Goal: Task Accomplishment & Management: Manage account settings

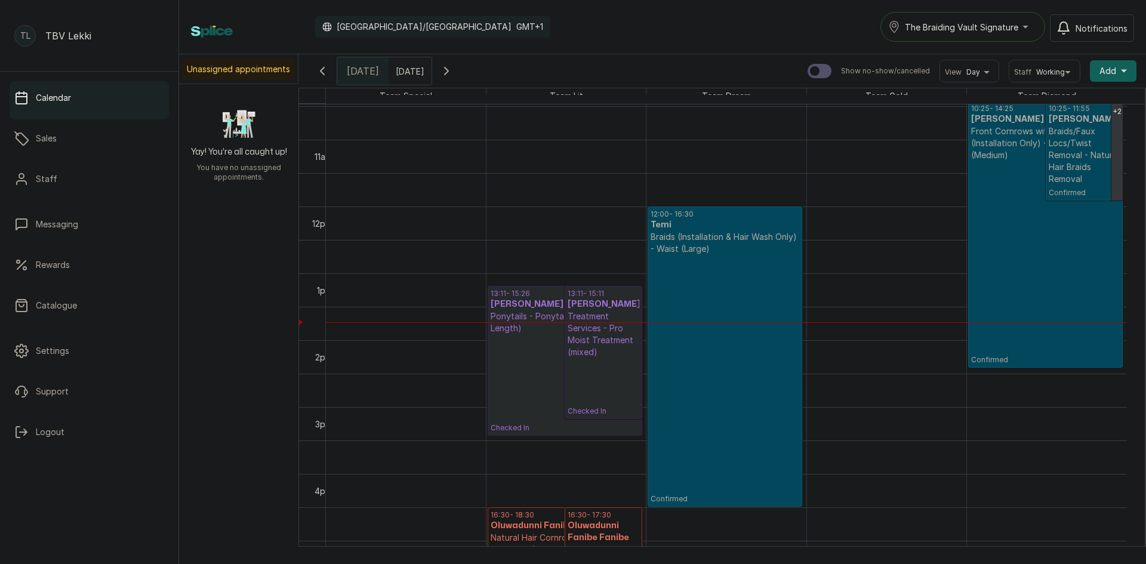
scroll to position [657, 0]
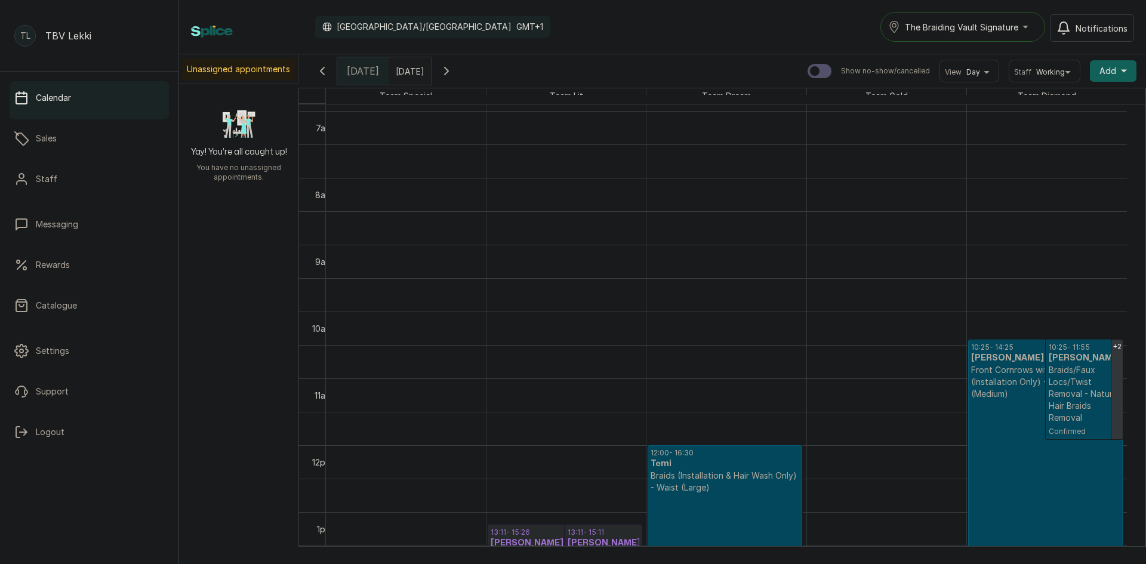
click at [1023, 27] on div "The Braiding Vault Signature" at bounding box center [962, 27] width 149 height 14
click at [976, 76] on span "The Braiding Vault" at bounding box center [977, 80] width 146 height 14
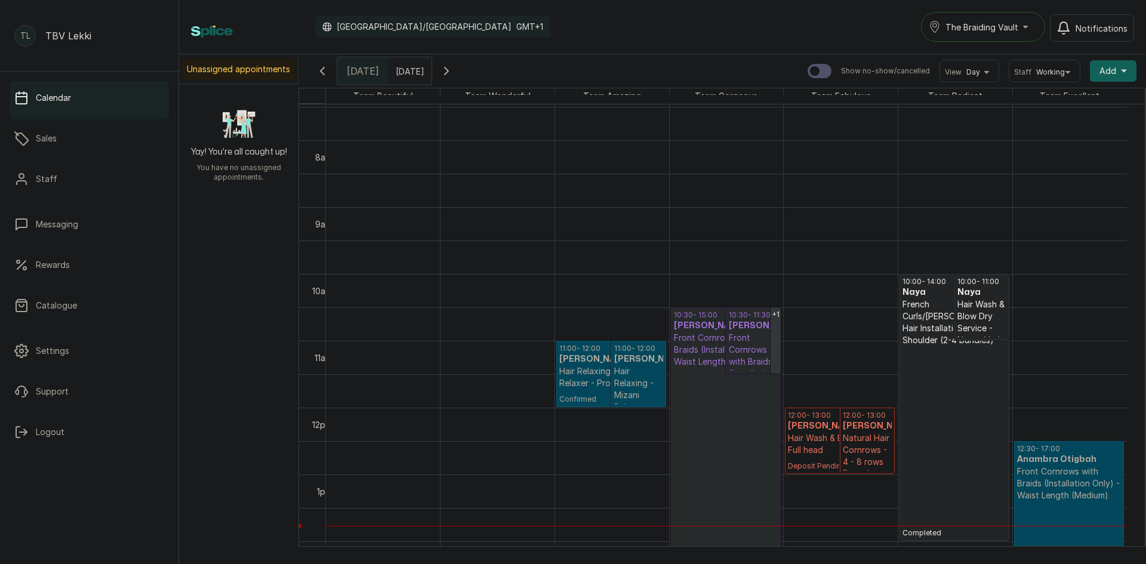
scroll to position [521, 0]
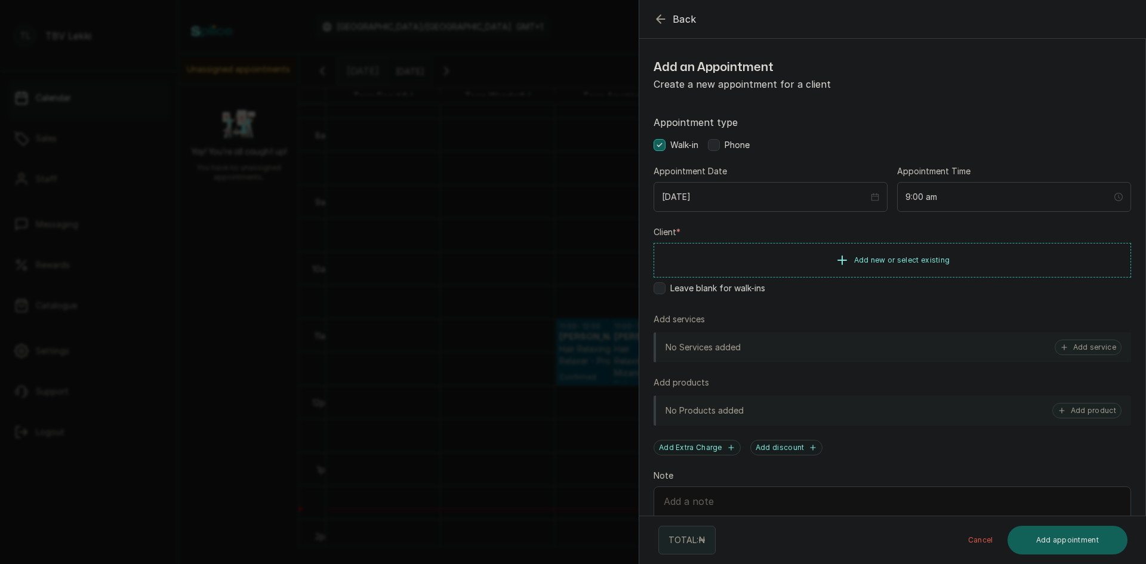
click at [666, 16] on icon "button" at bounding box center [660, 19] width 14 height 14
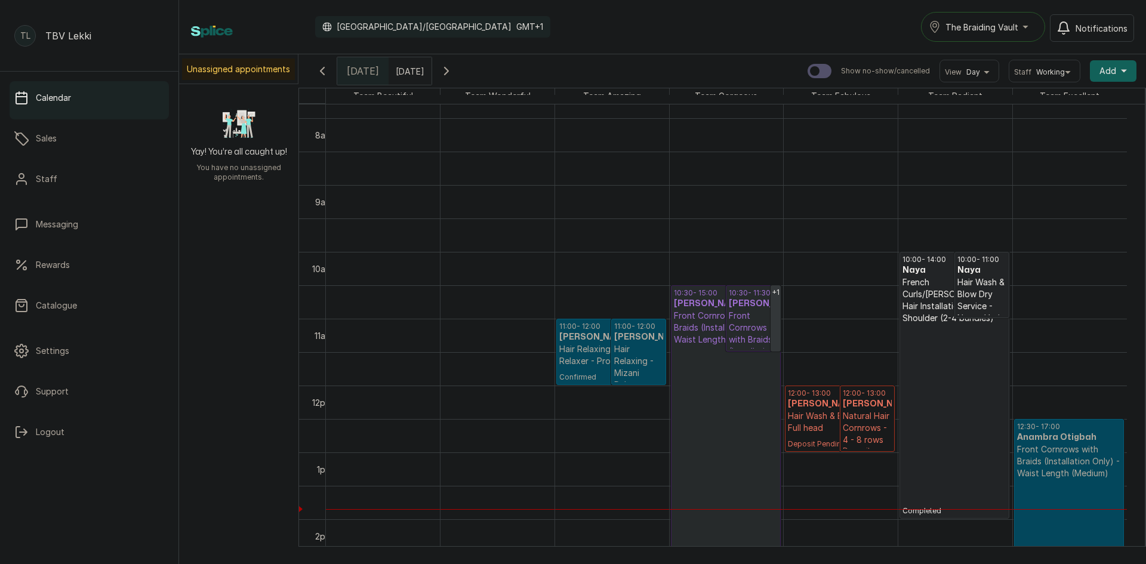
click at [628, 343] on h3 "Sheun Mallami Mallami" at bounding box center [638, 337] width 49 height 12
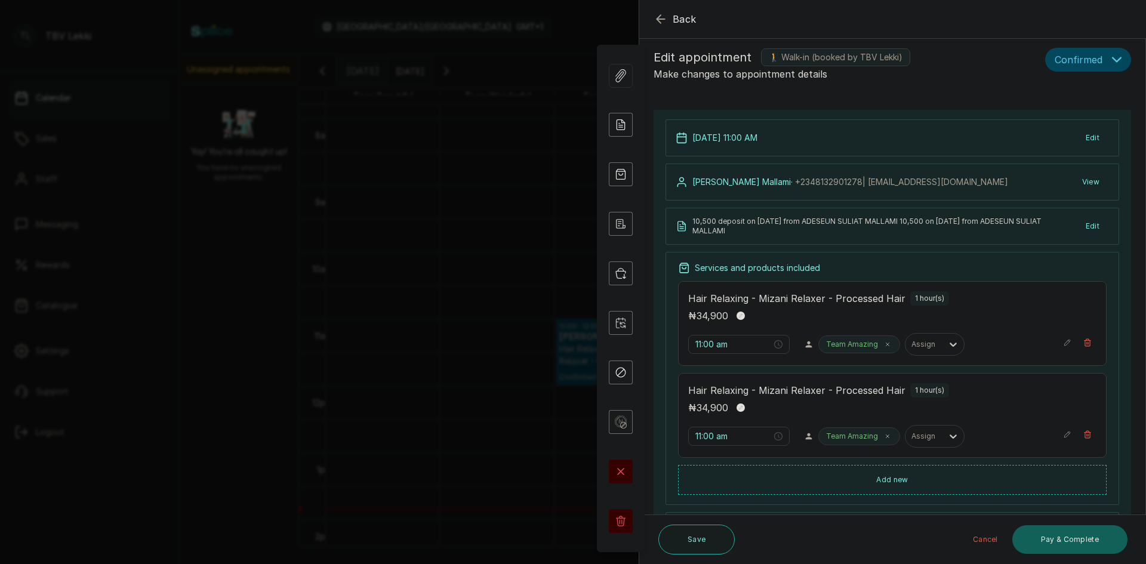
scroll to position [0, 0]
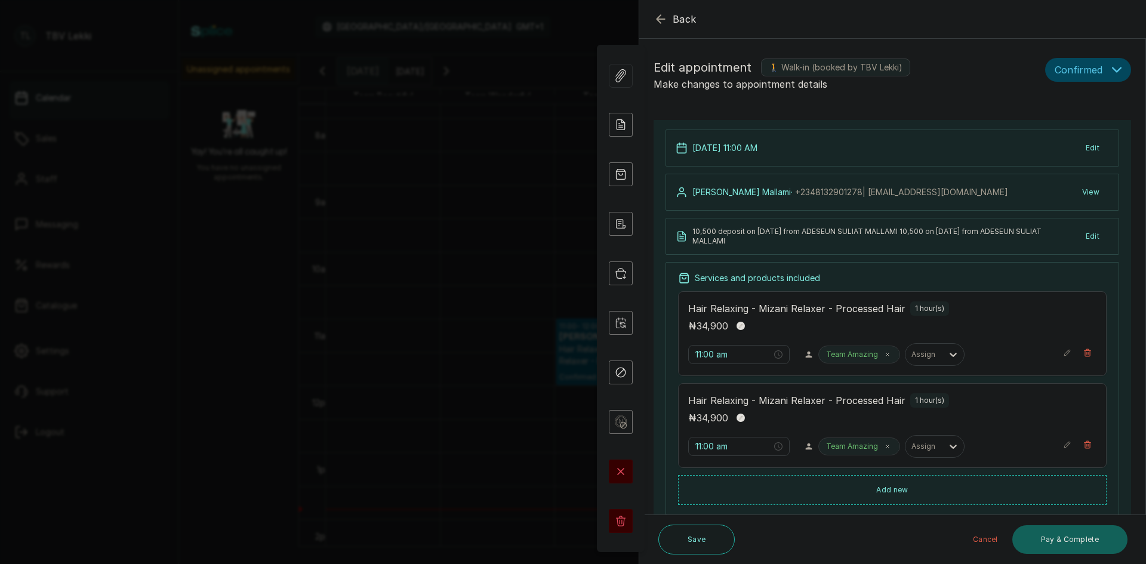
click at [859, 316] on div "Hair Relaxing - Mizani Relaxer - Processed Hair 1 hour(s) ₦ 34,900" at bounding box center [892, 317] width 408 height 32
click at [1052, 351] on div "11:00 am Team Amazing Assign" at bounding box center [892, 354] width 408 height 23
click at [1063, 354] on icon "button" at bounding box center [1067, 352] width 8 height 8
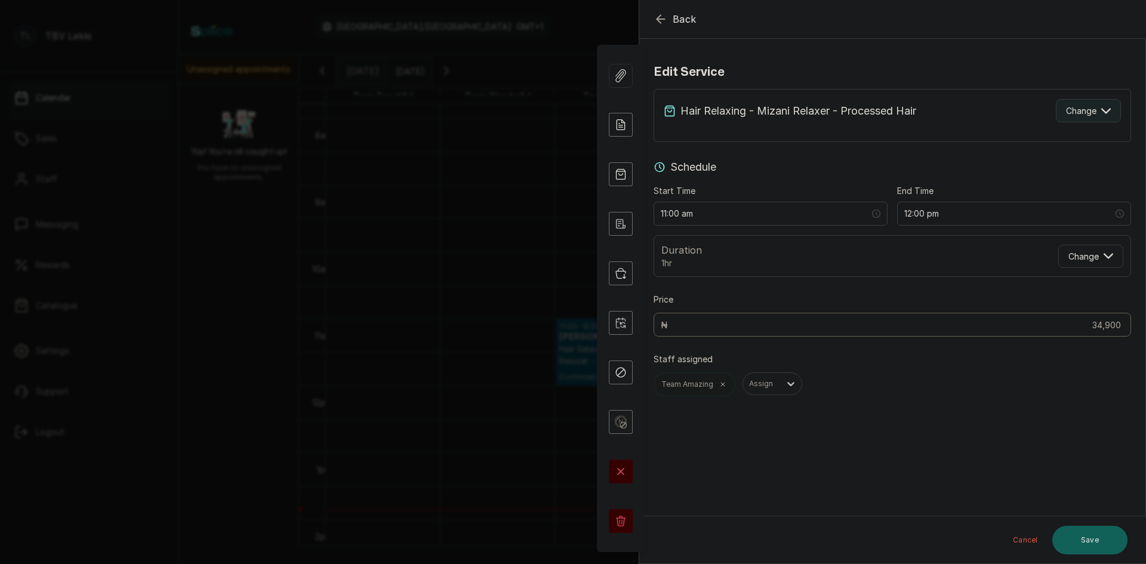
click at [1101, 114] on icon "button" at bounding box center [1106, 111] width 10 height 10
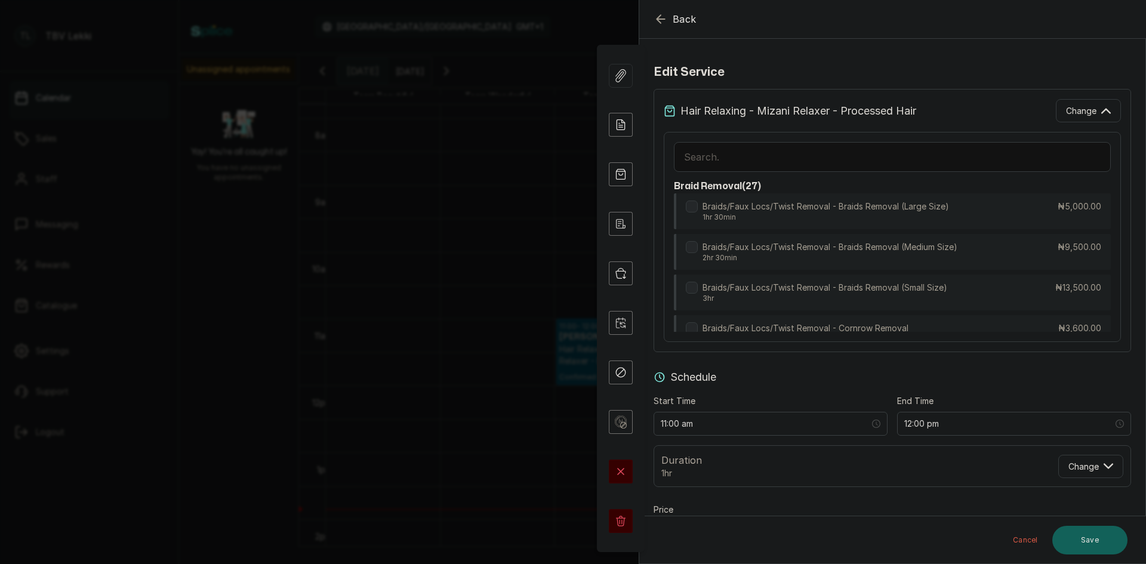
click at [869, 160] on input "text" at bounding box center [892, 157] width 437 height 30
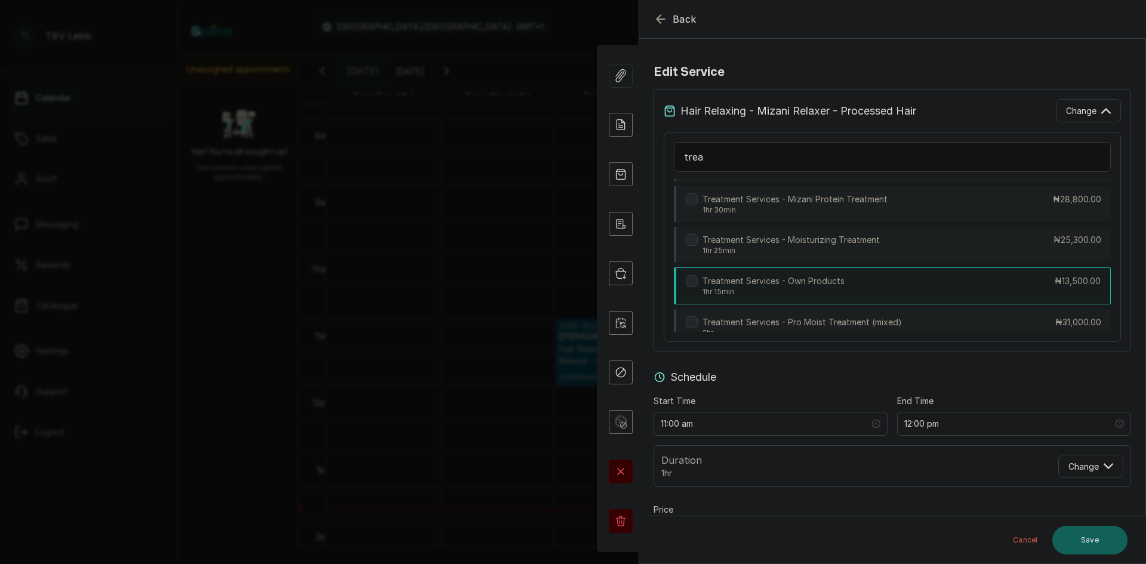
scroll to position [773, 0]
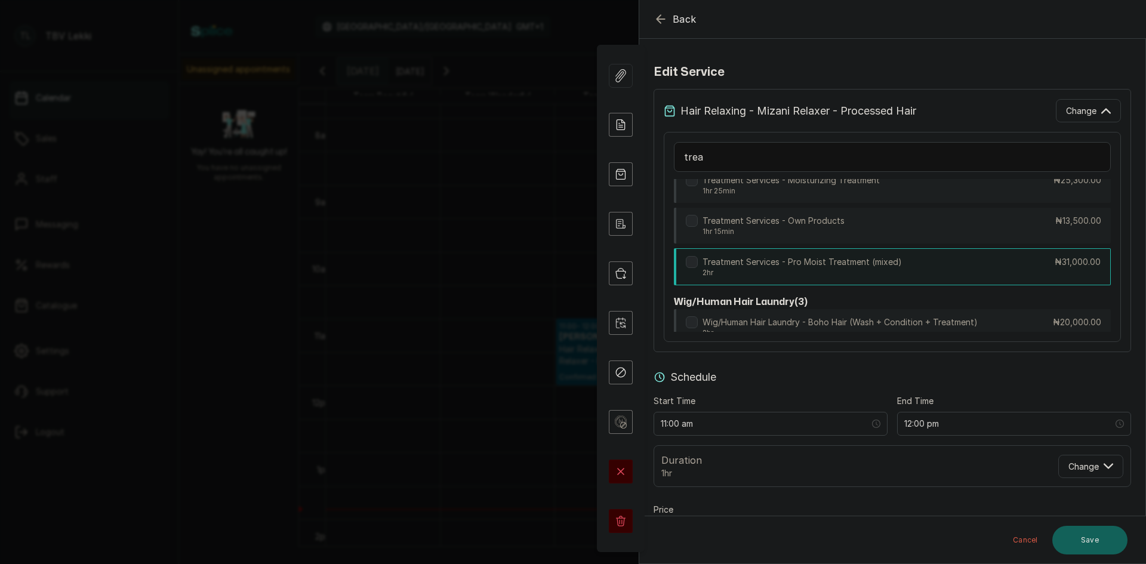
type input "trea"
click at [896, 267] on p "Treatment Services - Pro Moist Treatment (mixed)" at bounding box center [801, 262] width 199 height 12
type input "1:00 pm"
type input "31,000"
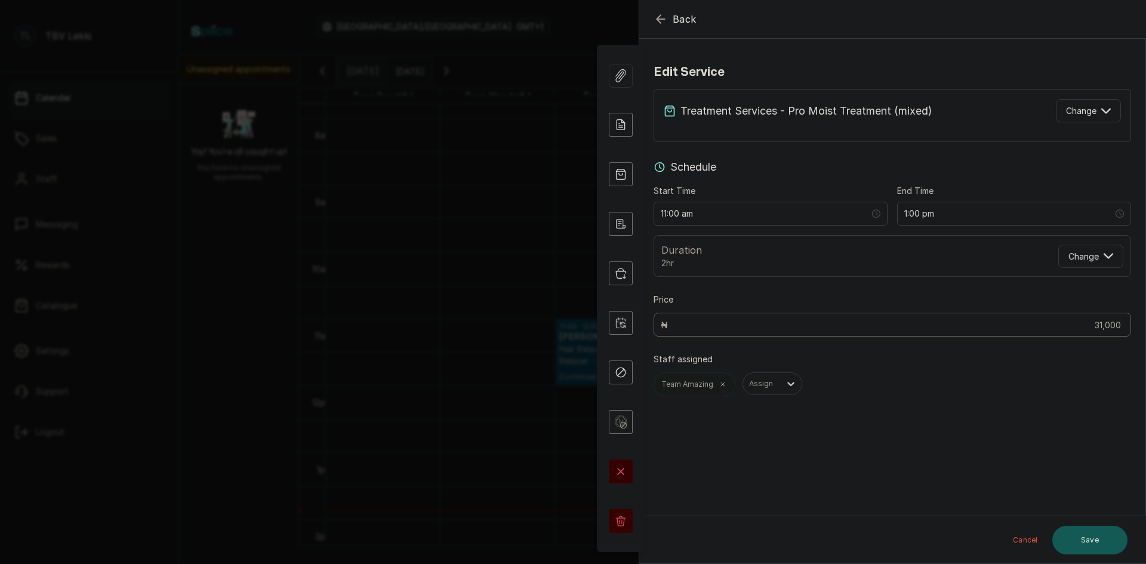
click at [1107, 538] on button "Save" at bounding box center [1089, 540] width 75 height 29
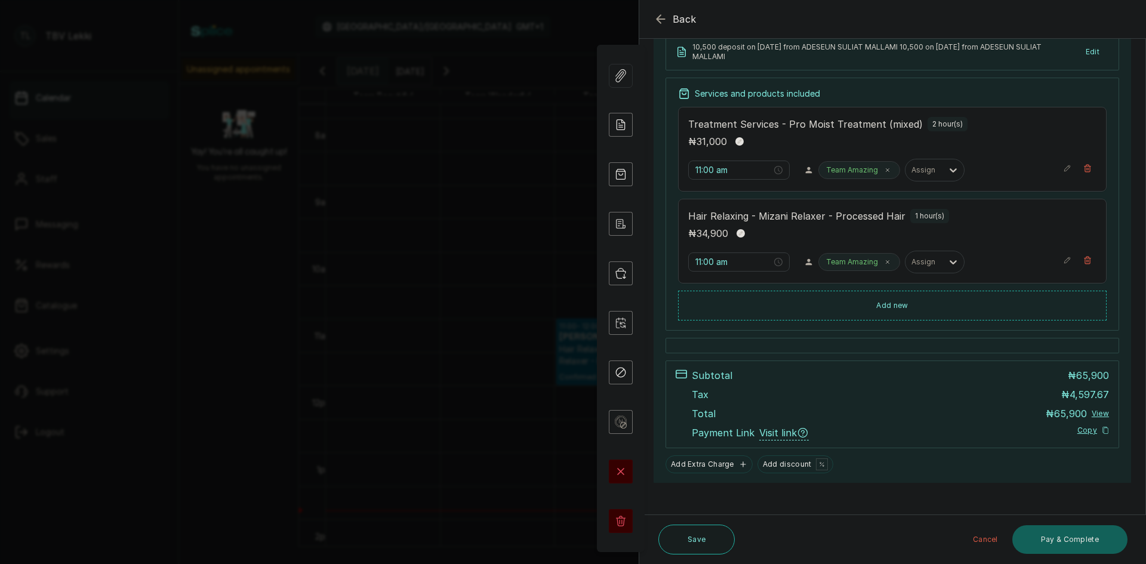
scroll to position [194, 0]
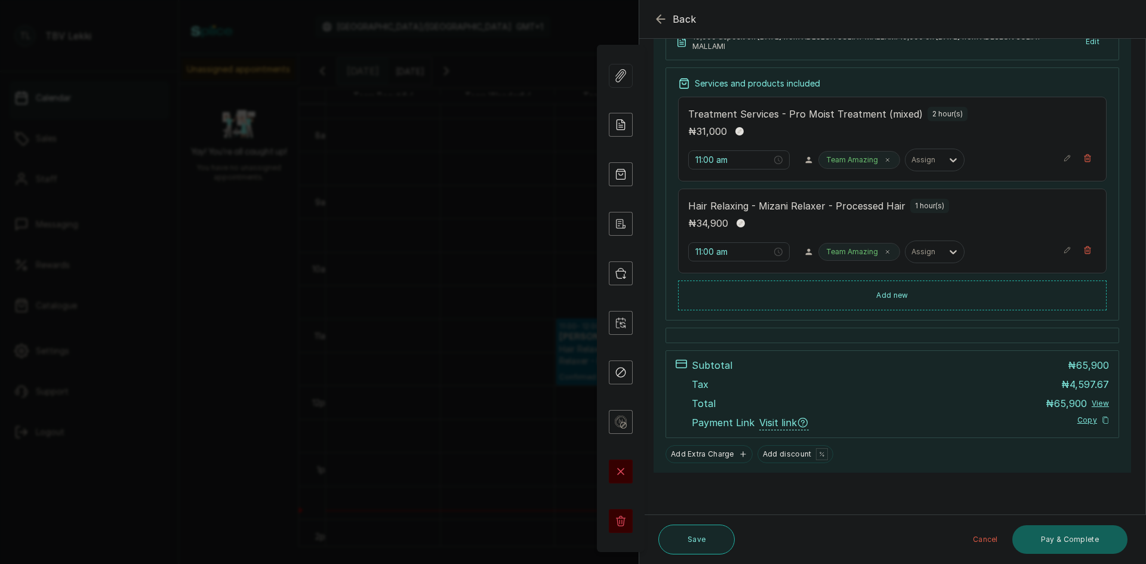
click at [703, 542] on button "Save" at bounding box center [696, 539] width 76 height 30
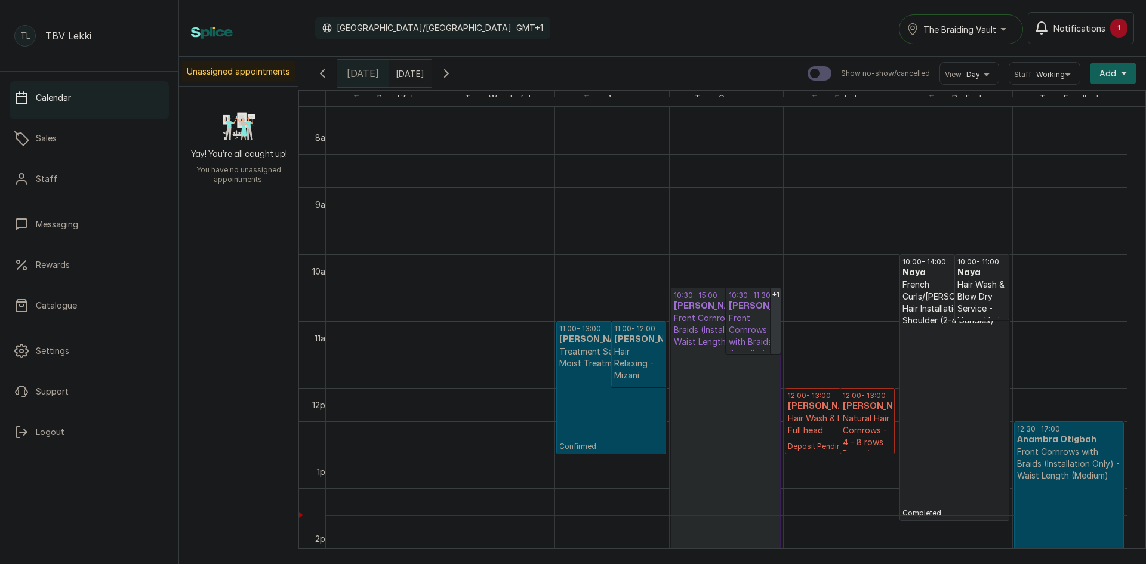
click at [408, 69] on input "text" at bounding box center [398, 70] width 19 height 20
type input "dd/MM/yyyy"
click at [430, 125] on span "5" at bounding box center [427, 130] width 5 height 10
click at [440, 255] on button "OK" at bounding box center [427, 260] width 25 height 19
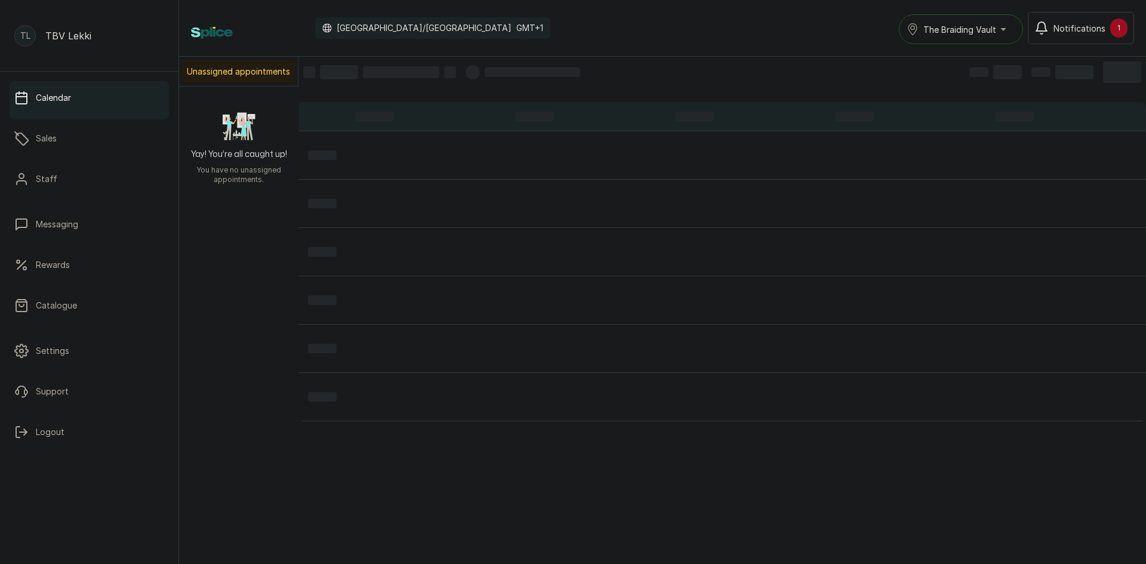
type input "05/10/2025"
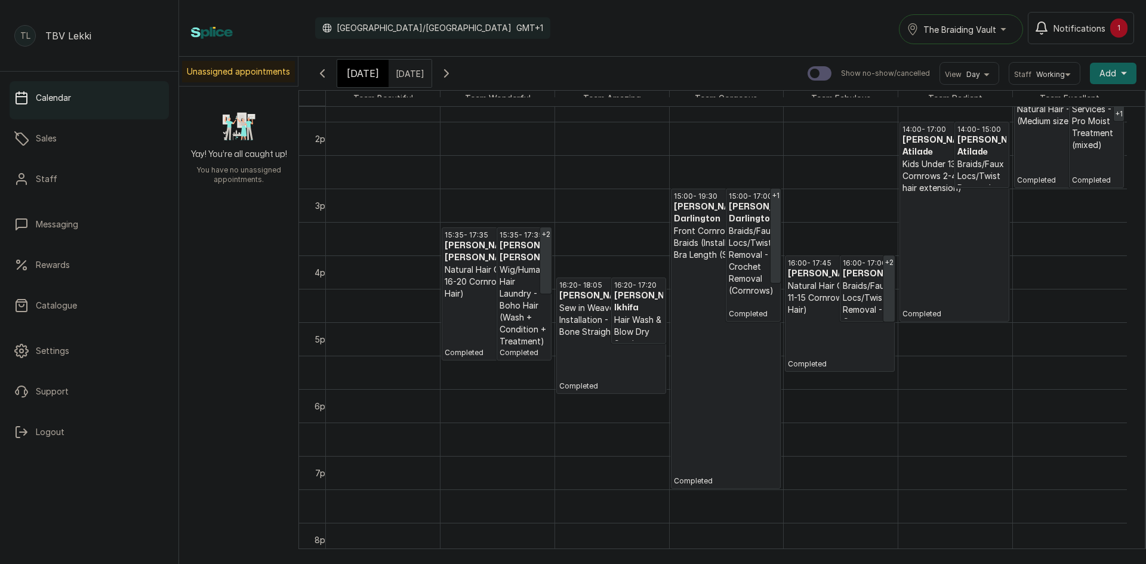
scroll to position [920, 0]
click at [375, 73] on div "[DATE]" at bounding box center [362, 73] width 51 height 27
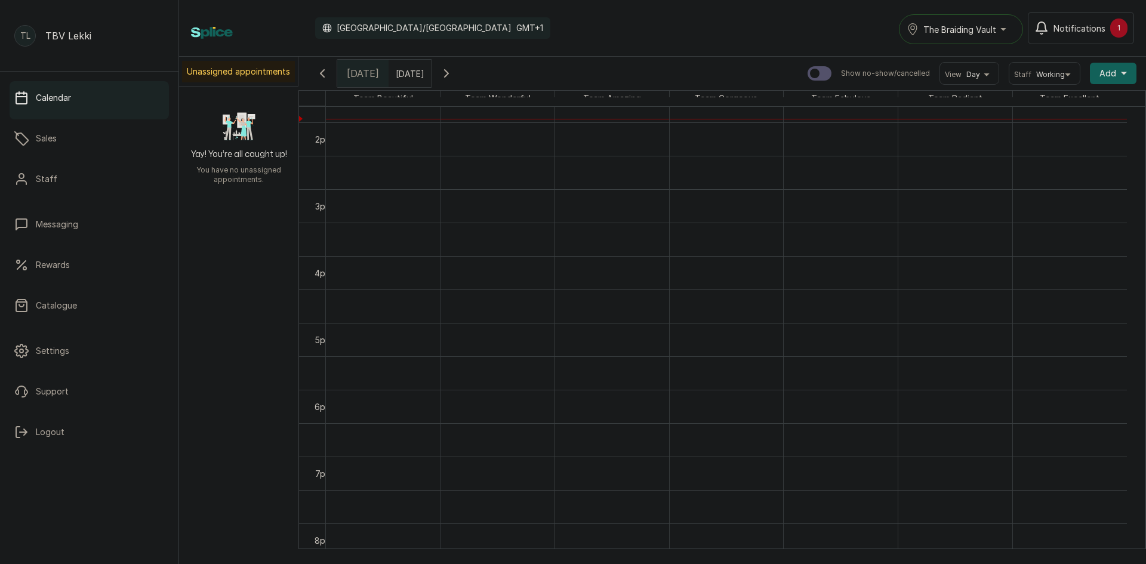
scroll to position [402, 0]
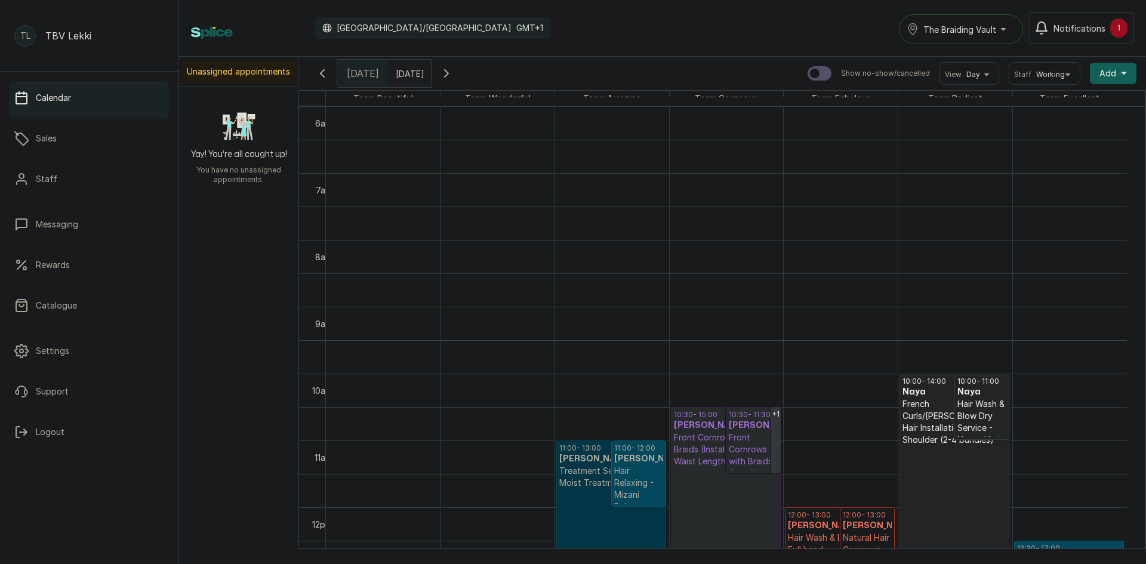
click at [582, 492] on link "11:00 - 13:00 Sheun Mallami Mallami Treatment Services - Pro Moist Treatment (m…" at bounding box center [611, 506] width 110 height 133
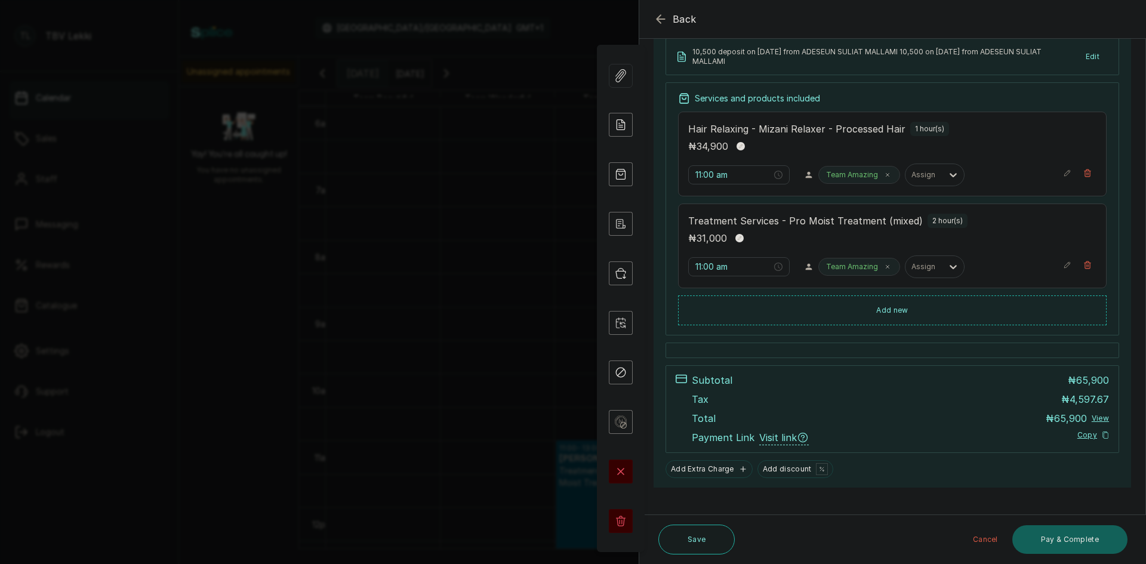
scroll to position [193, 0]
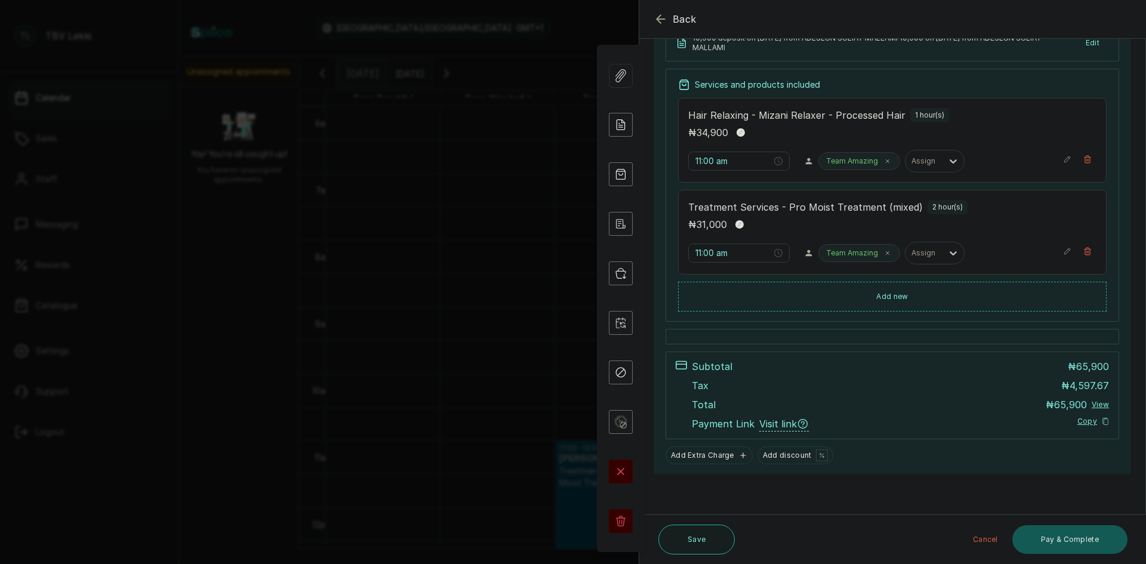
click at [1094, 541] on button "Pay & Complete" at bounding box center [1069, 539] width 115 height 29
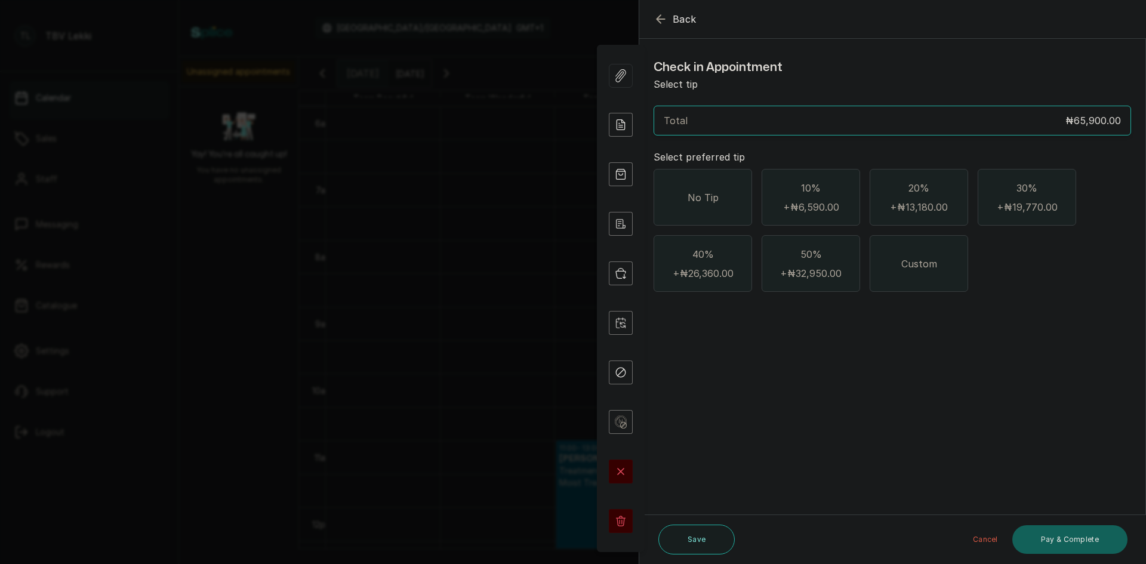
click at [712, 207] on div "No Tip" at bounding box center [702, 197] width 98 height 57
click at [1070, 537] on button "Pay & Complete" at bounding box center [1069, 539] width 115 height 29
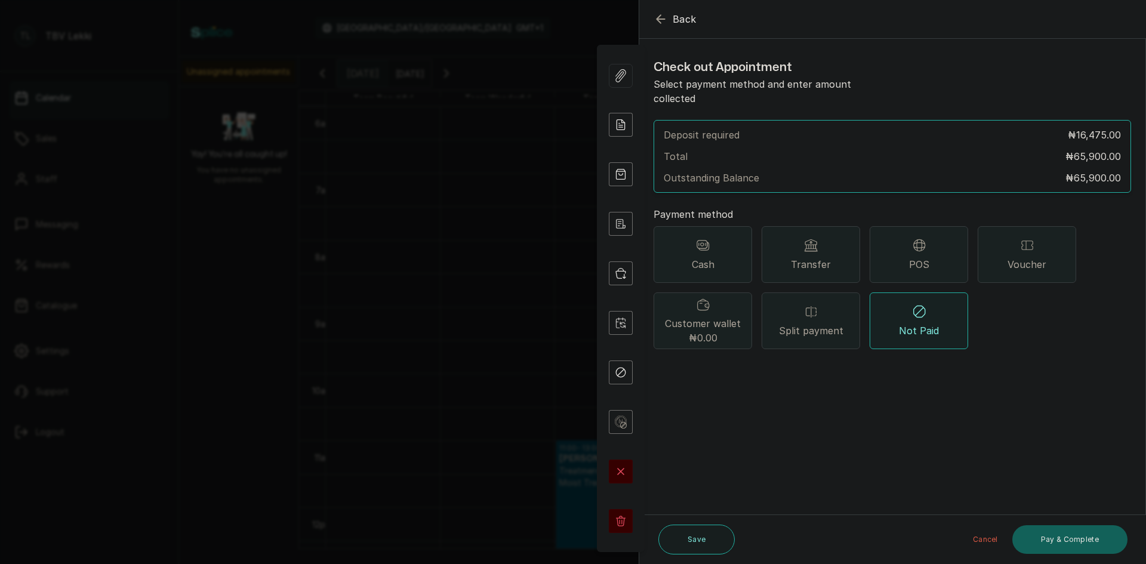
click at [811, 323] on span "Split payment" at bounding box center [811, 330] width 64 height 14
click at [736, 363] on button "Add payment method" at bounding box center [704, 371] width 102 height 16
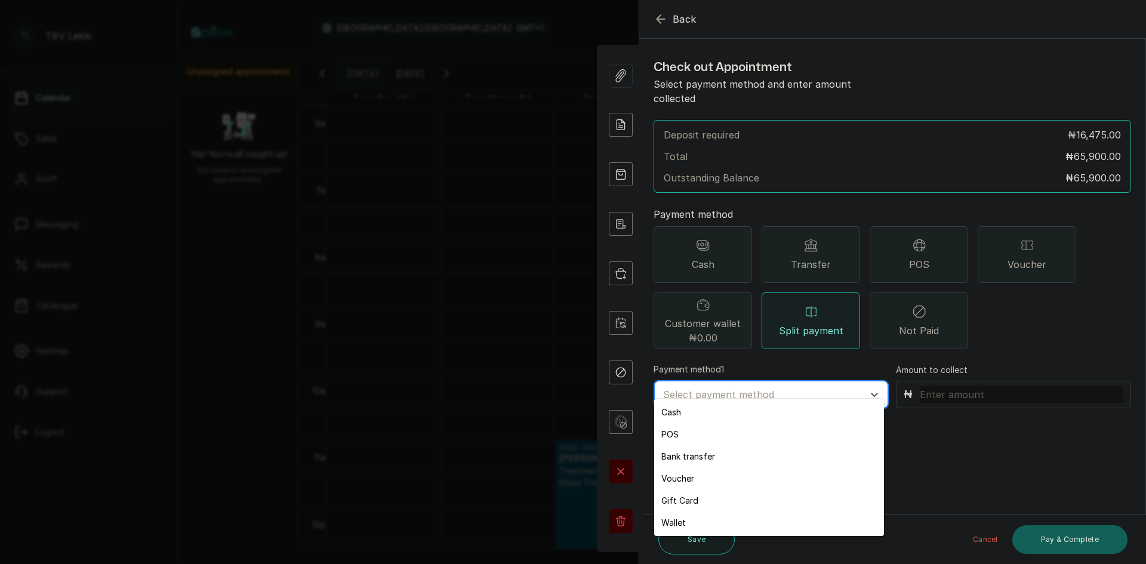
click at [725, 387] on div at bounding box center [760, 395] width 194 height 16
click at [712, 458] on div "Bank transfer" at bounding box center [769, 456] width 230 height 22
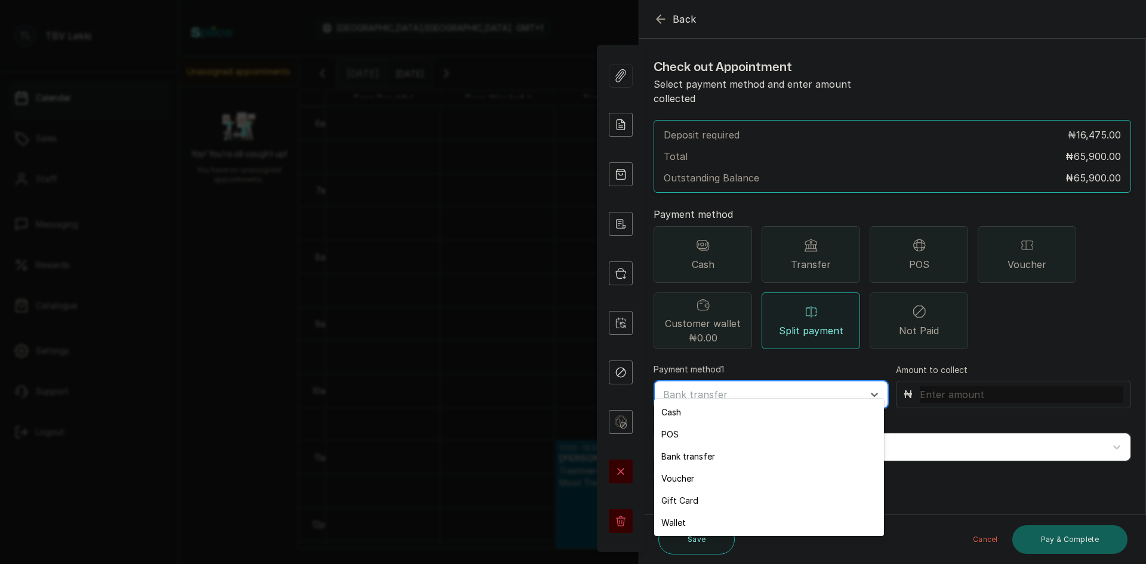
click at [712, 384] on div "Bank transfer" at bounding box center [760, 394] width 206 height 20
click at [723, 453] on div "Bank transfer" at bounding box center [769, 456] width 230 height 22
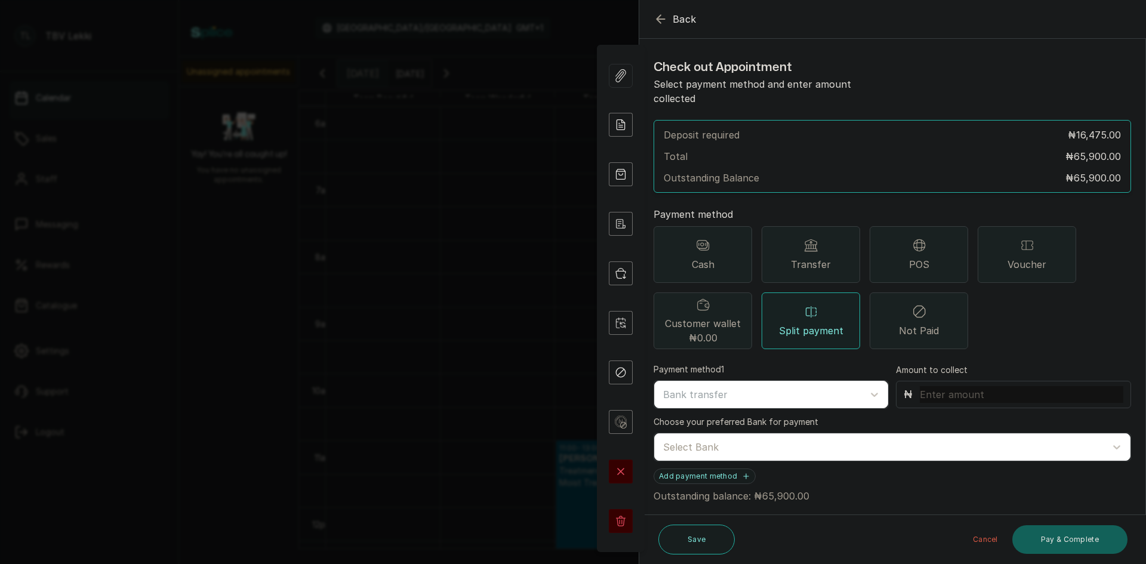
click at [944, 386] on input "text" at bounding box center [1020, 394] width 203 height 17
type input "21,000"
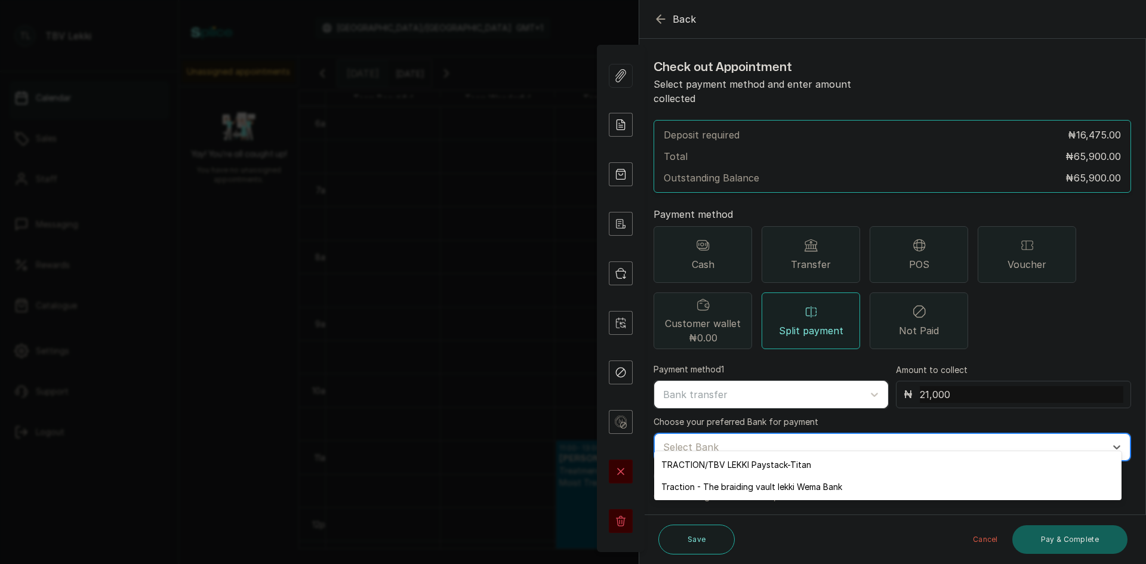
click at [774, 439] on div at bounding box center [881, 447] width 437 height 16
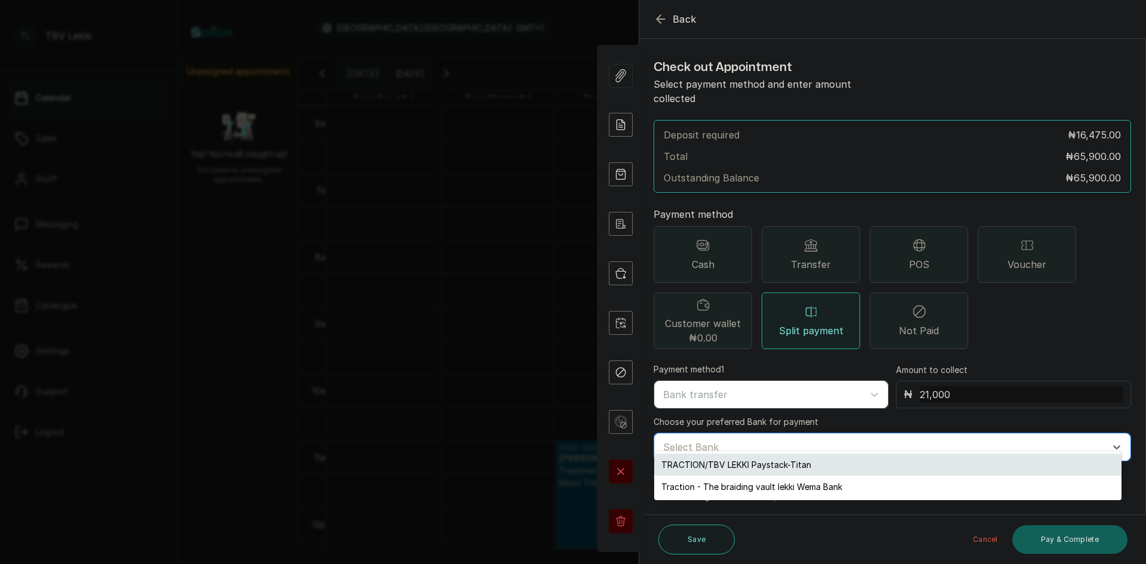
click at [765, 463] on div "TRACTION/TBV LEKKI Paystack-Titan" at bounding box center [887, 464] width 467 height 22
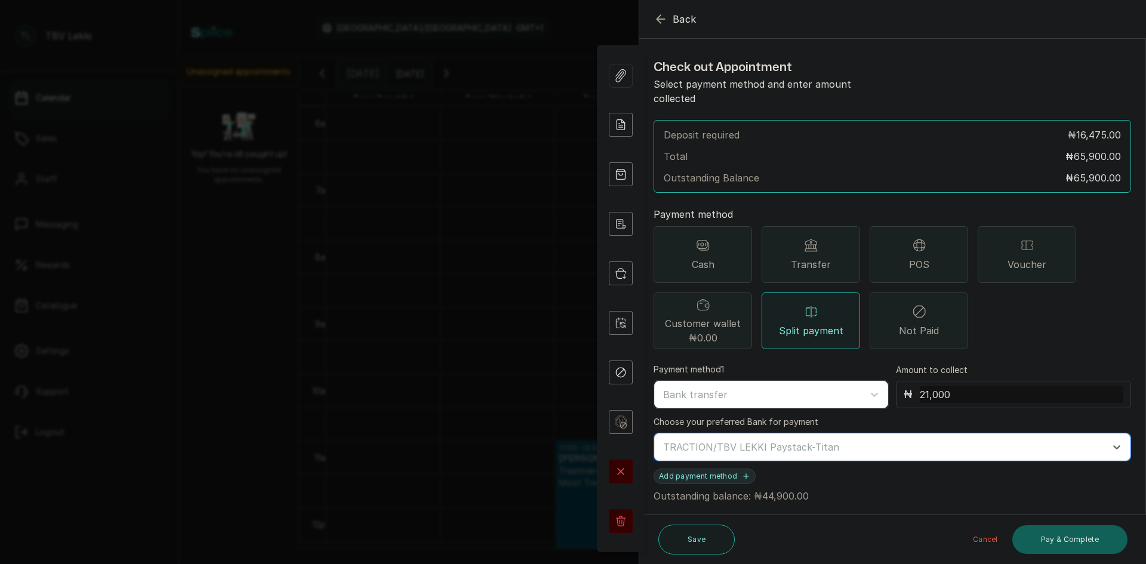
click at [733, 468] on button "Add payment method" at bounding box center [704, 476] width 102 height 16
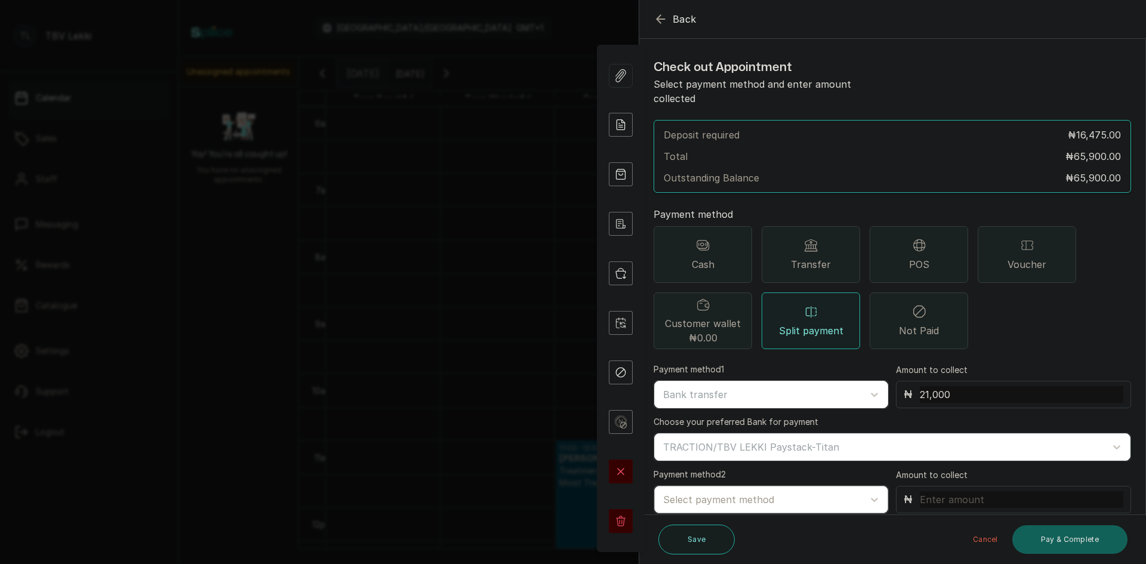
scroll to position [36, 0]
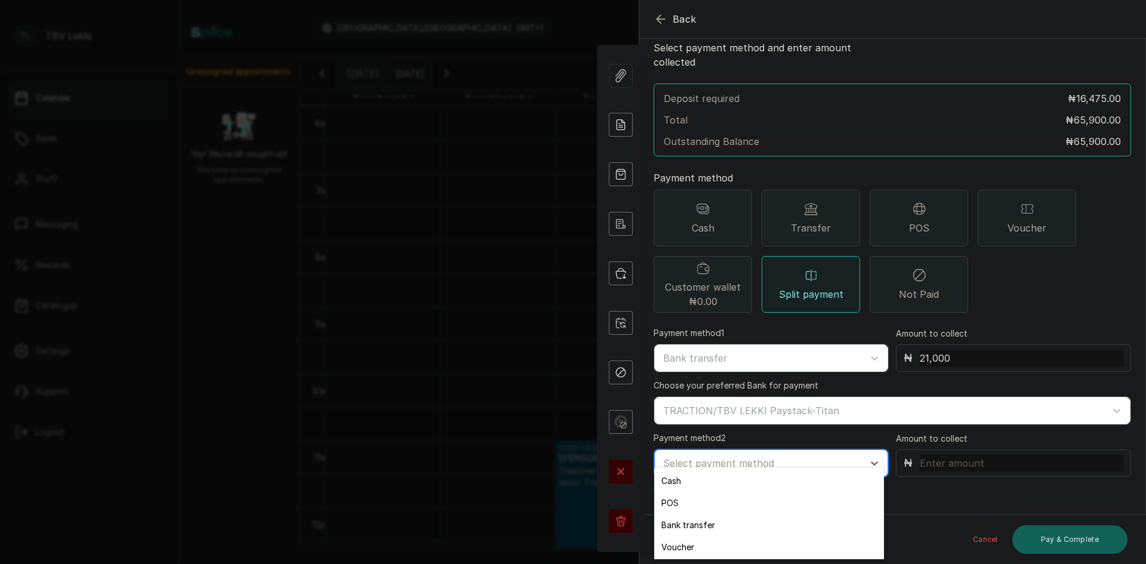
click at [745, 455] on div at bounding box center [760, 463] width 194 height 16
click at [711, 526] on div "Bank transfer" at bounding box center [769, 525] width 230 height 22
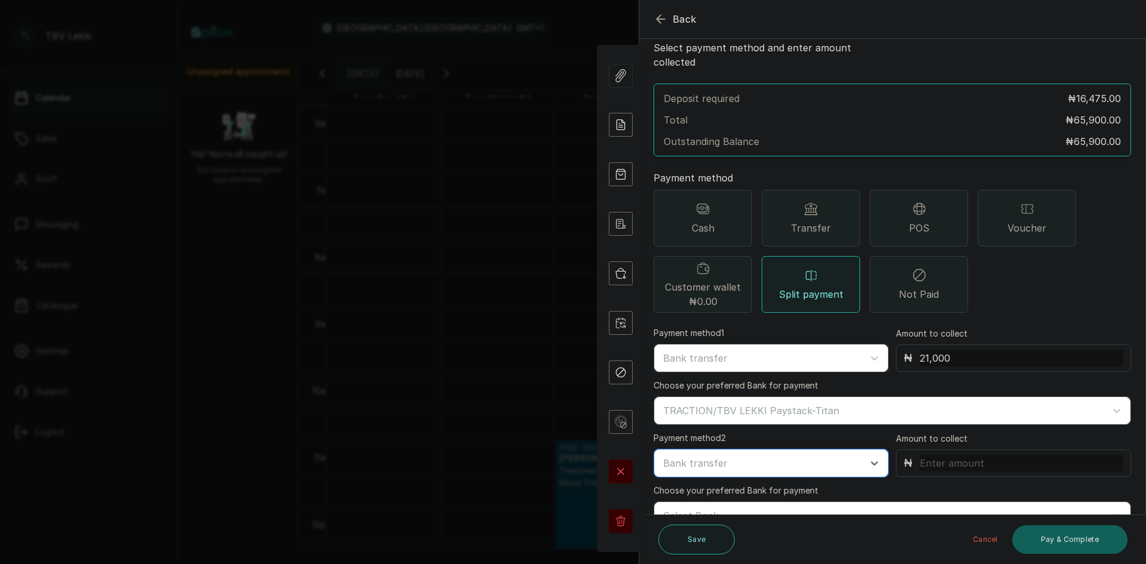
click at [950, 455] on input "text" at bounding box center [1020, 463] width 203 height 17
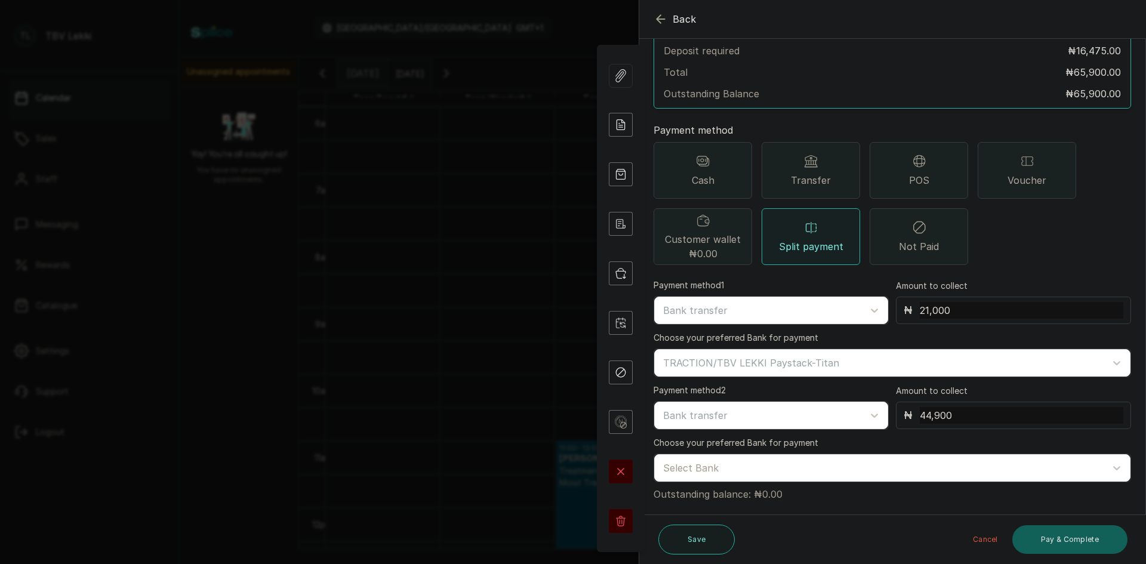
scroll to position [89, 0]
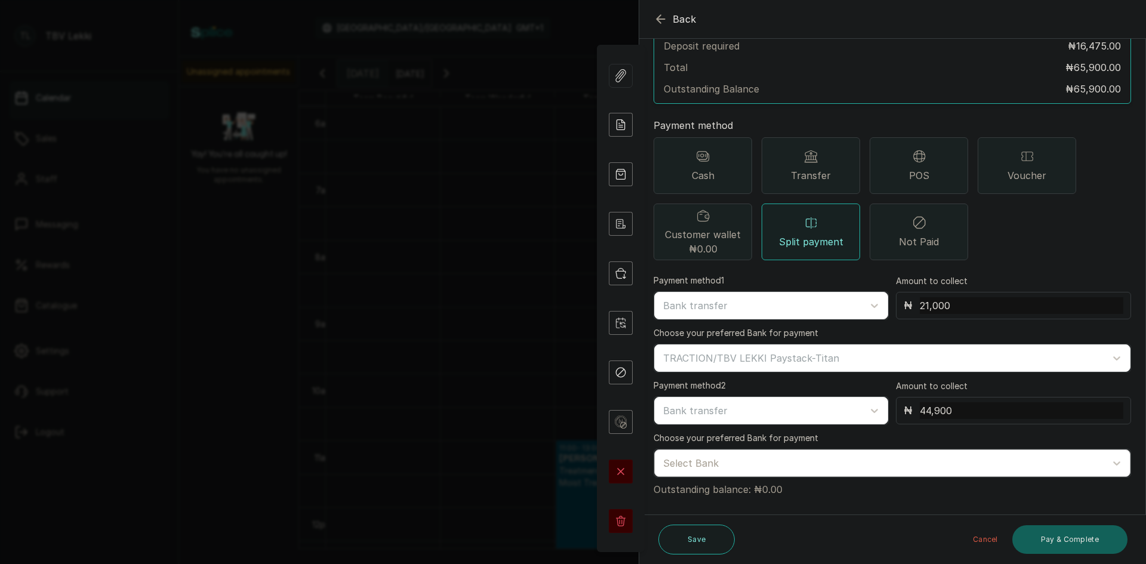
type input "44,900"
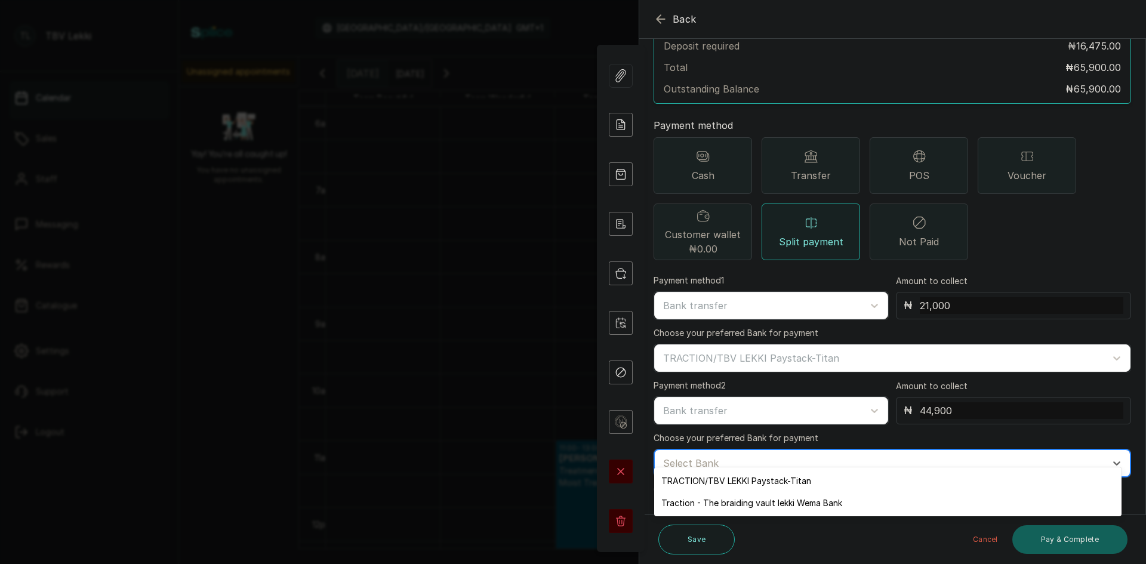
click at [758, 458] on div "Select Bank" at bounding box center [881, 463] width 449 height 20
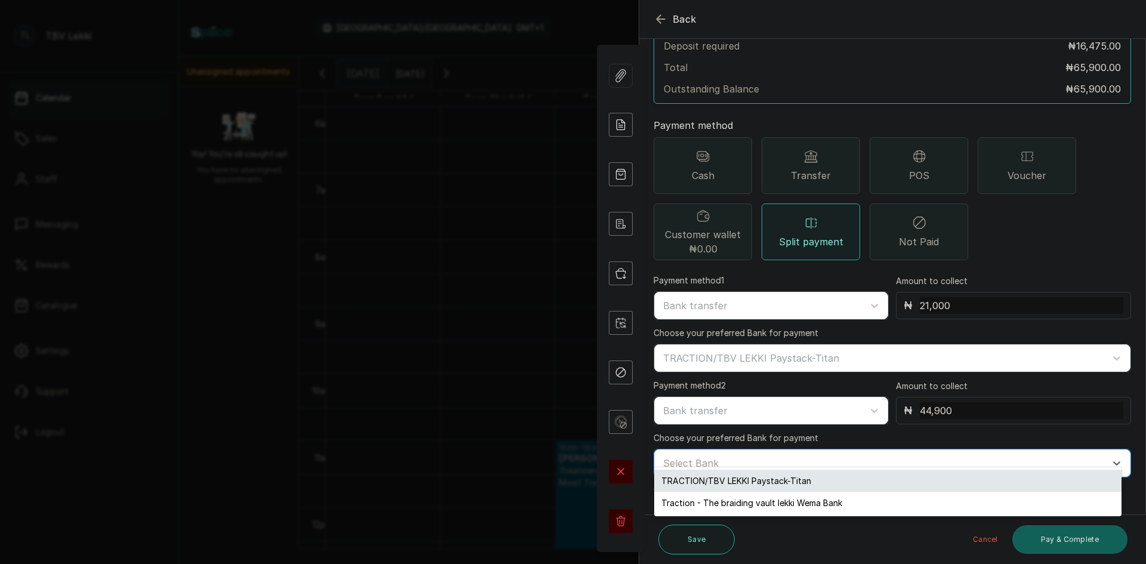
click at [756, 480] on div "TRACTION/TBV LEKKI Paystack-Titan" at bounding box center [887, 481] width 467 height 22
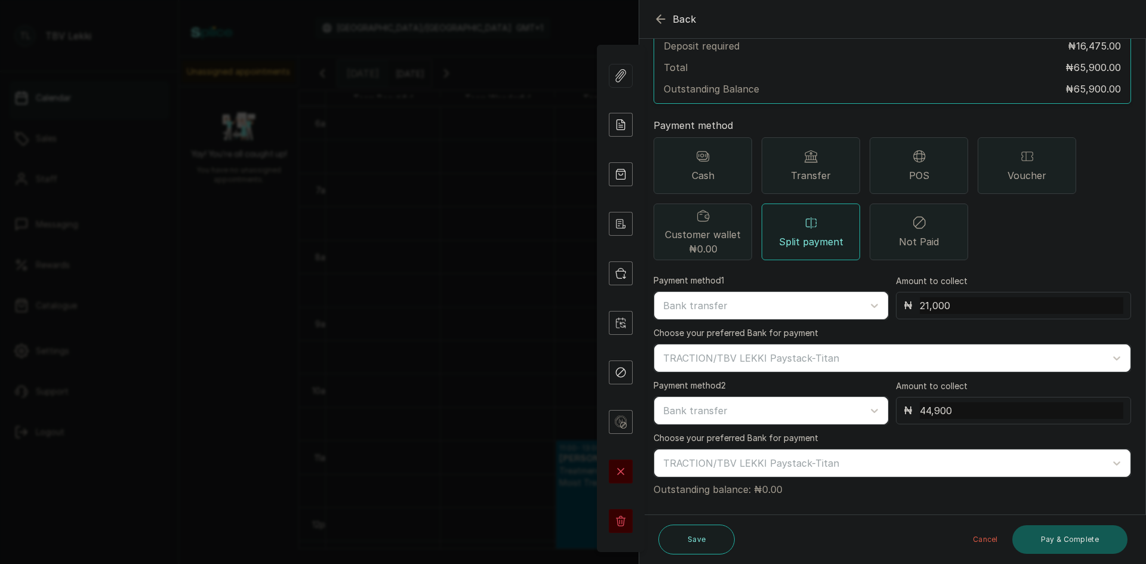
click at [1059, 548] on button "Pay & Complete" at bounding box center [1069, 539] width 115 height 29
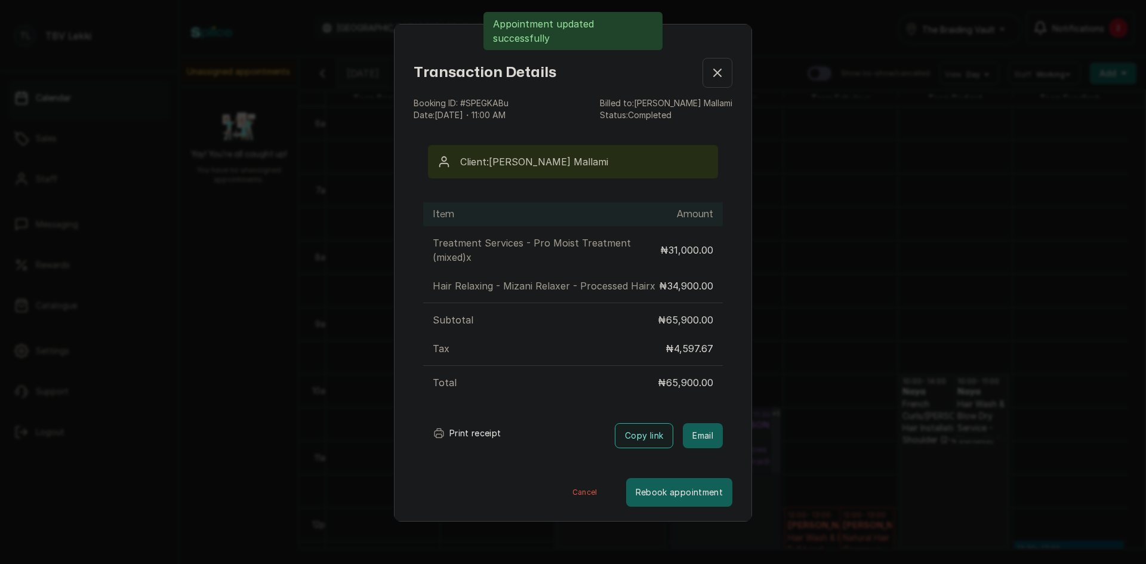
click at [480, 445] on button "Print receipt" at bounding box center [467, 433] width 88 height 24
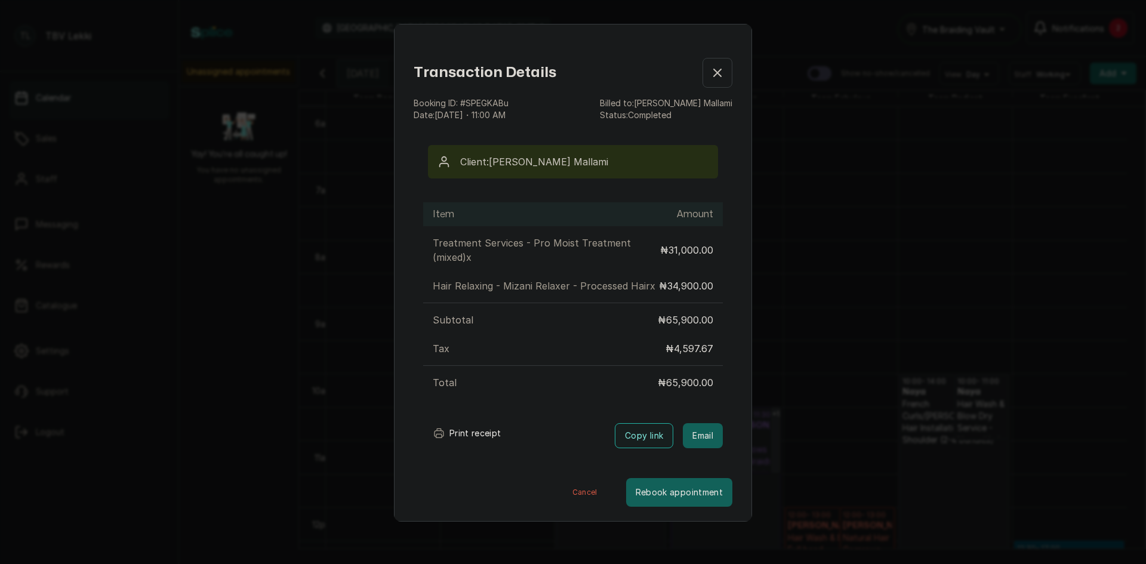
click at [710, 79] on icon "button" at bounding box center [717, 73] width 14 height 14
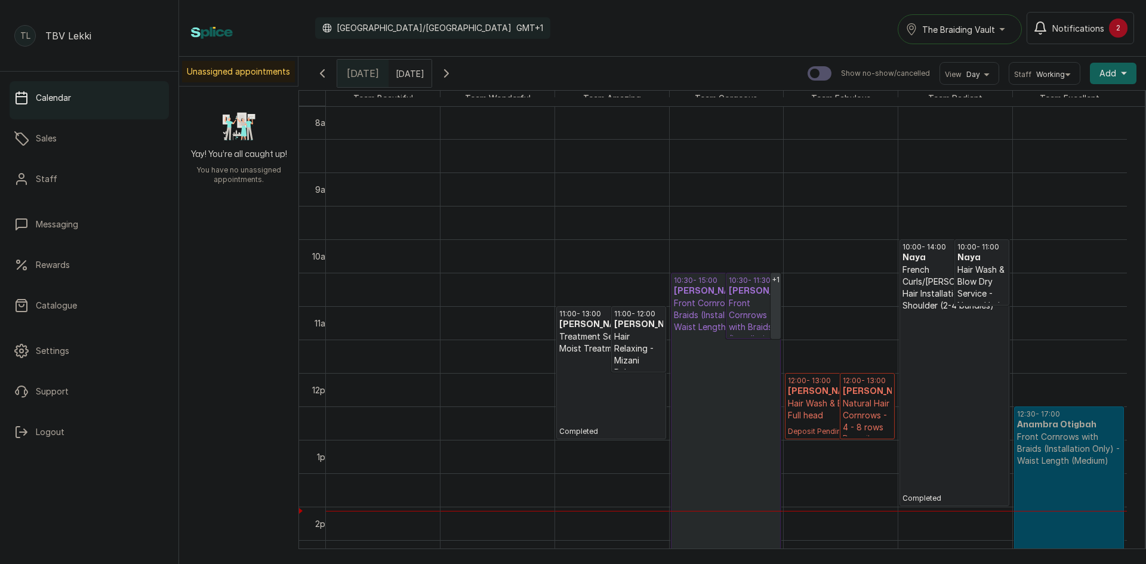
scroll to position [581, 0]
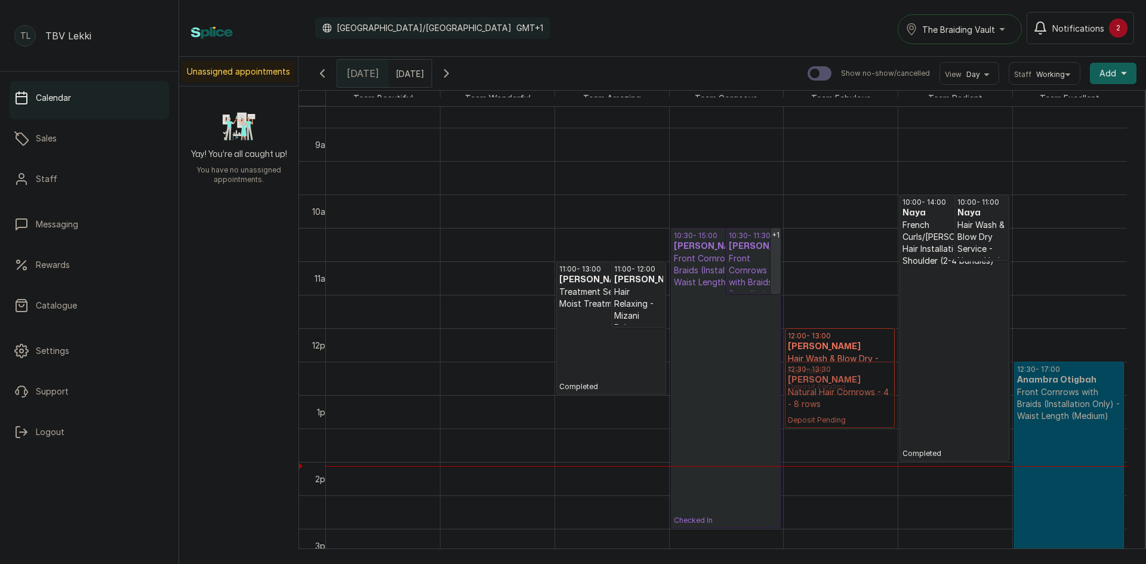
drag, startPoint x: 866, startPoint y: 347, endPoint x: 864, endPoint y: 378, distance: 31.1
click at [864, 378] on div "12:00 - 13:00 Samson Og Og Hair Wash & Blow Dry - Full head Deposit Pending 12:…" at bounding box center [840, 328] width 114 height 1604
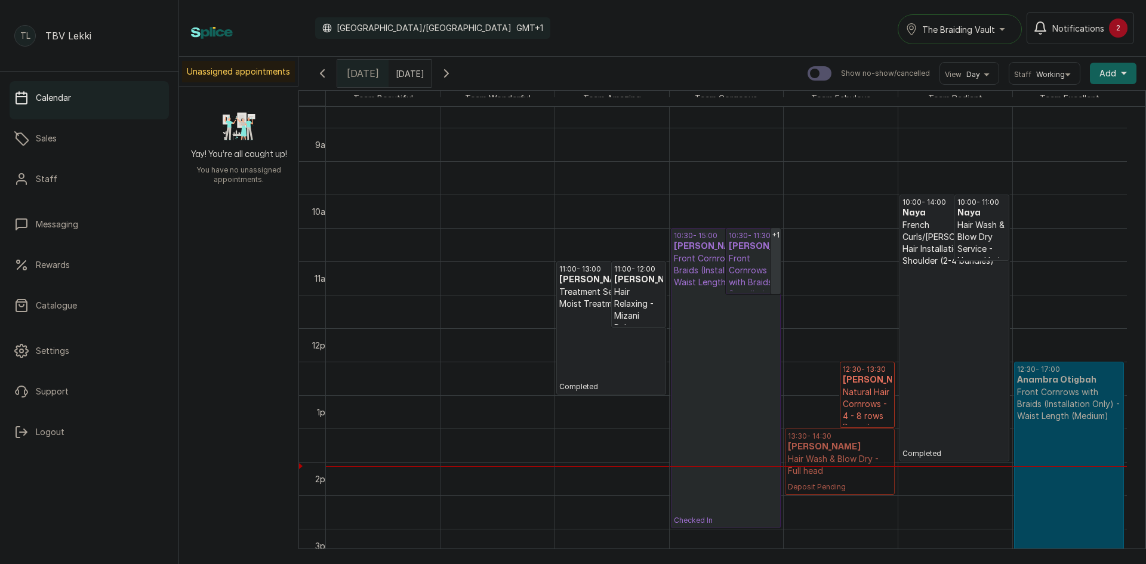
drag, startPoint x: 808, startPoint y: 348, endPoint x: 816, endPoint y: 444, distance: 95.7
click at [816, 444] on div "12:00 - 13:00 Samson Og Og Hair Wash & Blow Dry - Full head Deposit Pending 12:…" at bounding box center [840, 328] width 114 height 1604
click at [823, 369] on p "12:30 - 13:30" at bounding box center [840, 370] width 104 height 10
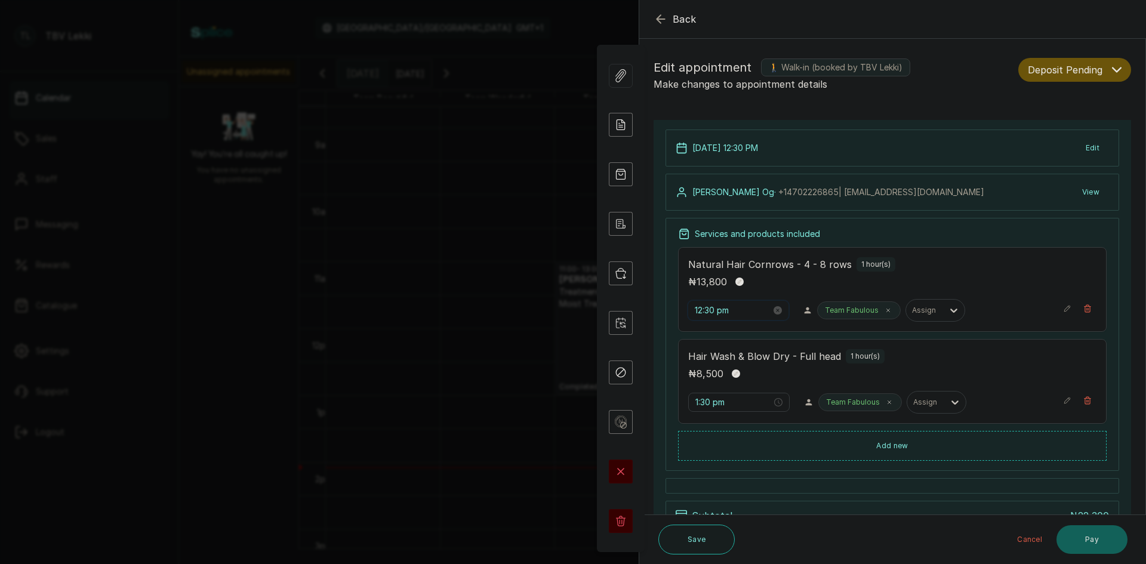
click at [702, 310] on input "12:30 pm" at bounding box center [732, 310] width 76 height 13
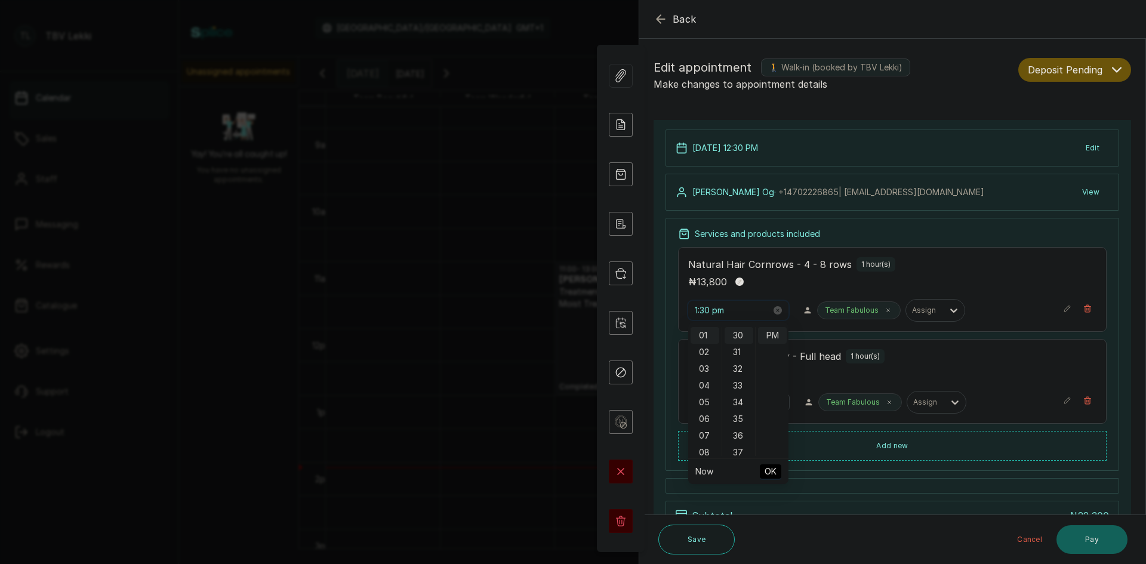
scroll to position [17, 0]
click at [706, 309] on input "1:30 pm" at bounding box center [732, 310] width 76 height 13
click at [709, 308] on input "1:30 pm" at bounding box center [732, 310] width 76 height 13
click at [770, 471] on span "OK" at bounding box center [770, 471] width 12 height 23
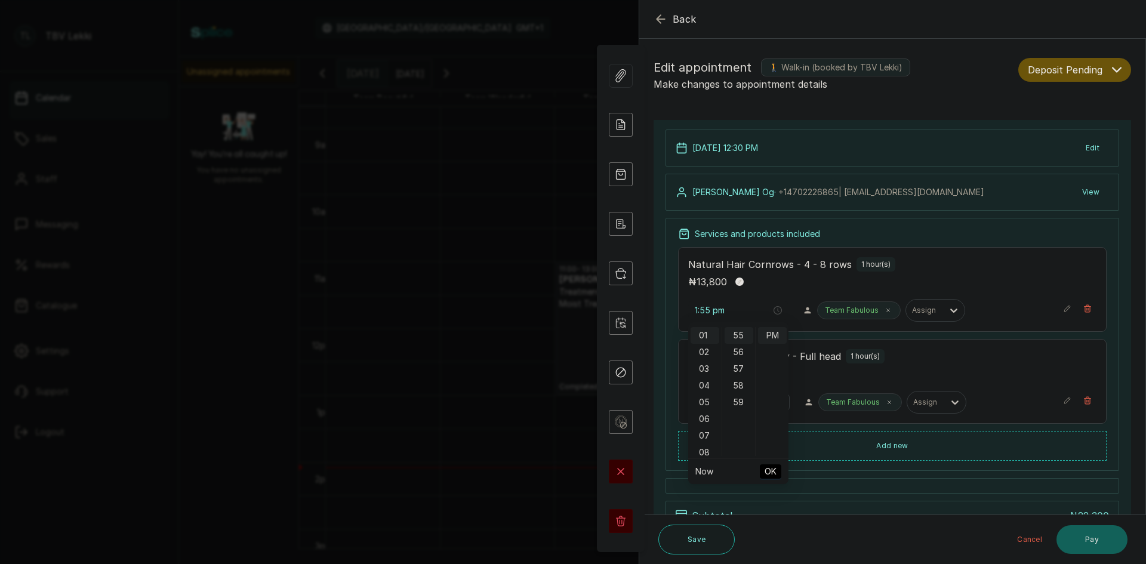
type input "1:30 pm"
type input "1:55 pm"
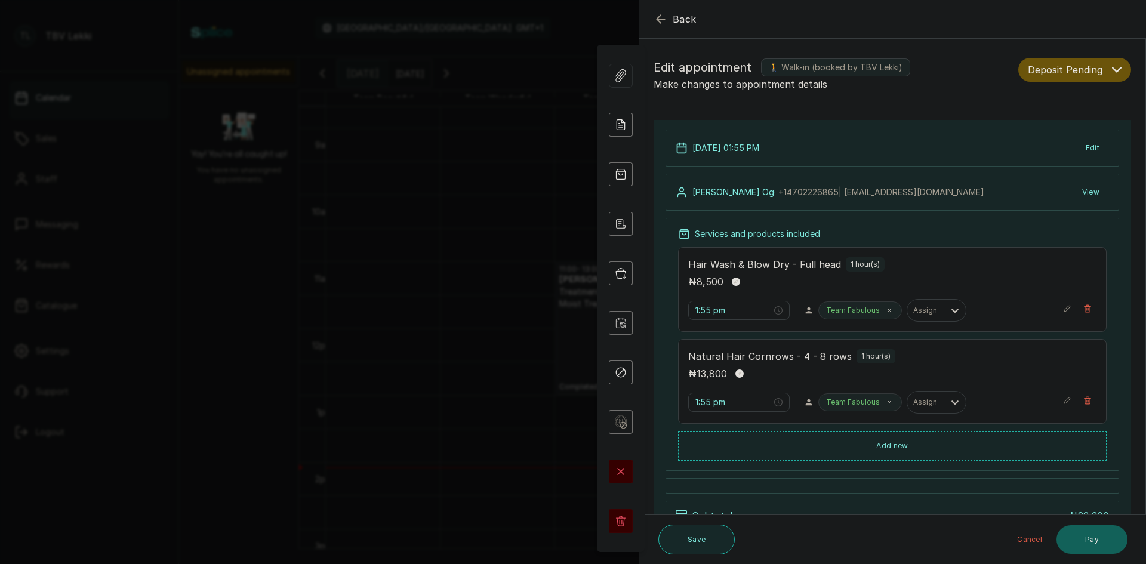
click at [692, 544] on button "Save" at bounding box center [696, 539] width 76 height 30
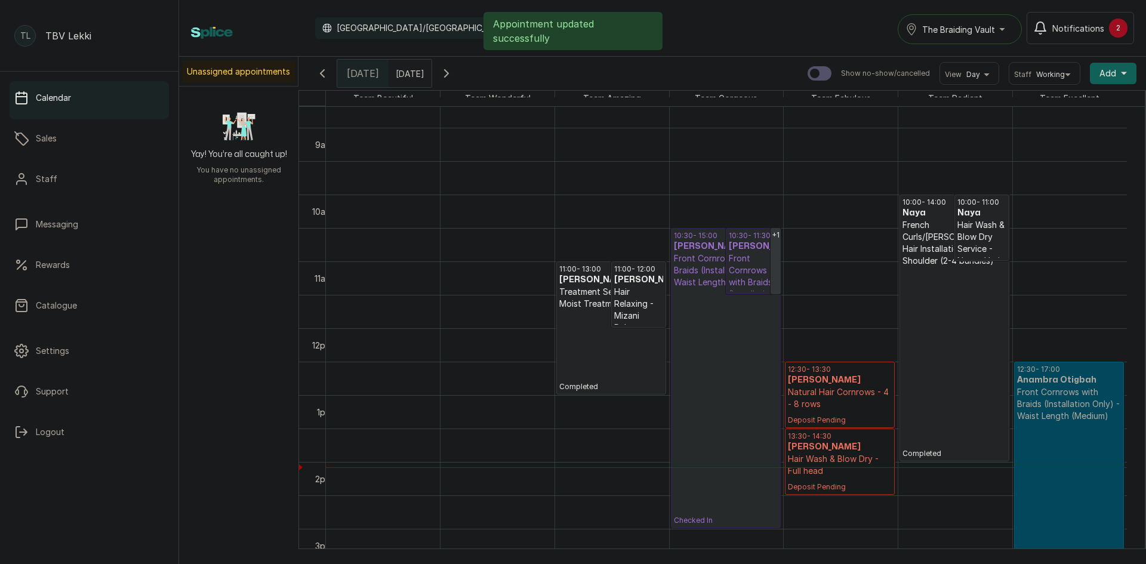
click at [1110, 69] on button "Add +" at bounding box center [1112, 73] width 47 height 21
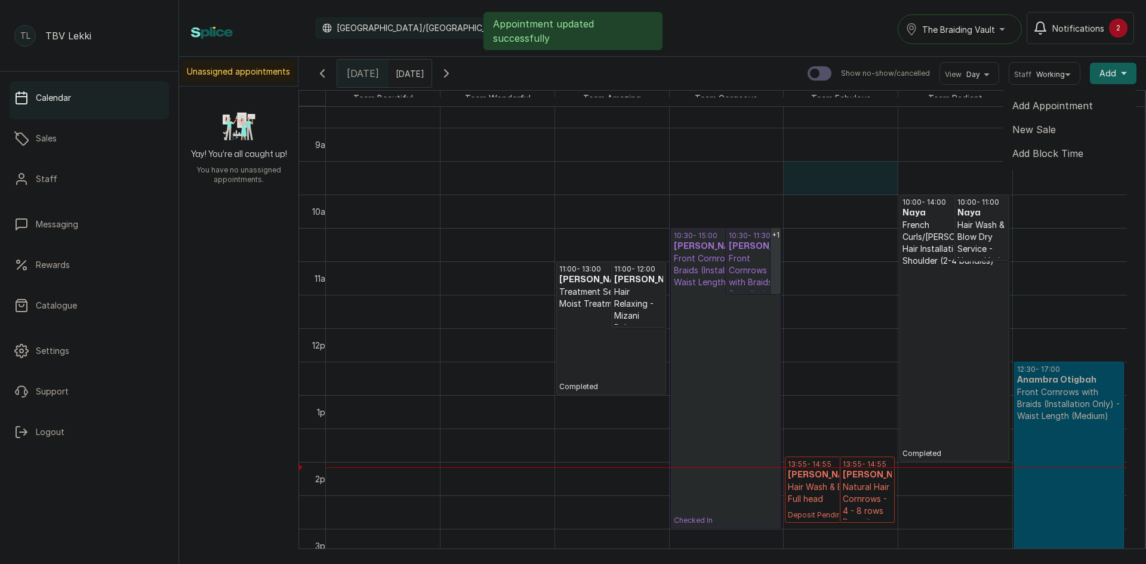
drag, startPoint x: 891, startPoint y: 181, endPoint x: 885, endPoint y: 191, distance: 11.8
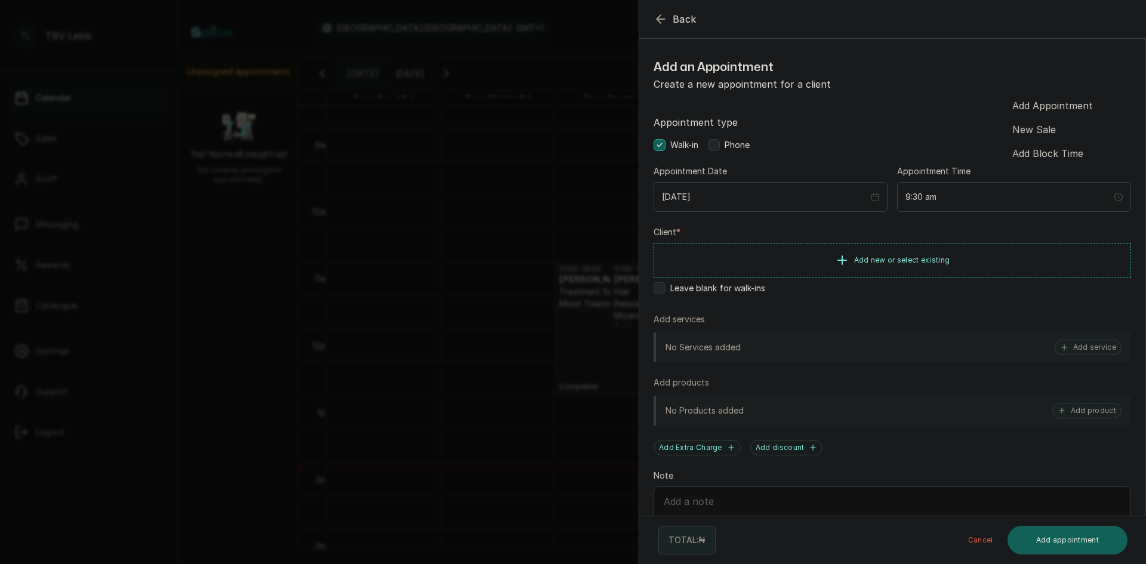
click at [662, 17] on icon "button" at bounding box center [660, 19] width 14 height 14
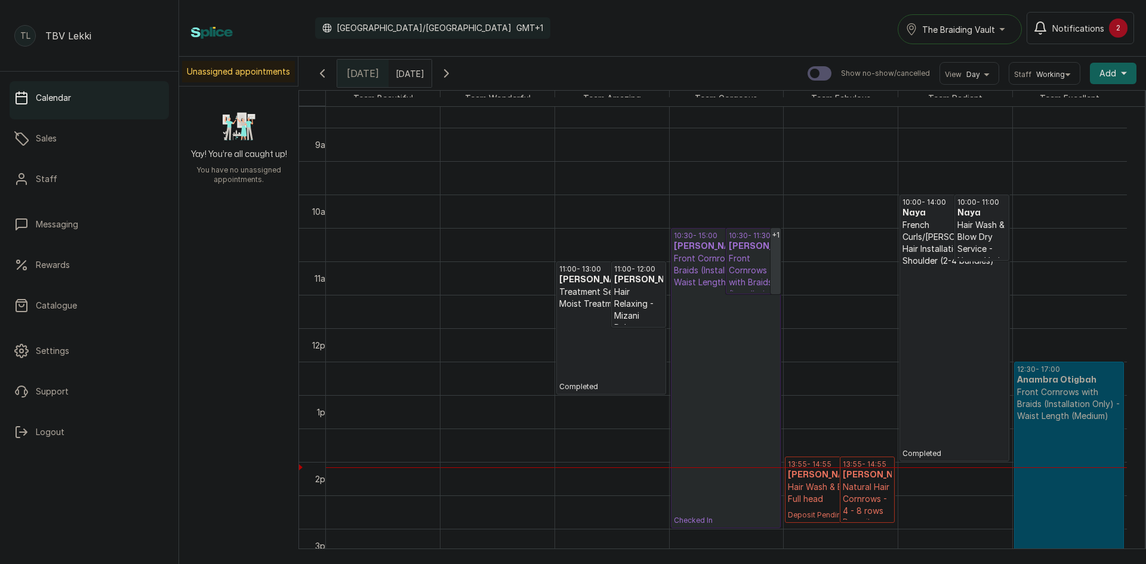
click at [841, 485] on div "13:55 - 14:55 Samson Og Og Natural Hair Cornrows - 4 - 8 rows Deposit Pending" at bounding box center [867, 489] width 54 height 65
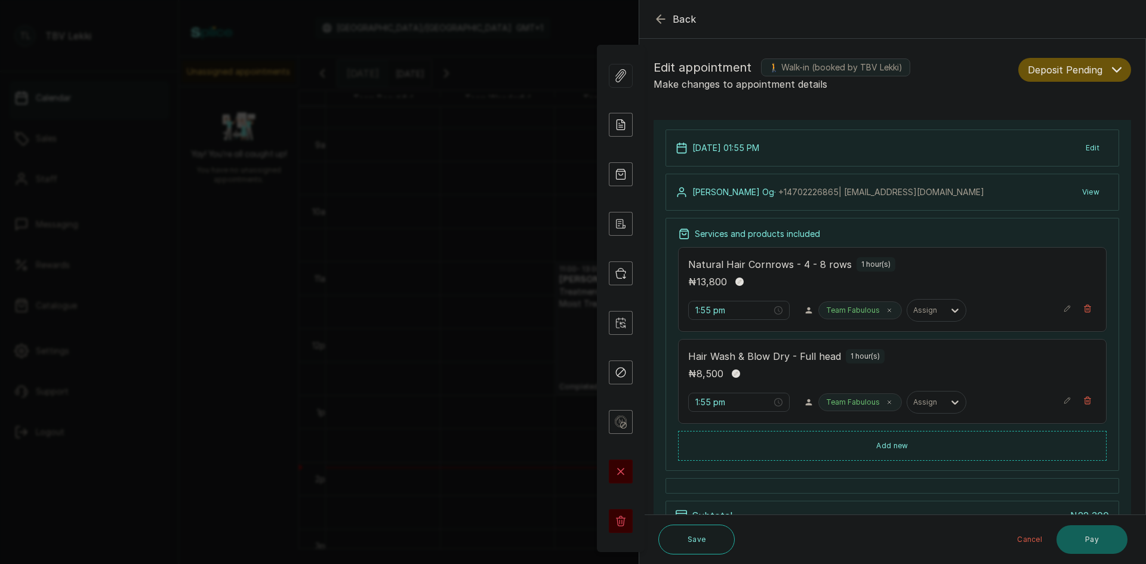
click at [1111, 69] on icon "button" at bounding box center [1116, 70] width 10 height 10
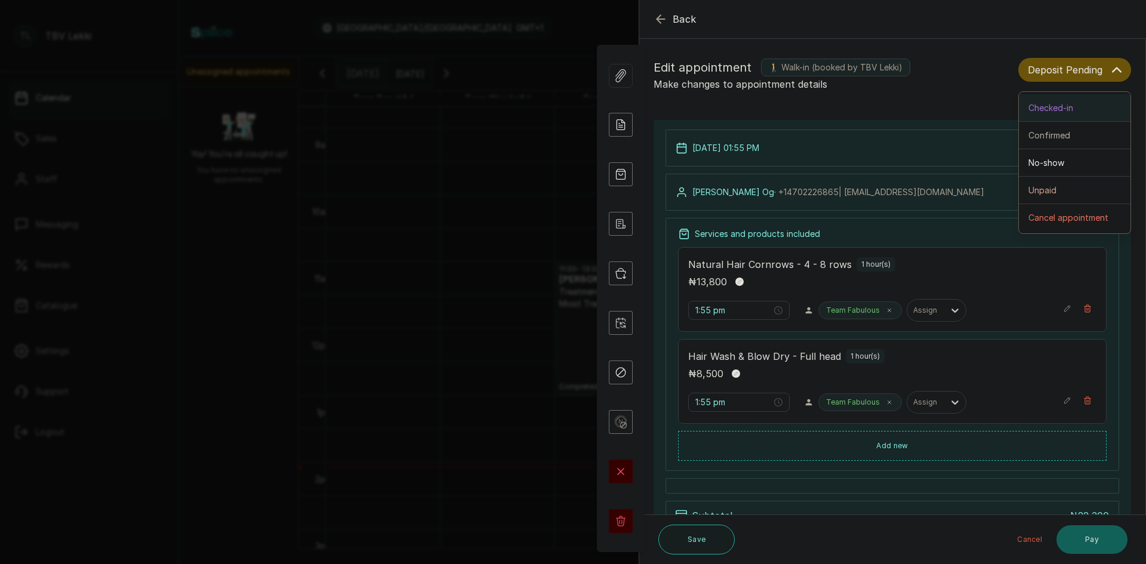
click at [1083, 104] on div "Checked-in" at bounding box center [1074, 107] width 92 height 13
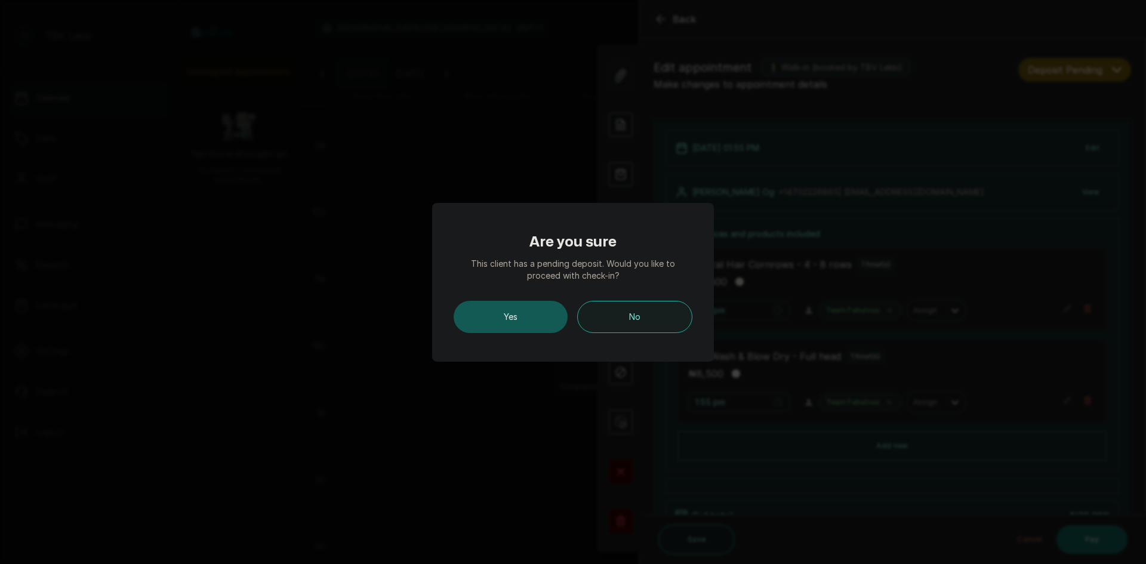
click at [535, 313] on button "Yes" at bounding box center [510, 317] width 114 height 32
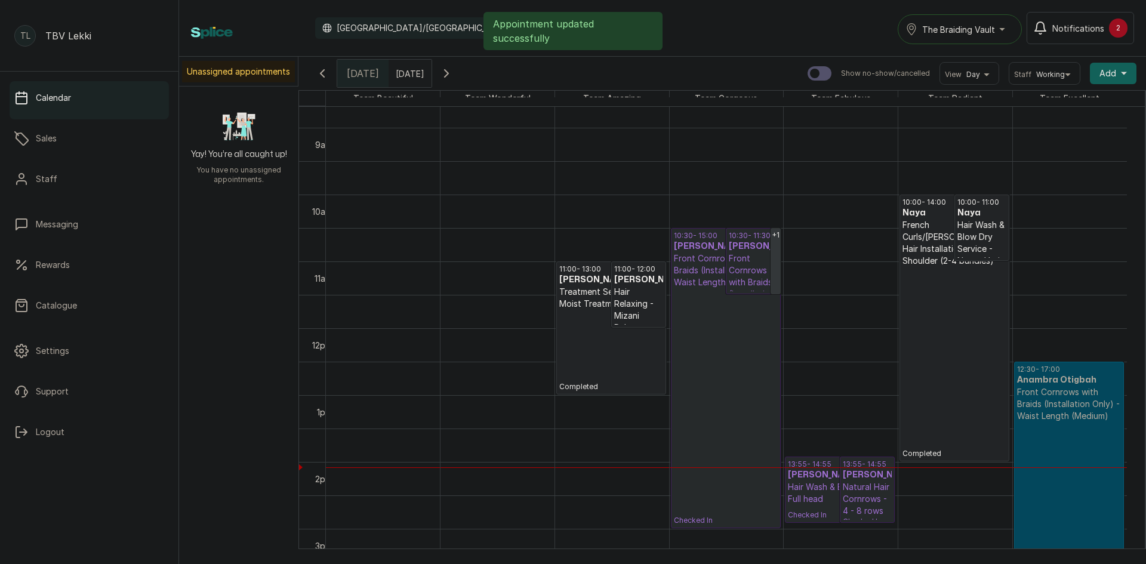
click at [1108, 79] on button "Add +" at bounding box center [1112, 73] width 47 height 21
click at [870, 477] on h3 "Samson Og Og" at bounding box center [866, 475] width 49 height 12
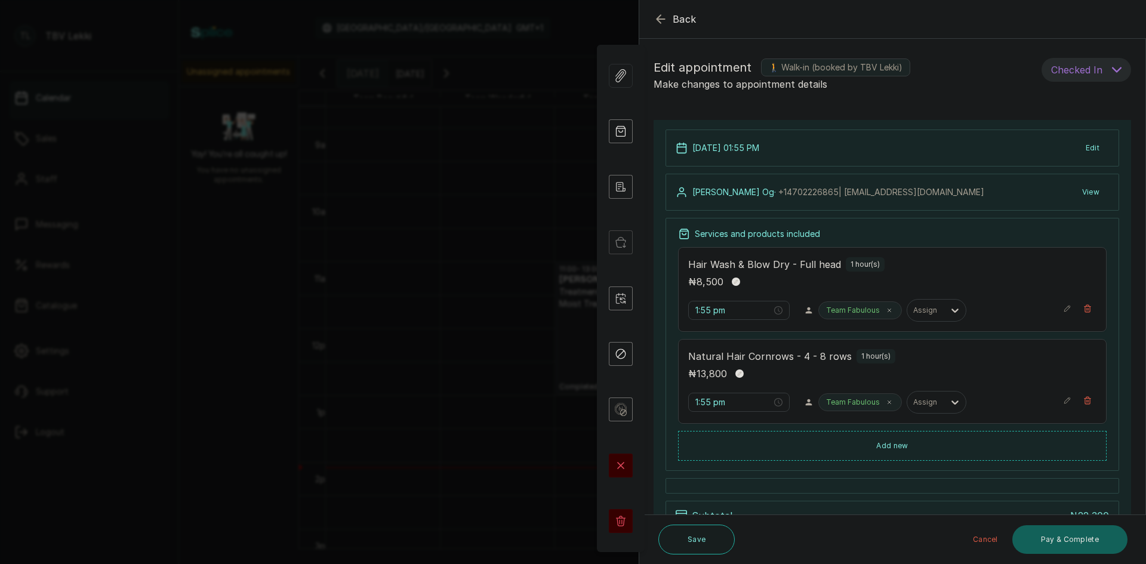
click at [660, 21] on icon "button" at bounding box center [660, 19] width 14 height 14
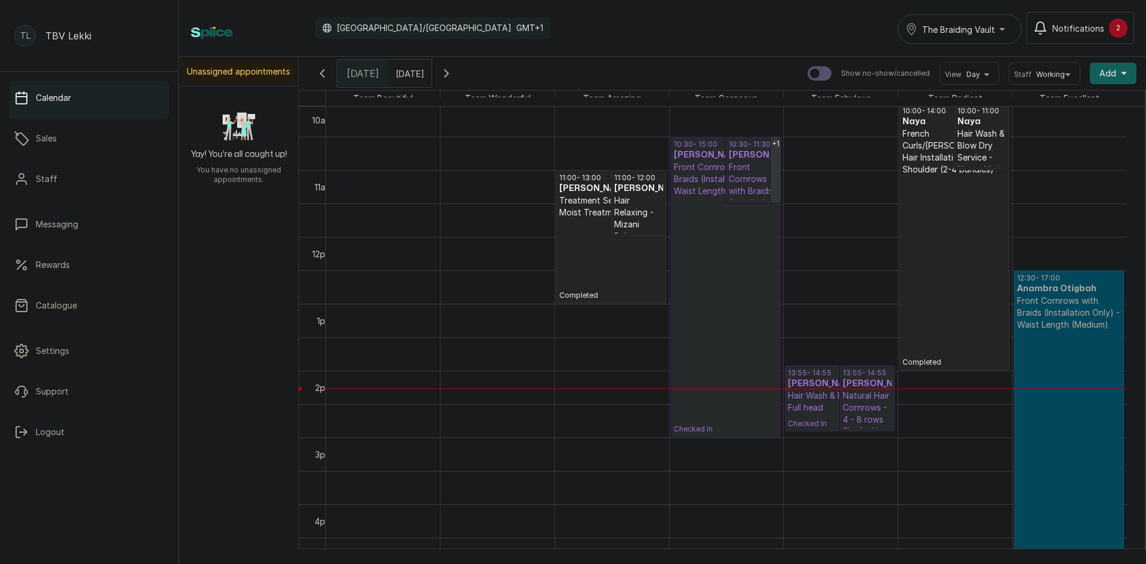
scroll to position [700, 0]
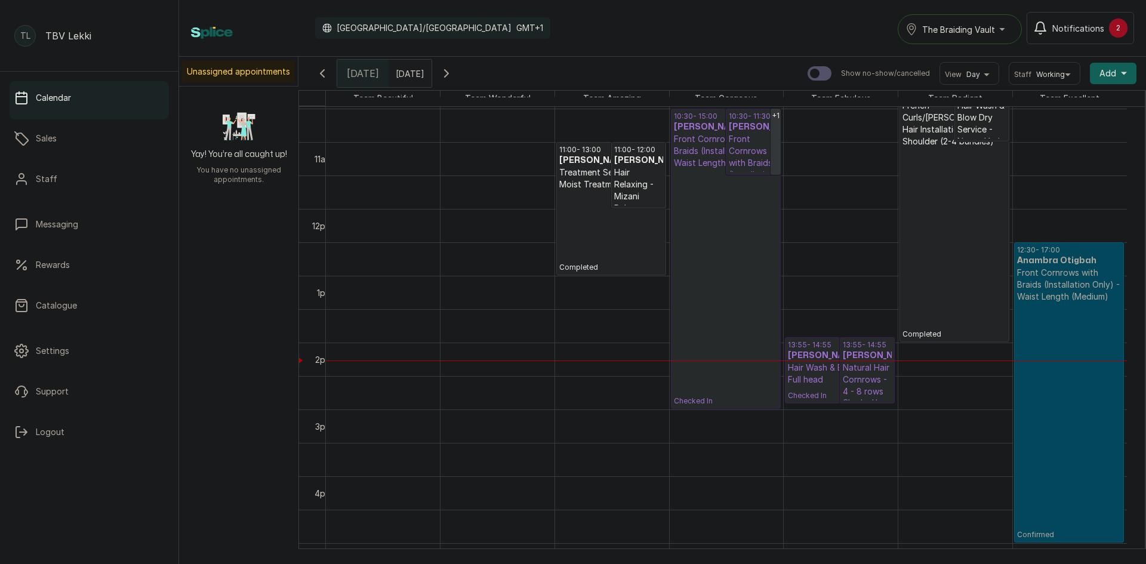
click at [1094, 19] on button "Notifications 2" at bounding box center [1079, 28] width 107 height 32
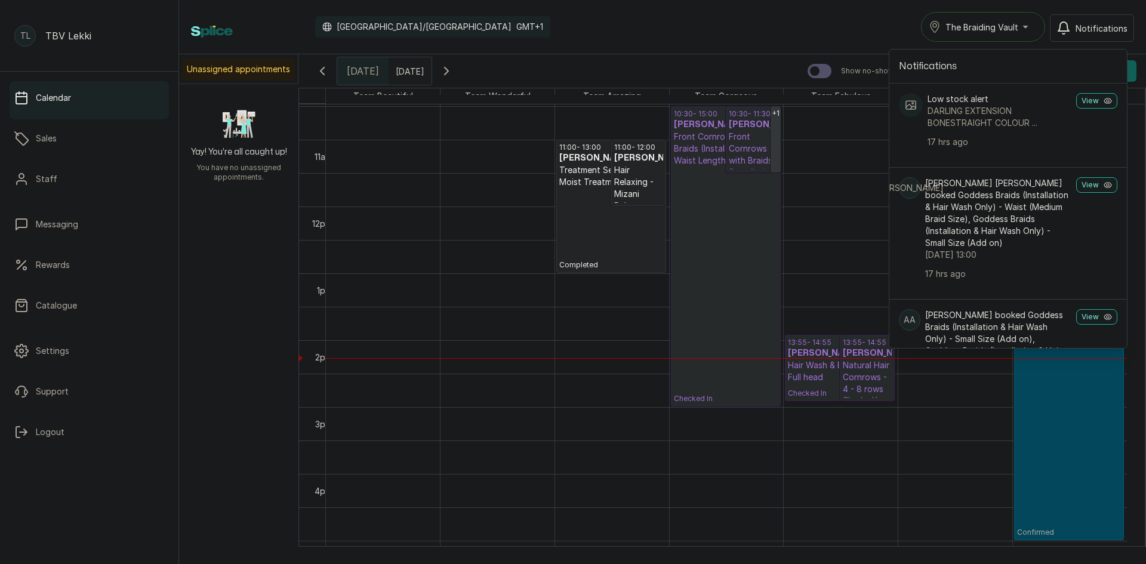
click at [1026, 214] on p "Jessica Onubogu Onubogu booked Goddess Braids (Installation & Hair Wash Only) -…" at bounding box center [998, 213] width 146 height 72
click at [1002, 248] on p "Jessica Onubogu Onubogu booked Goddess Braids (Installation & Hair Wash Only) -…" at bounding box center [998, 213] width 146 height 72
click at [712, 8] on div "Calendar Africa/Lagos GMT+1 The Braiding Vault Notifications Notifications Low …" at bounding box center [662, 27] width 967 height 54
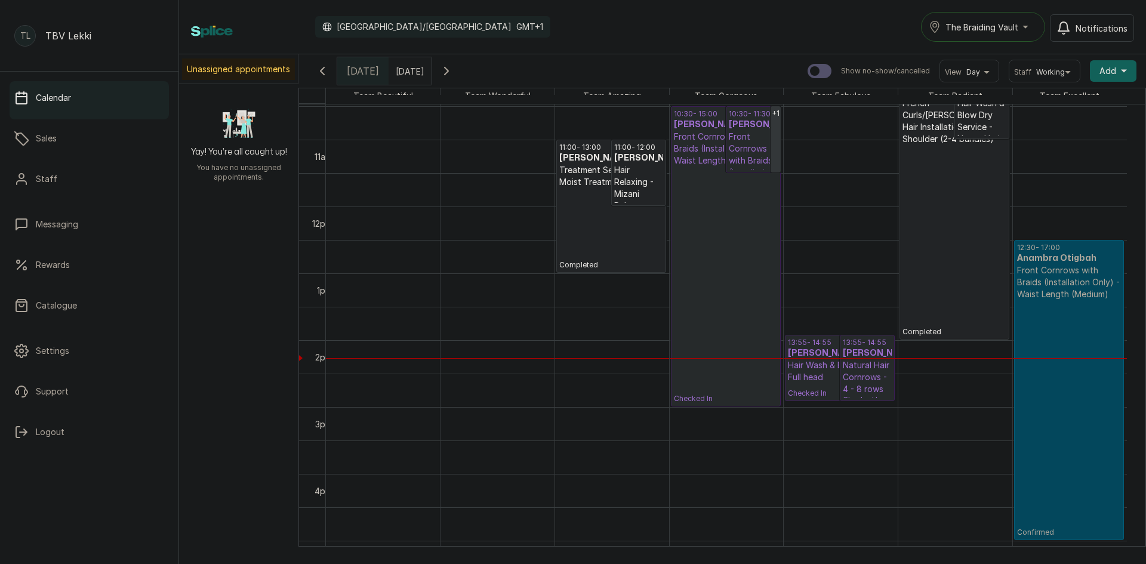
scroll to position [640, 0]
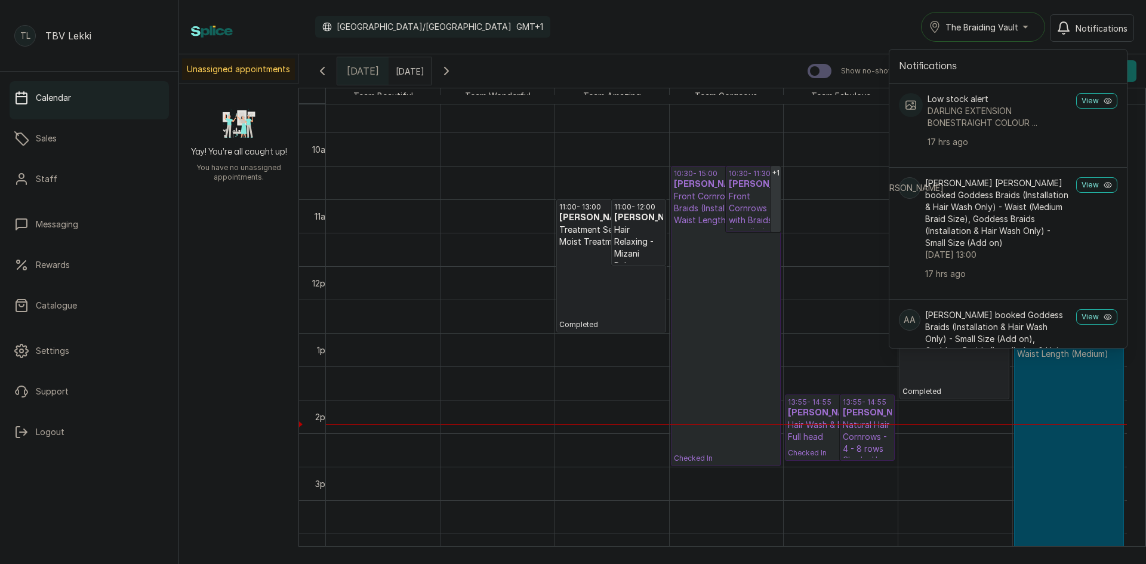
click at [654, 26] on div "Calendar Africa/Lagos GMT+1 The Braiding Vault Notifications Notifications Low …" at bounding box center [662, 27] width 943 height 30
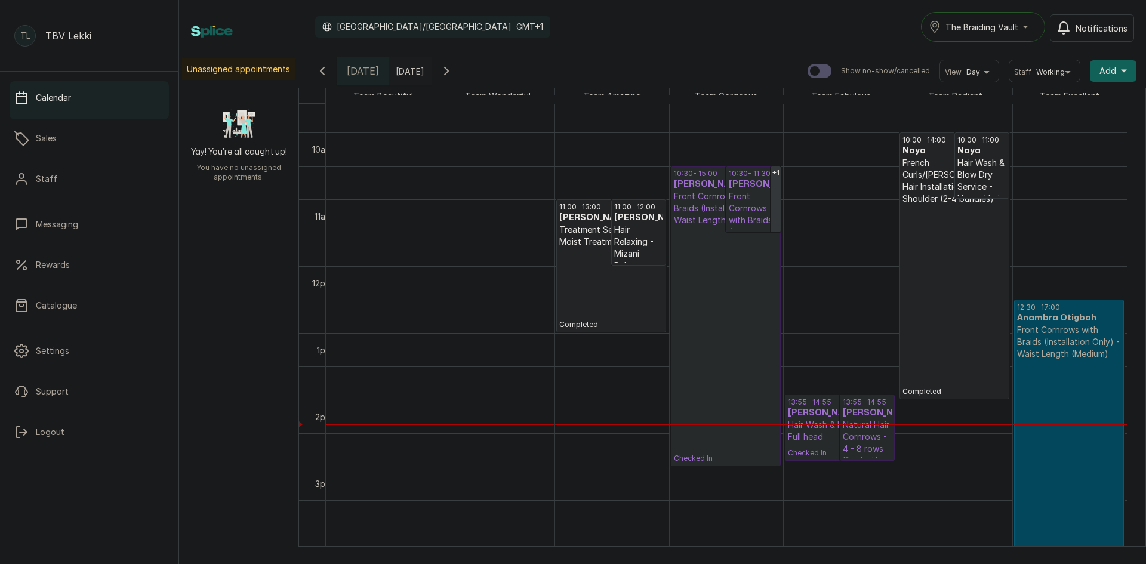
click at [1004, 39] on button "The Braiding Vault" at bounding box center [983, 27] width 124 height 30
click at [1026, 66] on li "The Braiding Vault Signature" at bounding box center [1010, 56] width 179 height 24
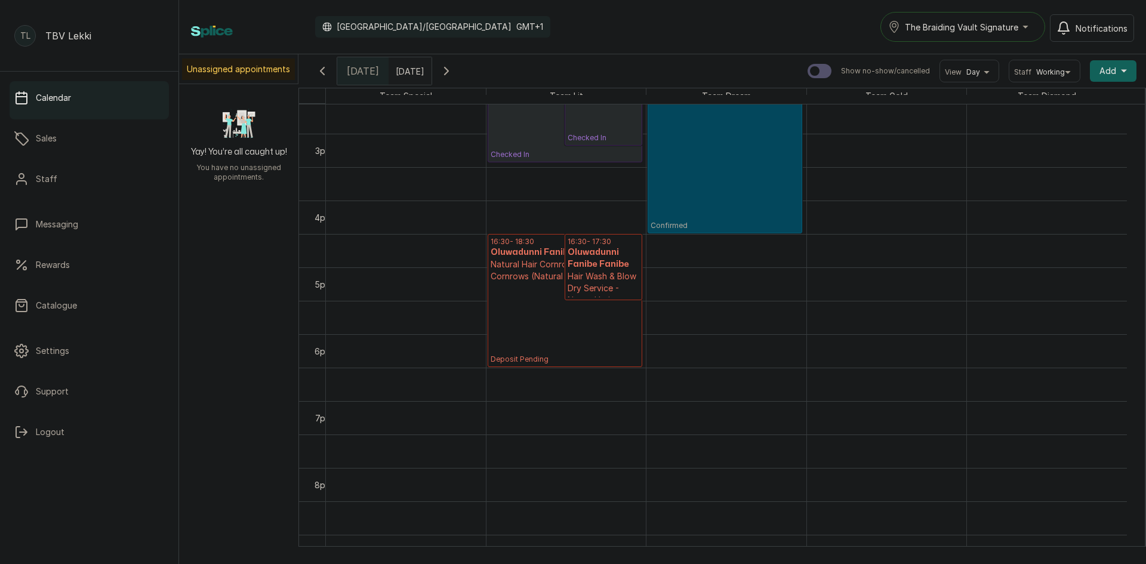
scroll to position [998, 0]
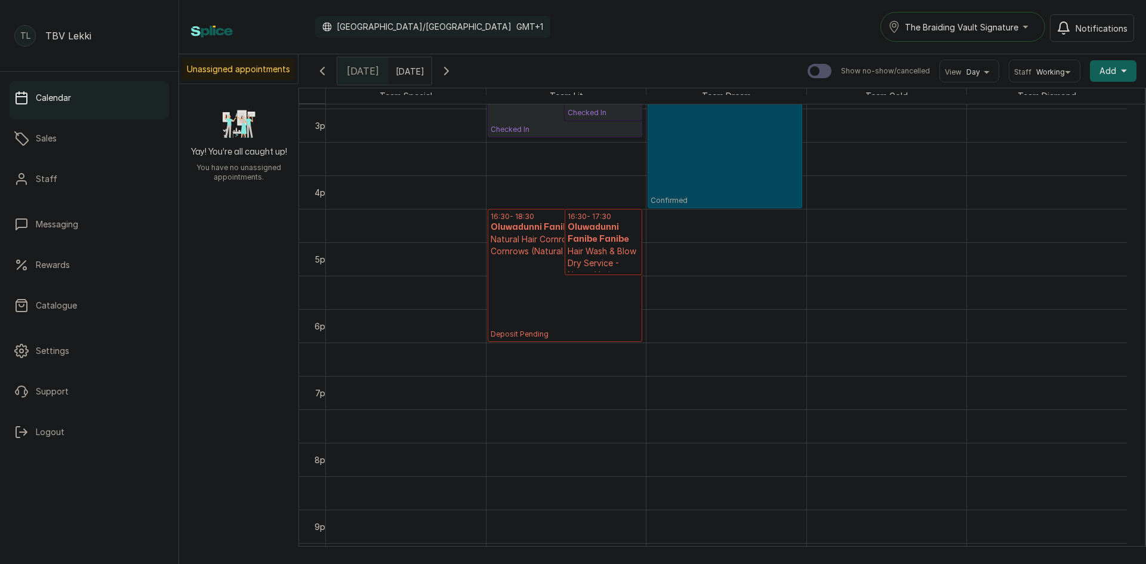
click at [978, 28] on span "The Braiding Vault Signature" at bounding box center [960, 27] width 113 height 13
click at [978, 78] on span "The Braiding Vault" at bounding box center [977, 80] width 146 height 14
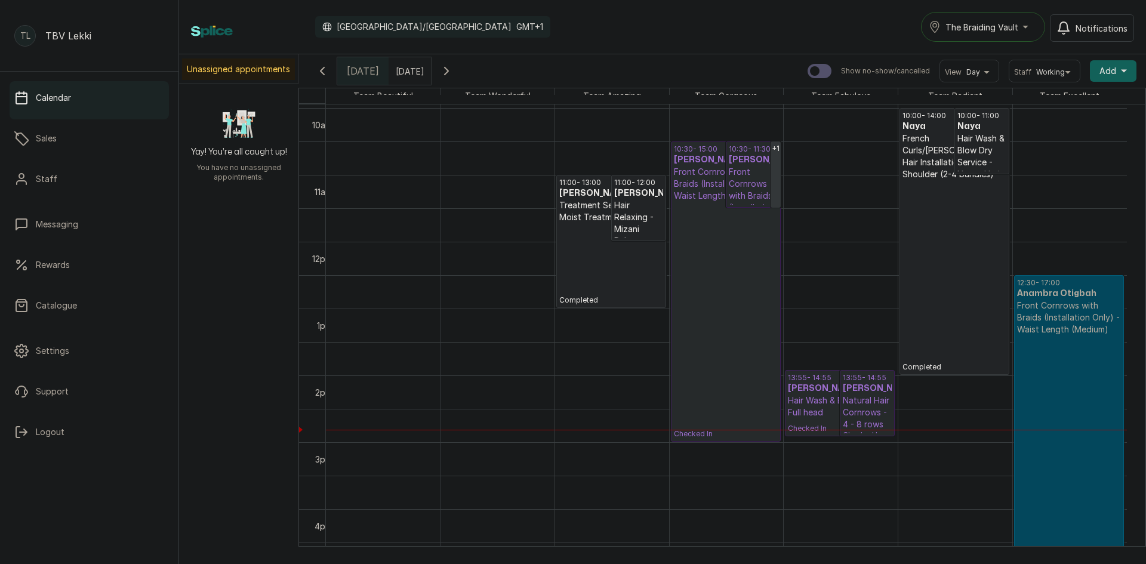
scroll to position [605, 0]
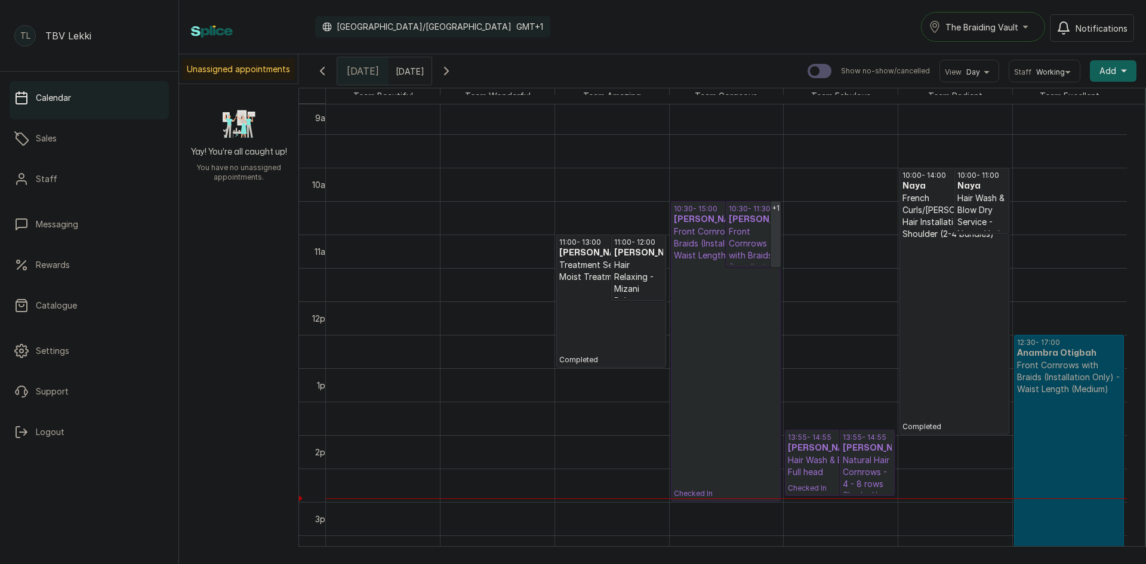
click at [453, 76] on icon "button" at bounding box center [446, 71] width 14 height 14
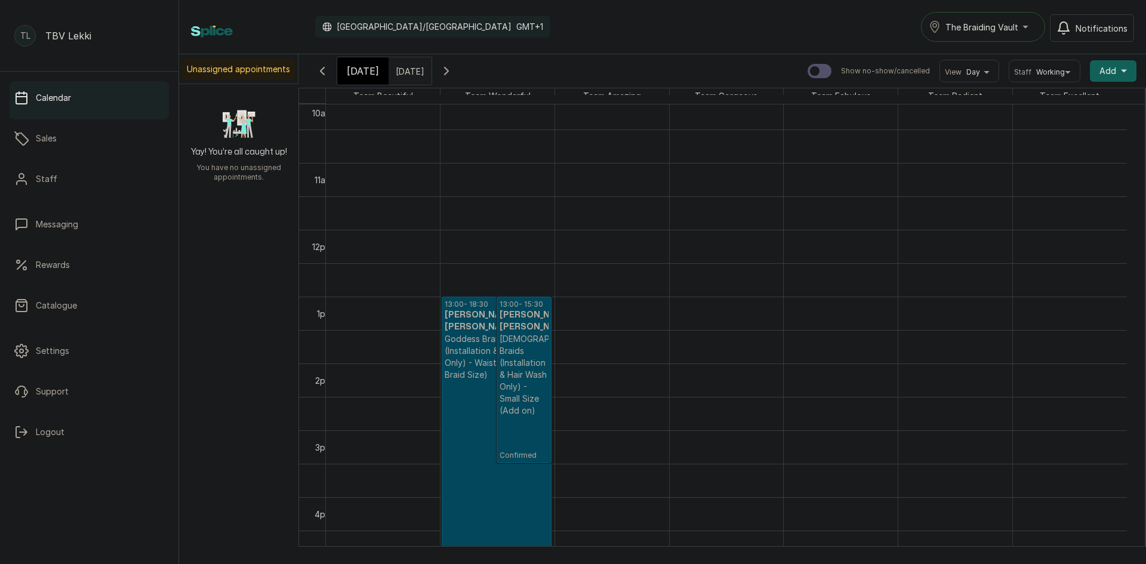
scroll to position [700, 0]
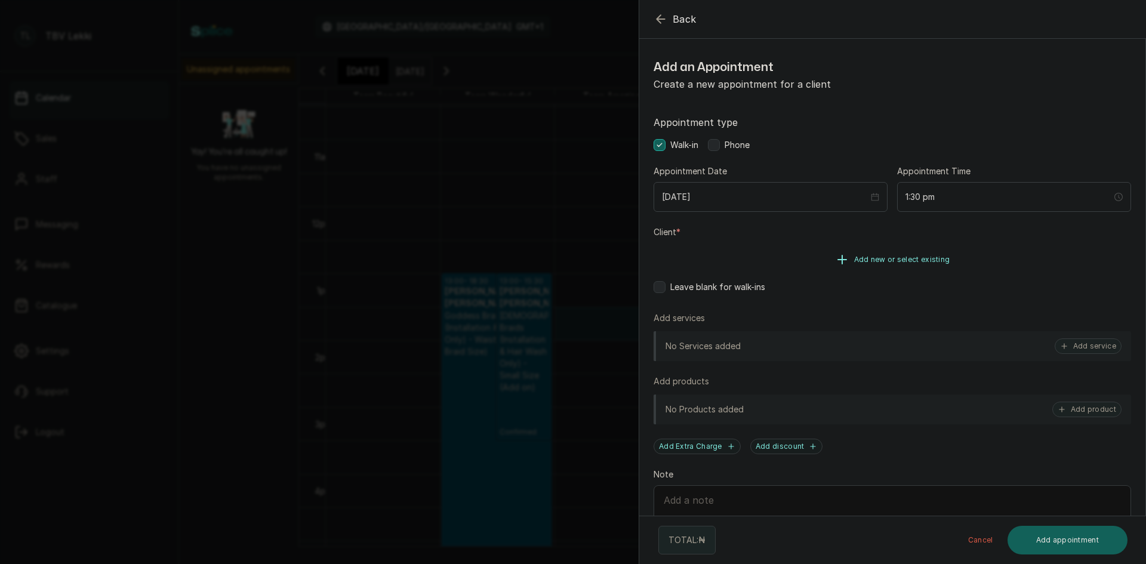
click at [897, 255] on span "Add new or select existing" at bounding box center [902, 260] width 96 height 10
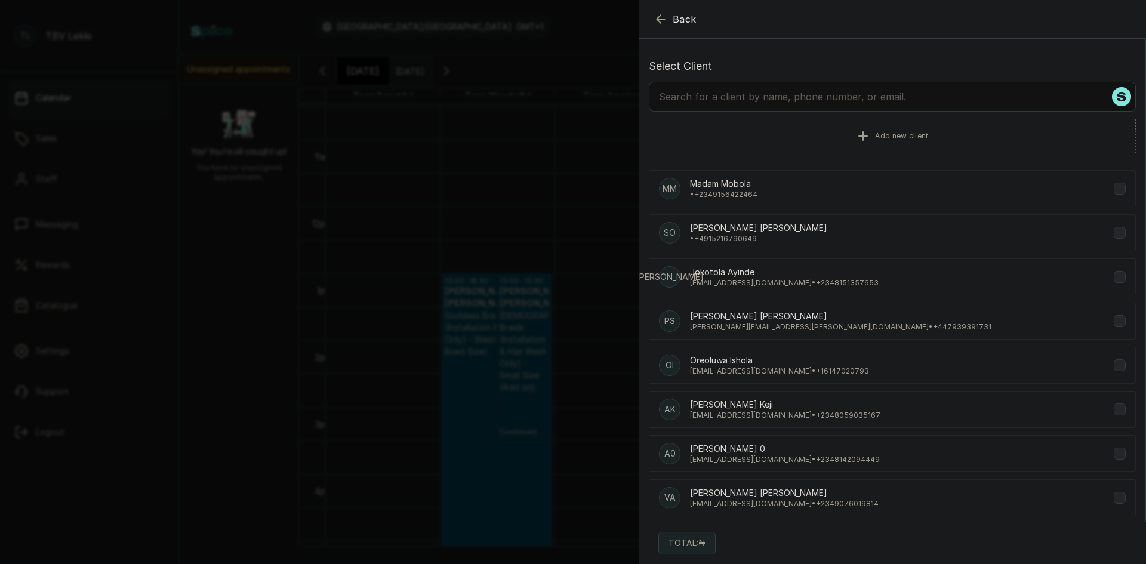
click at [875, 103] on input "text" at bounding box center [892, 97] width 487 height 30
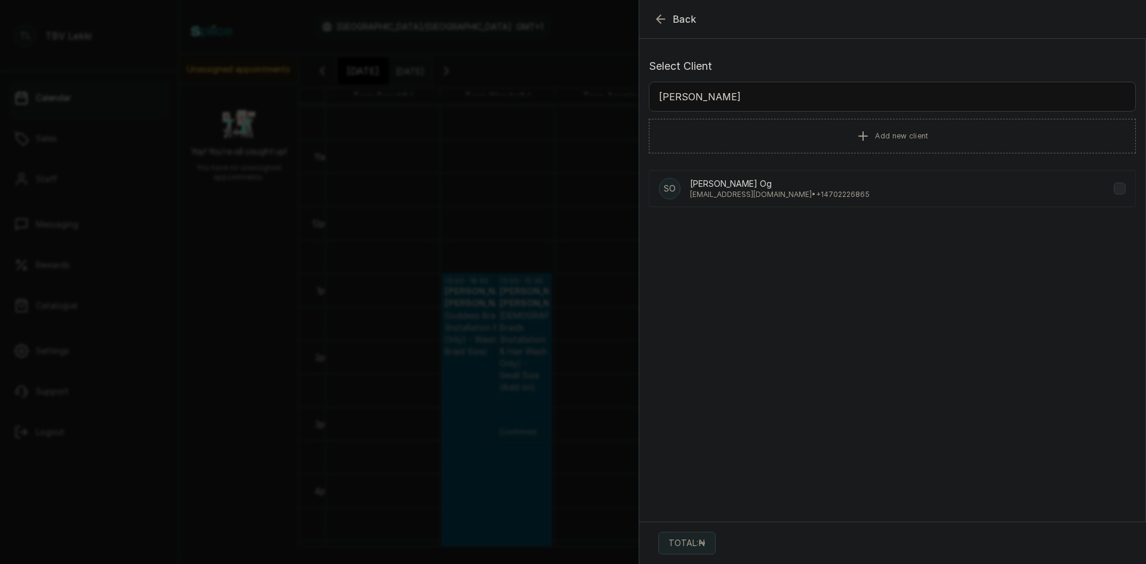
type input "samson"
click at [789, 197] on p "mtv95by5rb@privaterelay.appleid.com • +1 4702226865" at bounding box center [780, 195] width 180 height 10
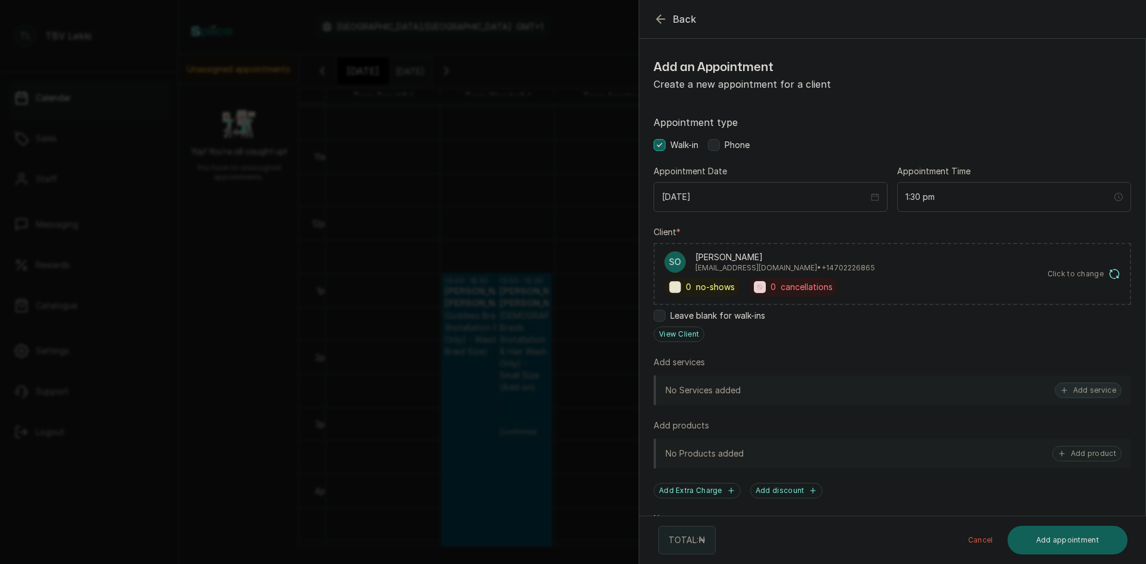
click at [1075, 389] on button "Add service" at bounding box center [1087, 390] width 67 height 16
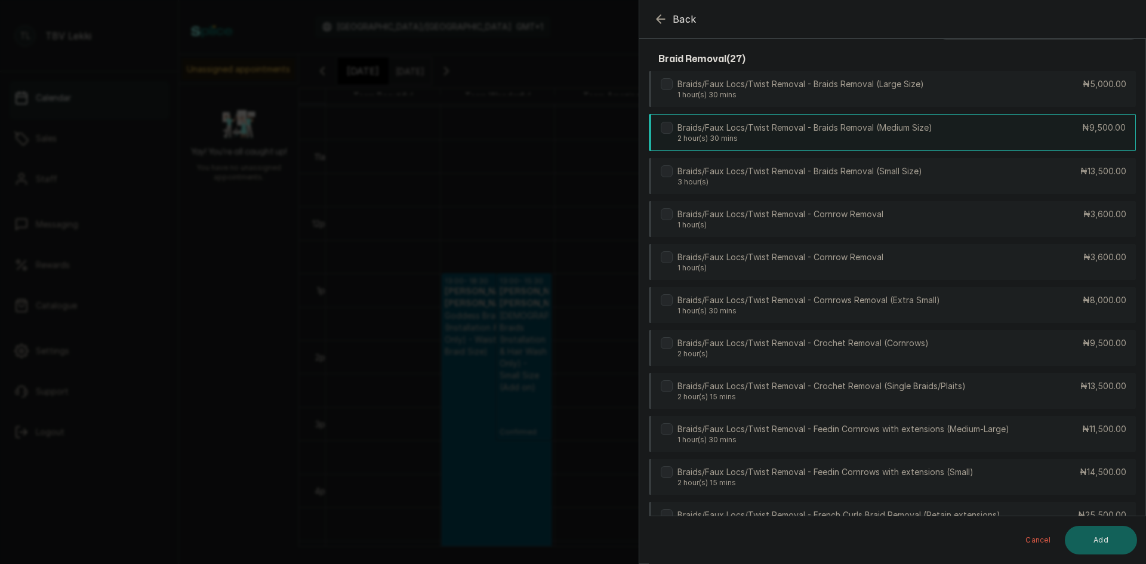
scroll to position [0, 0]
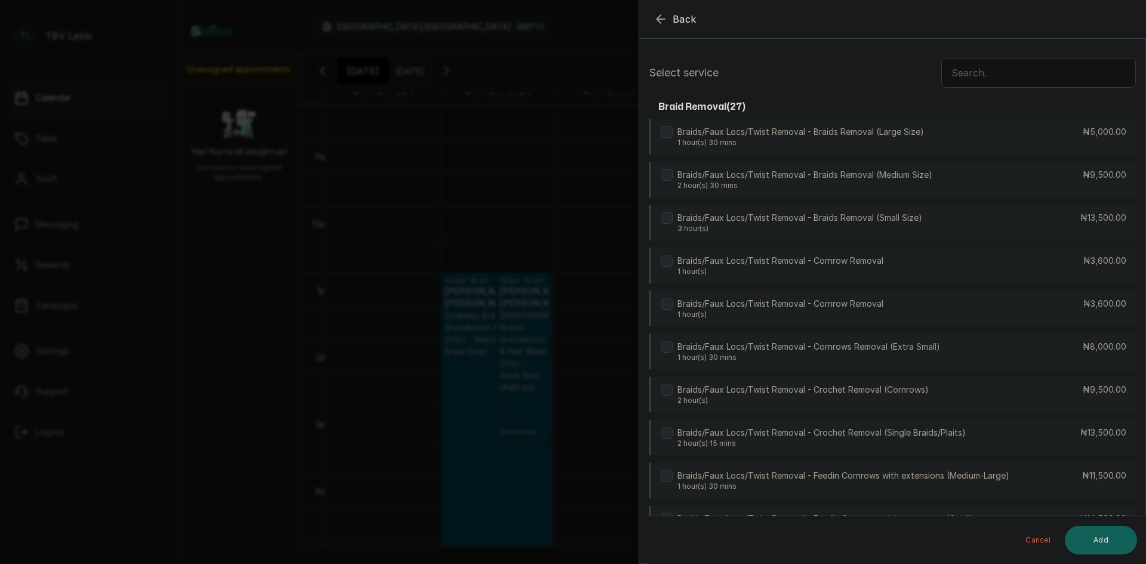
click at [977, 72] on input "text" at bounding box center [1038, 73] width 194 height 30
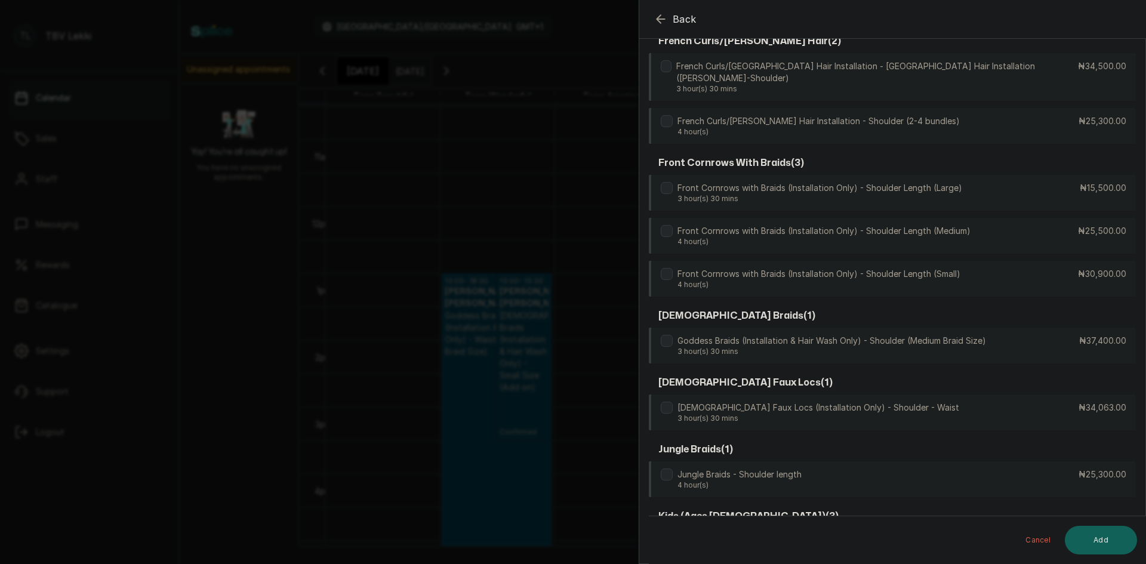
scroll to position [597, 0]
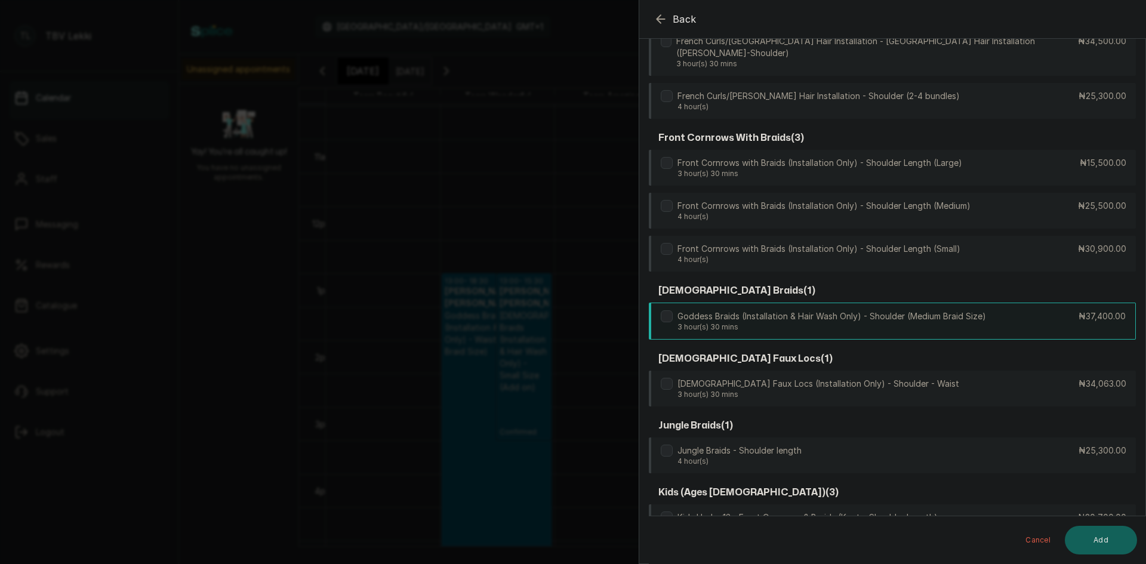
type input "shoulder"
click at [912, 310] on p "Goddess Braids (Installation & Hair Wash Only) - Shoulder (Medium Braid Size)" at bounding box center [831, 316] width 308 height 12
click at [1094, 533] on button "Add" at bounding box center [1100, 540] width 72 height 29
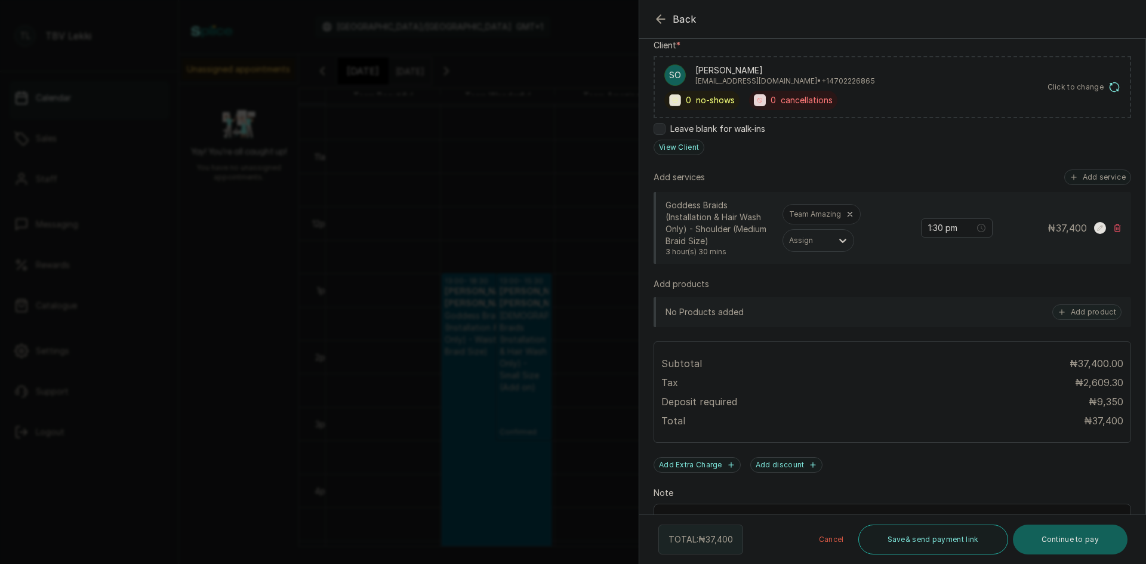
scroll to position [273, 0]
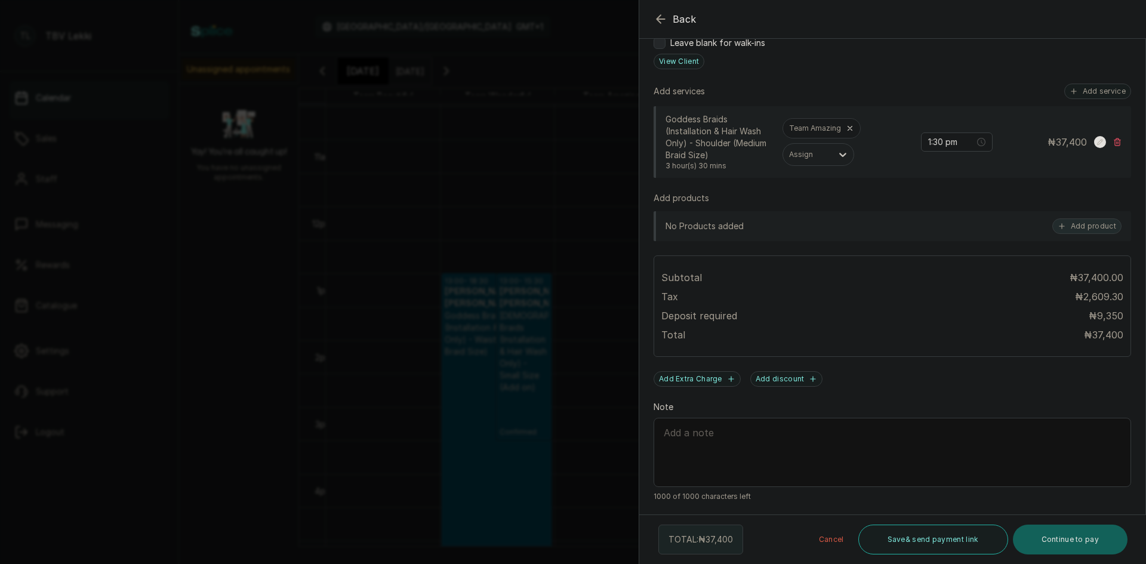
click at [1081, 230] on button "Add product" at bounding box center [1086, 226] width 69 height 16
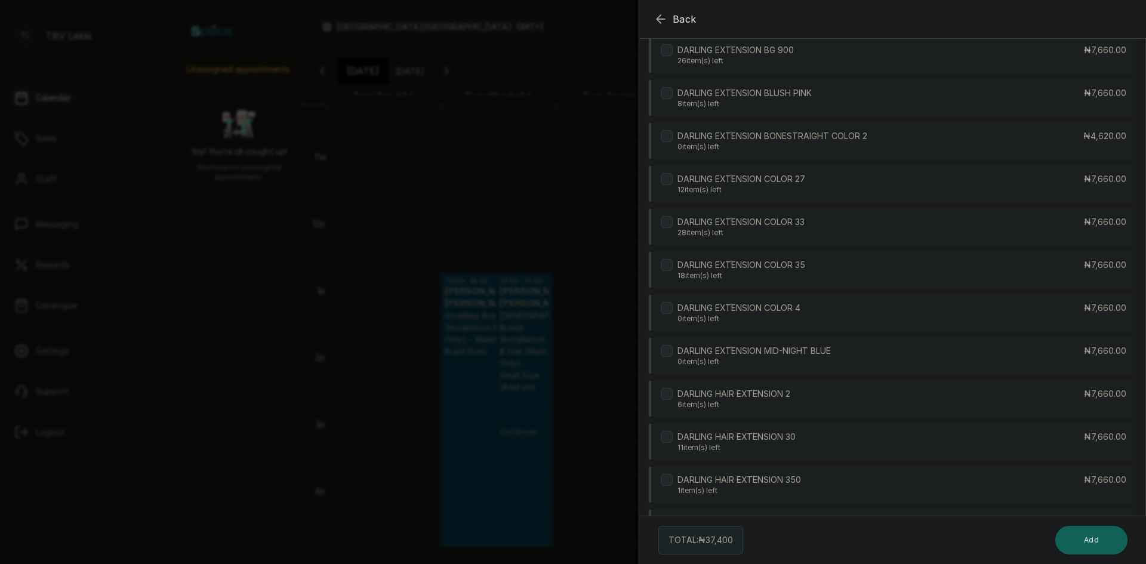
scroll to position [0, 0]
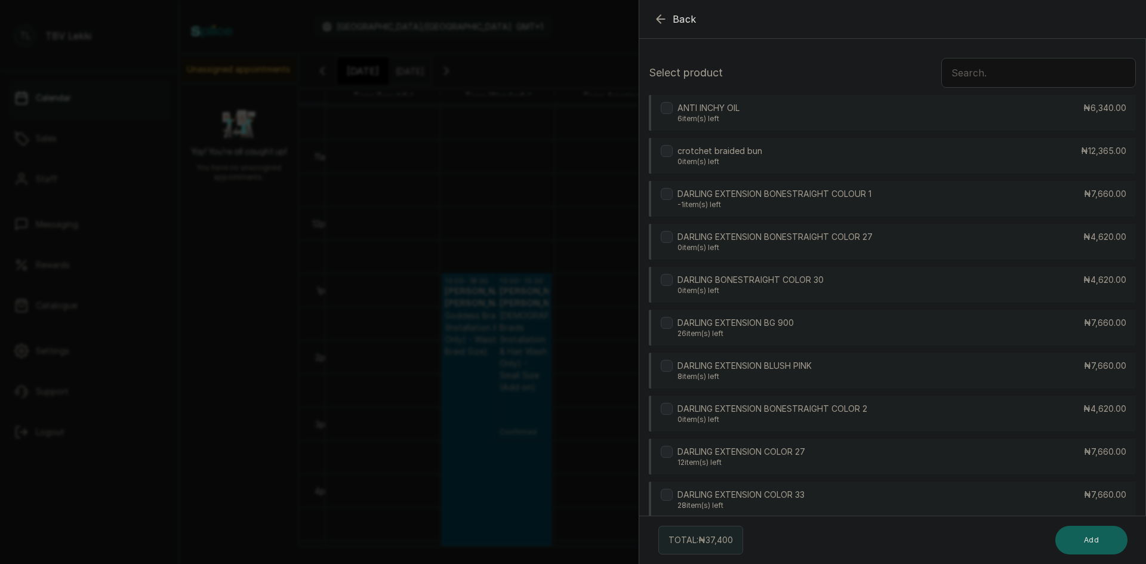
click at [998, 67] on input "text" at bounding box center [1038, 73] width 194 height 30
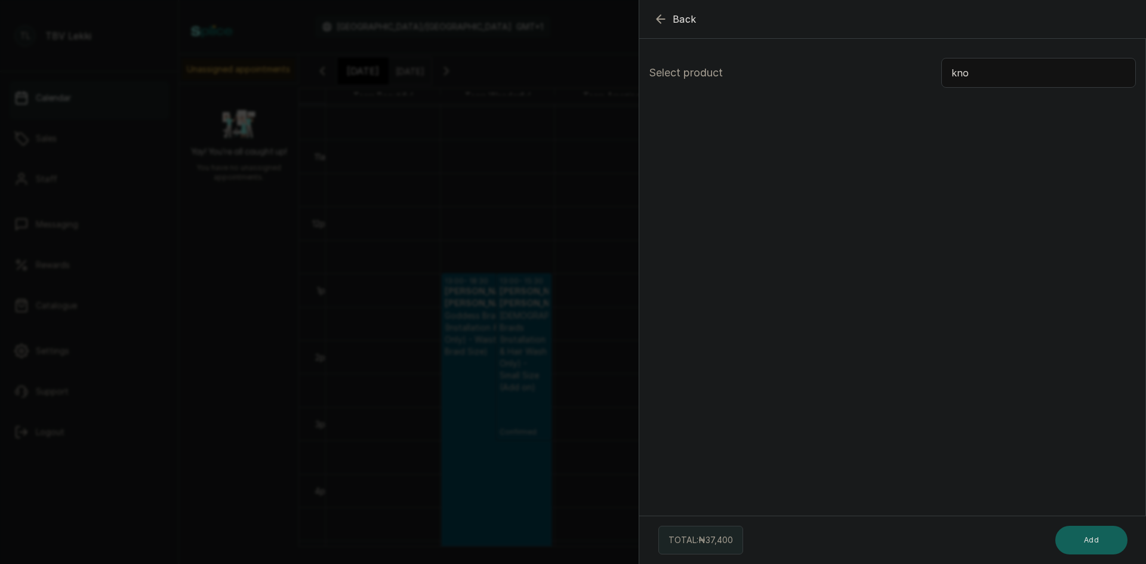
type input "kno"
click at [658, 14] on icon "button" at bounding box center [660, 19] width 14 height 14
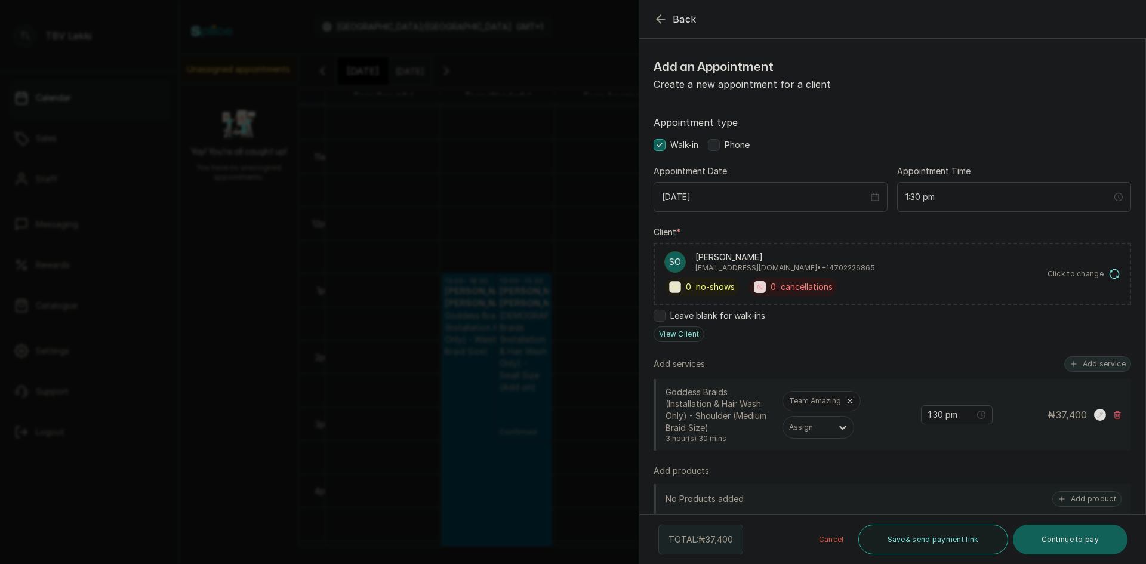
click at [1070, 363] on button "Add service" at bounding box center [1097, 364] width 67 height 16
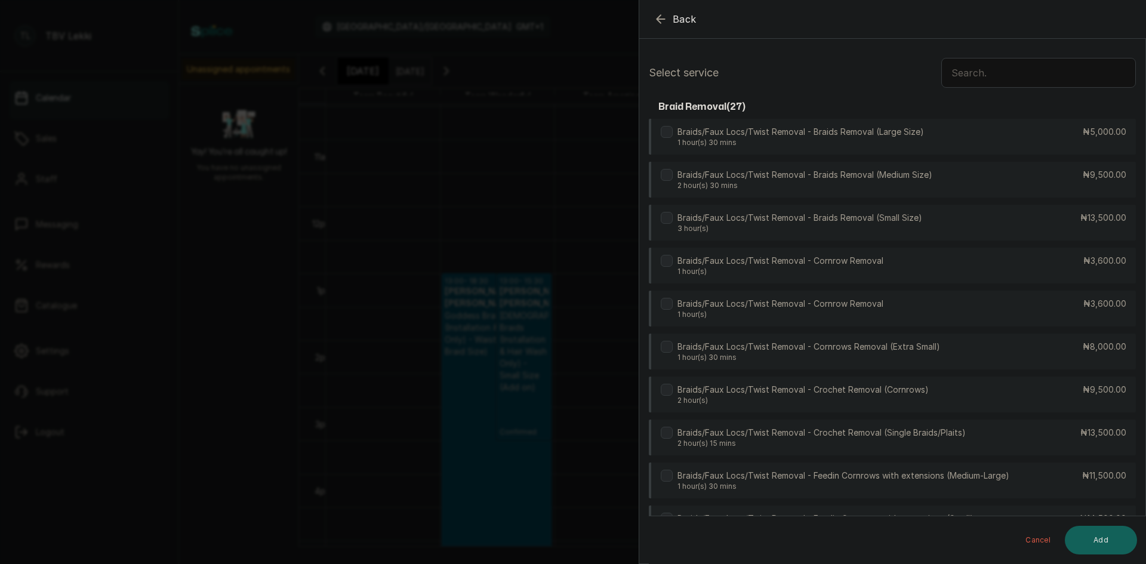
click at [989, 82] on input "text" at bounding box center [1038, 73] width 194 height 30
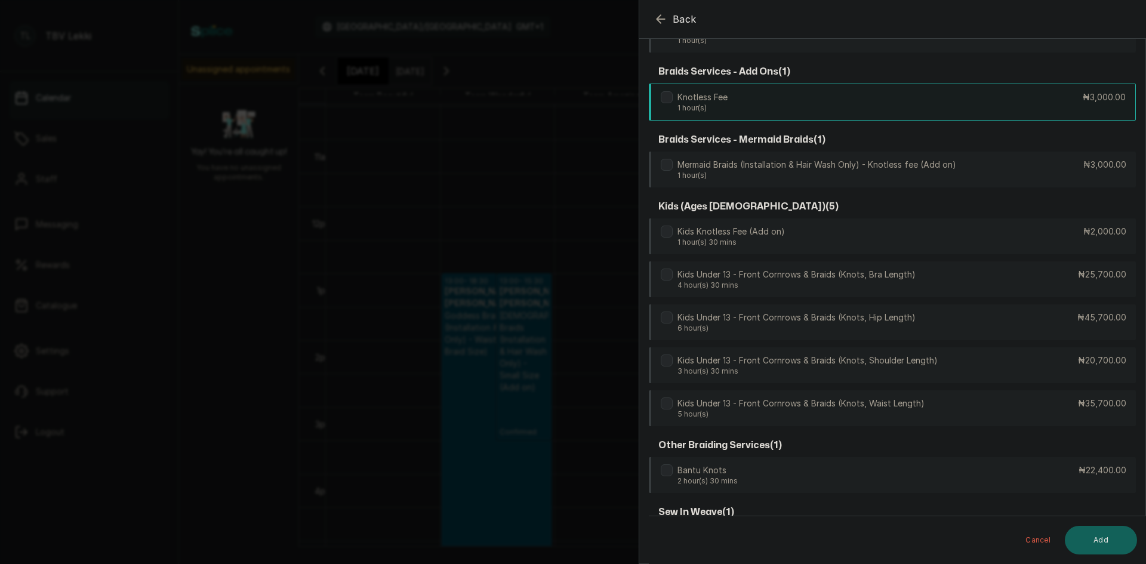
scroll to position [42, 0]
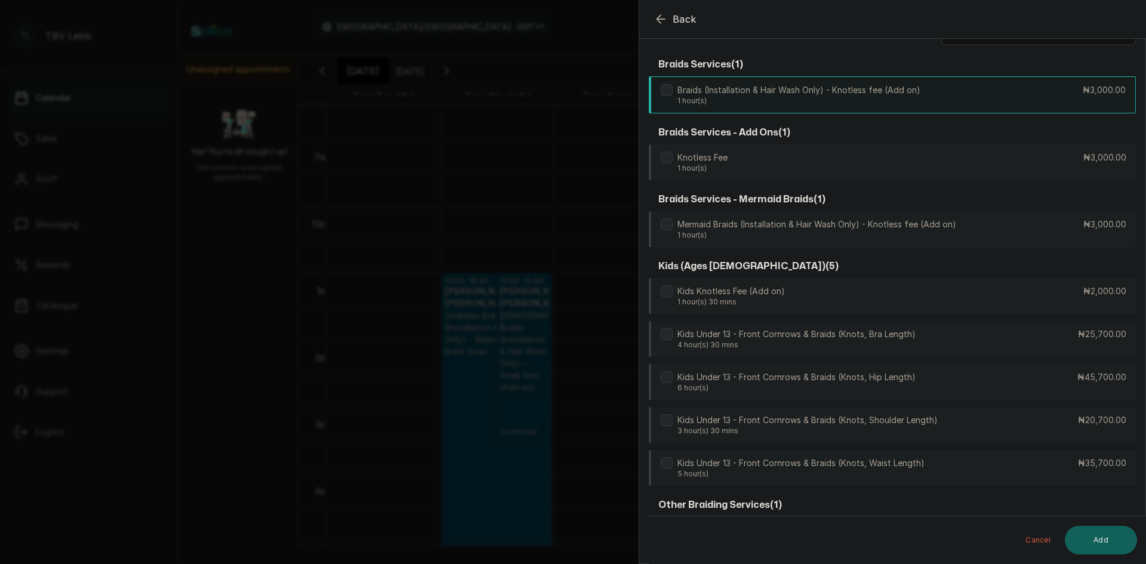
type input "kno"
click at [747, 88] on p "Braids (Installation & Hair Wash Only) - Knotless fee (Add on)" at bounding box center [798, 90] width 243 height 12
click at [1106, 551] on button "Add" at bounding box center [1100, 540] width 72 height 29
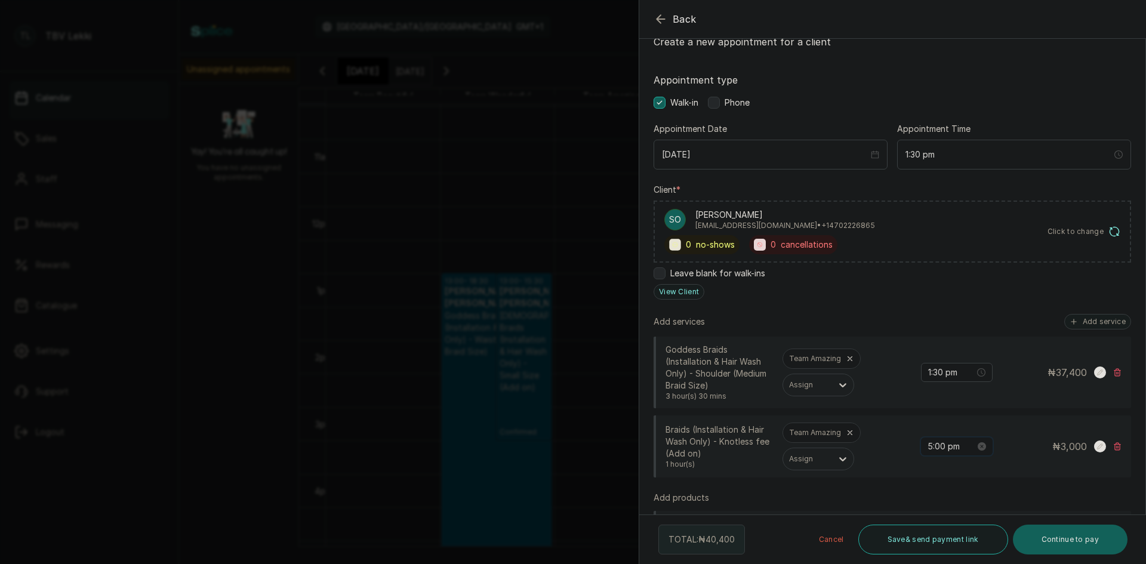
click at [931, 445] on input "5:00 pm" at bounding box center [951, 446] width 48 height 13
click at [927, 447] on input "5:30 pm" at bounding box center [951, 446] width 48 height 13
type input "1:30 pm"
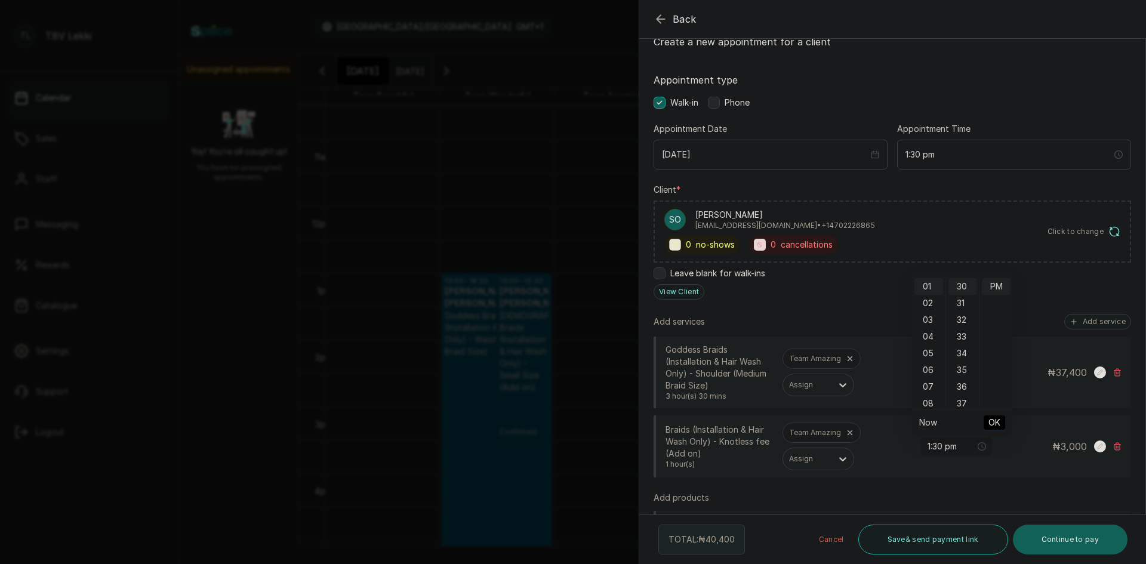
click at [992, 419] on span "OK" at bounding box center [994, 422] width 12 height 23
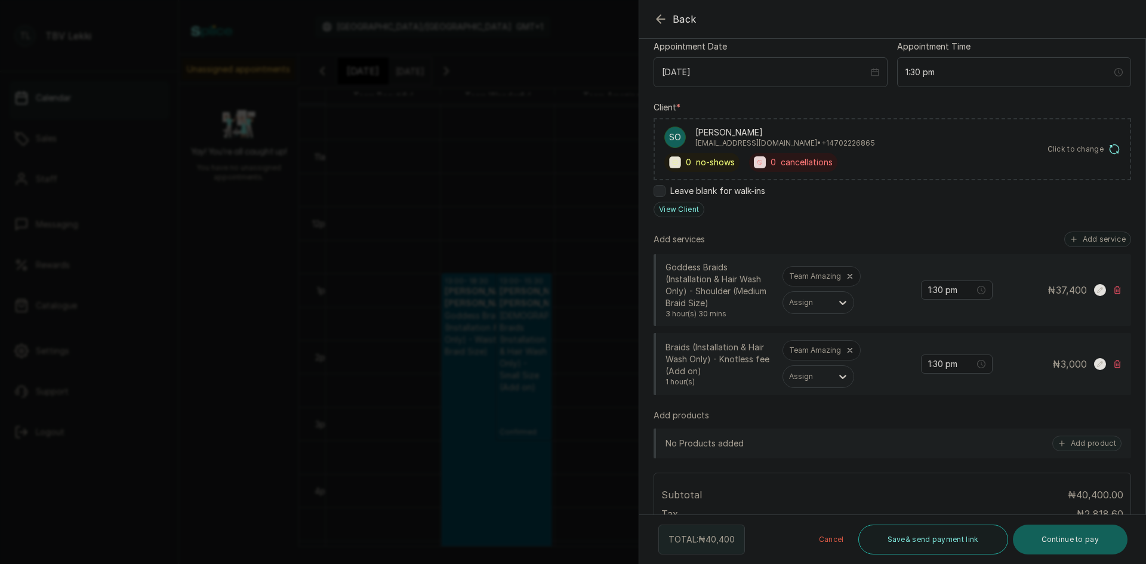
scroll to position [60, 0]
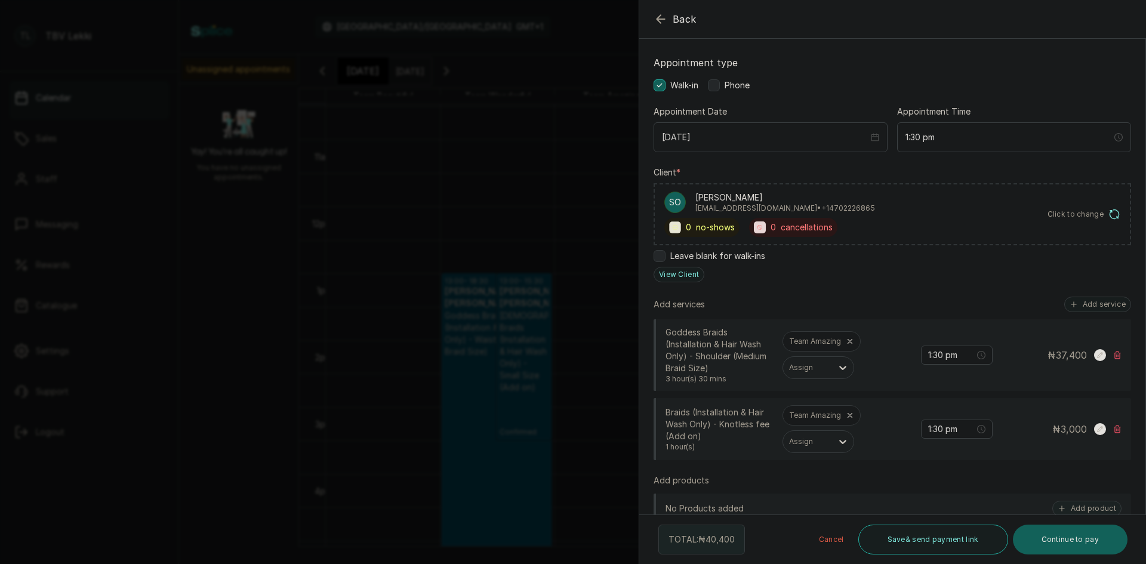
click at [720, 85] on label at bounding box center [714, 85] width 12 height 12
click at [952, 533] on button "Save & send payment link" at bounding box center [933, 539] width 150 height 30
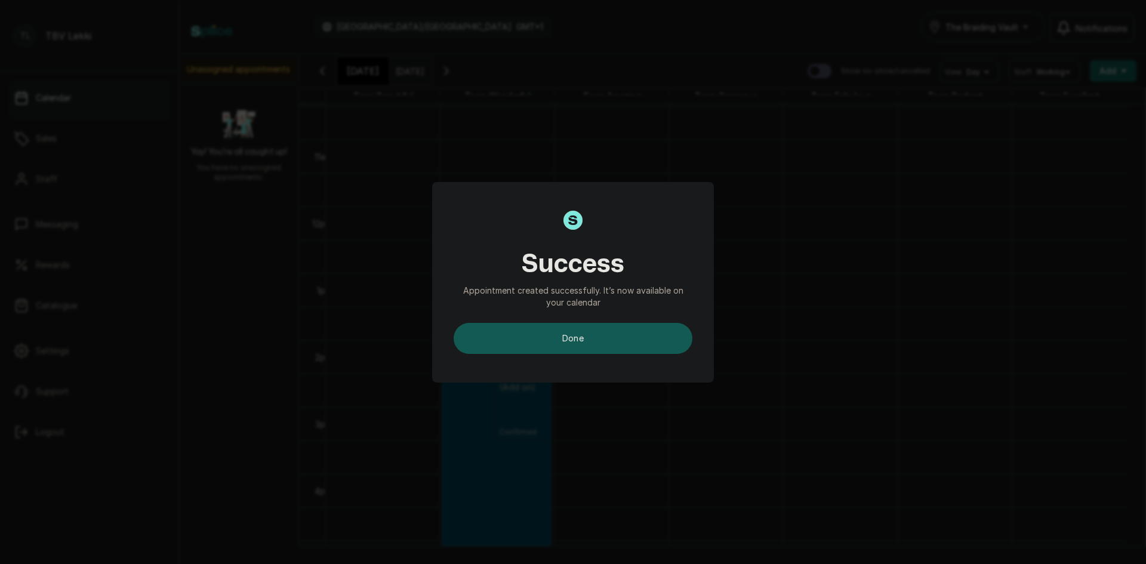
click at [613, 343] on button "done" at bounding box center [572, 338] width 239 height 31
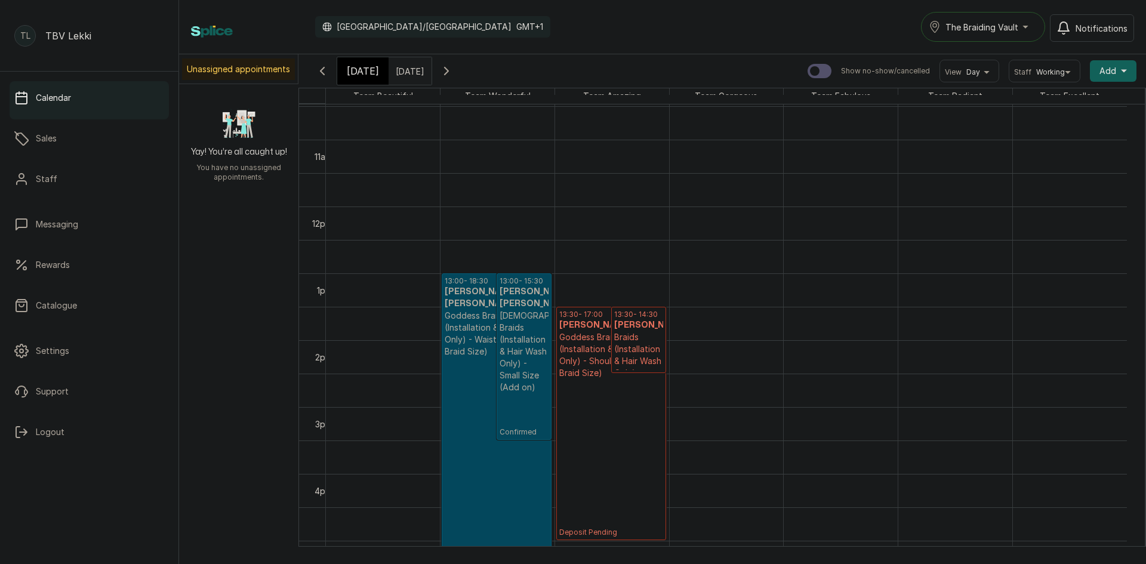
click at [317, 76] on icon "button" at bounding box center [322, 71] width 14 height 14
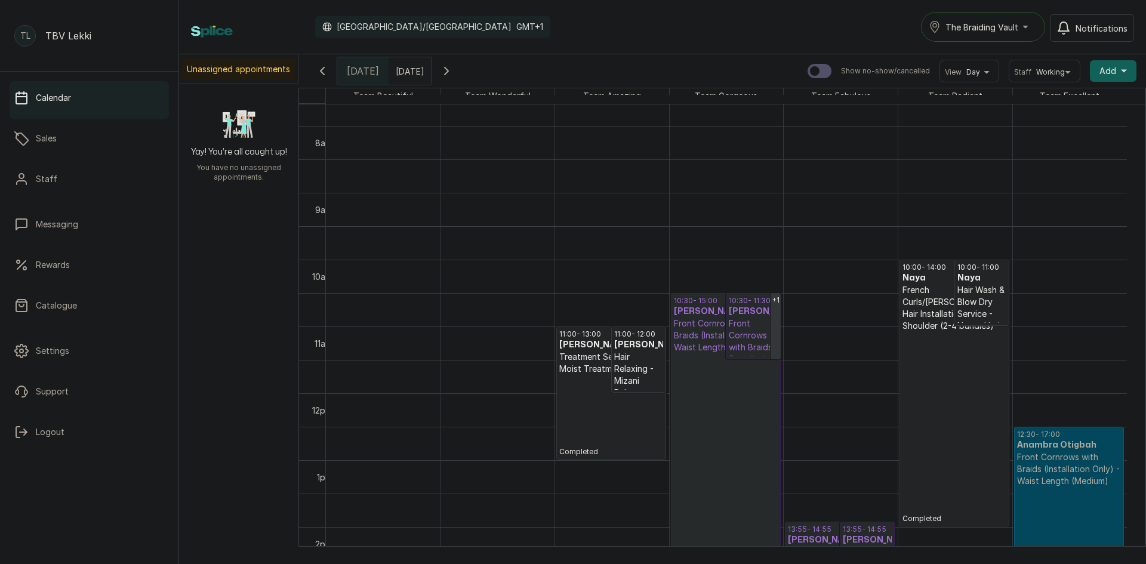
scroll to position [581, 0]
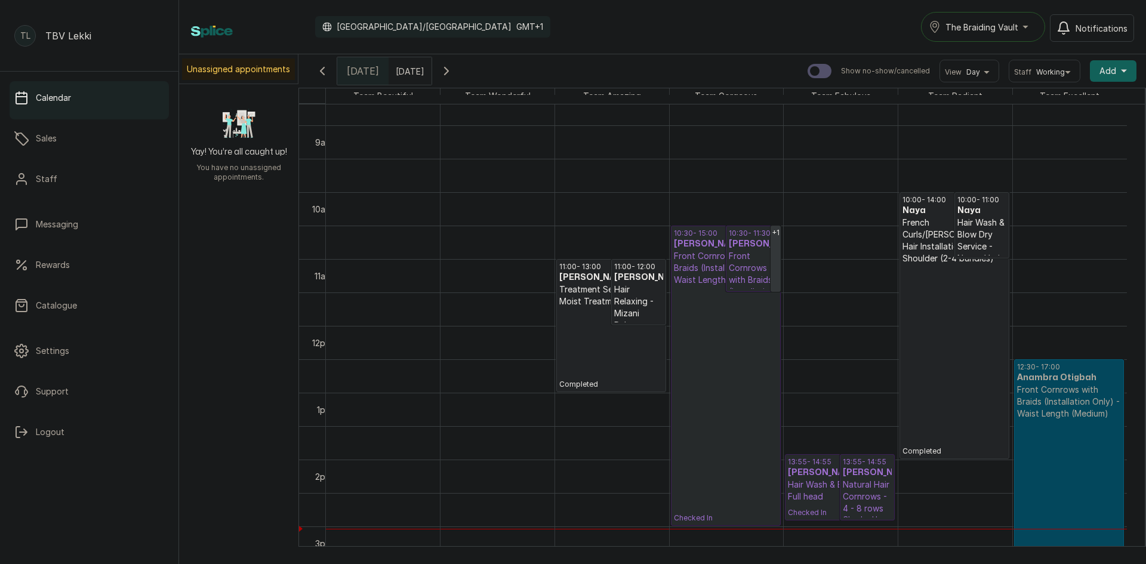
click at [850, 478] on h3 "Samson Og Og" at bounding box center [866, 473] width 49 height 12
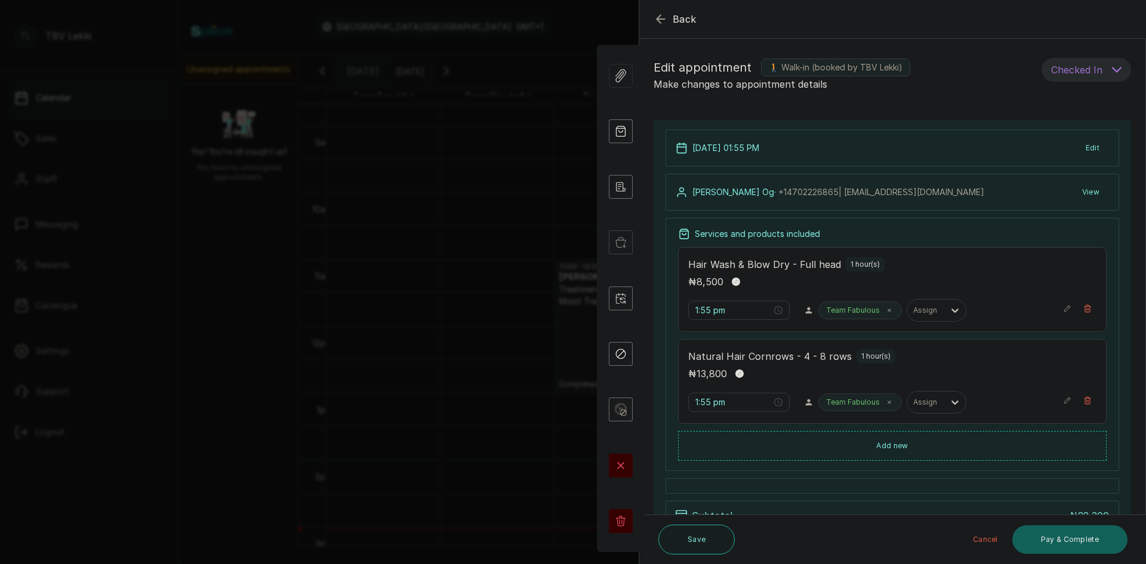
scroll to position [60, 0]
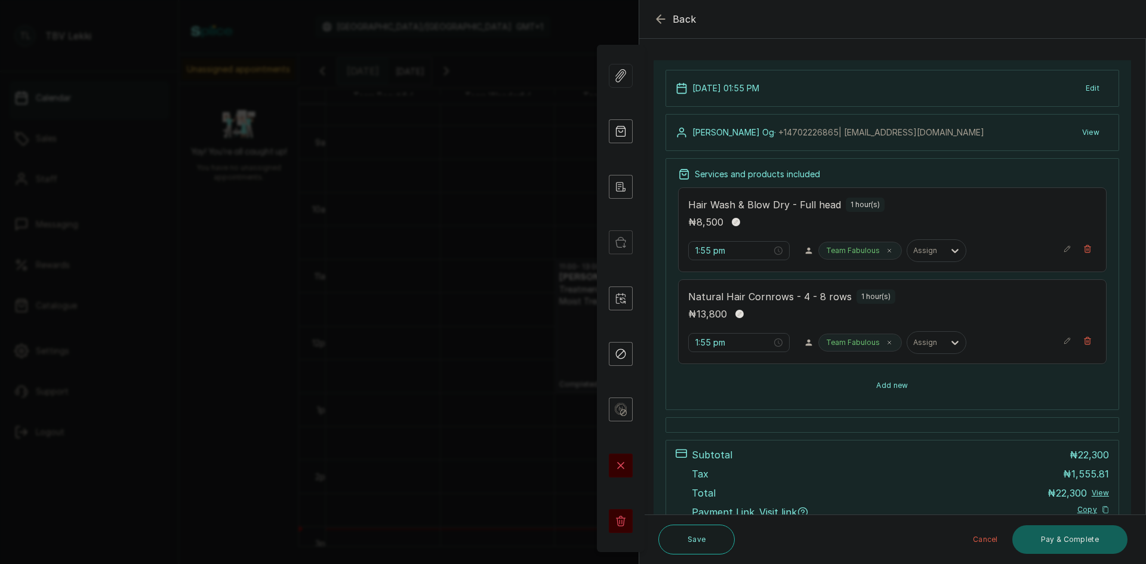
click at [956, 389] on button "Add new" at bounding box center [892, 385] width 428 height 29
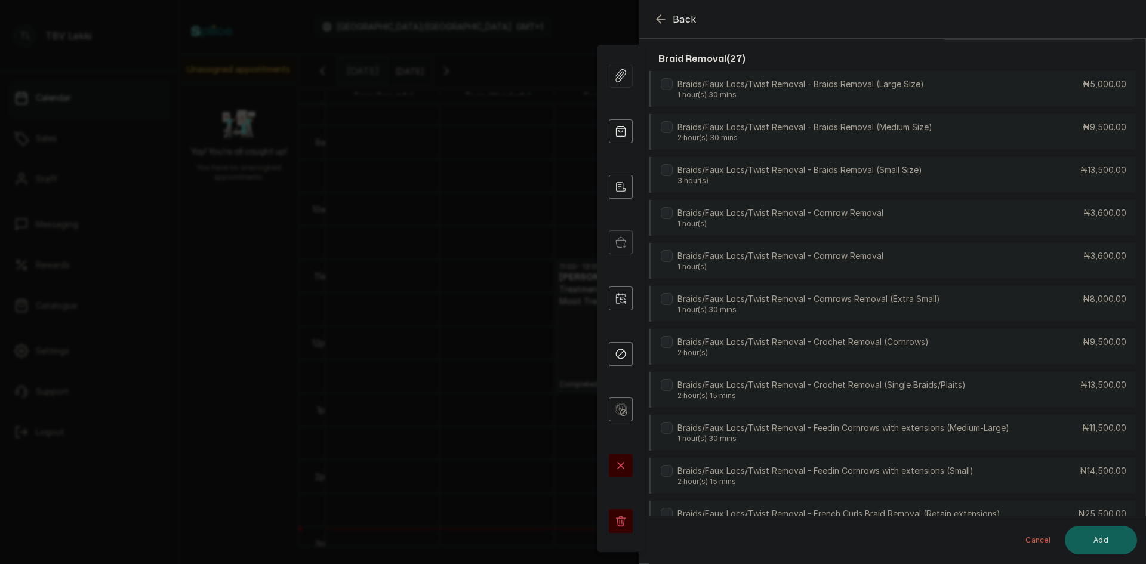
scroll to position [0, 0]
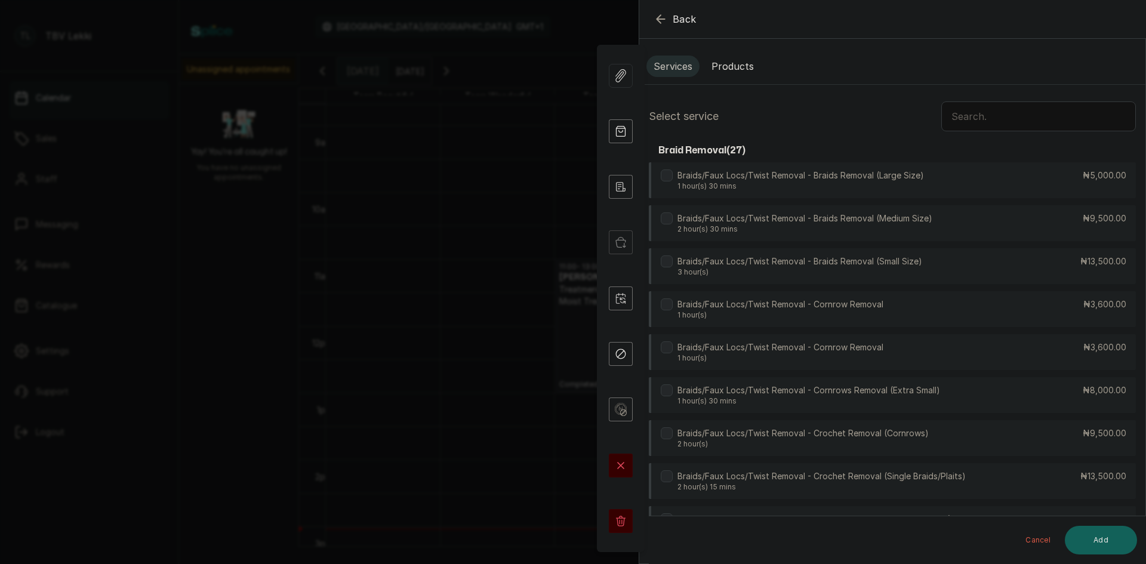
click at [1018, 115] on input "text" at bounding box center [1038, 116] width 194 height 30
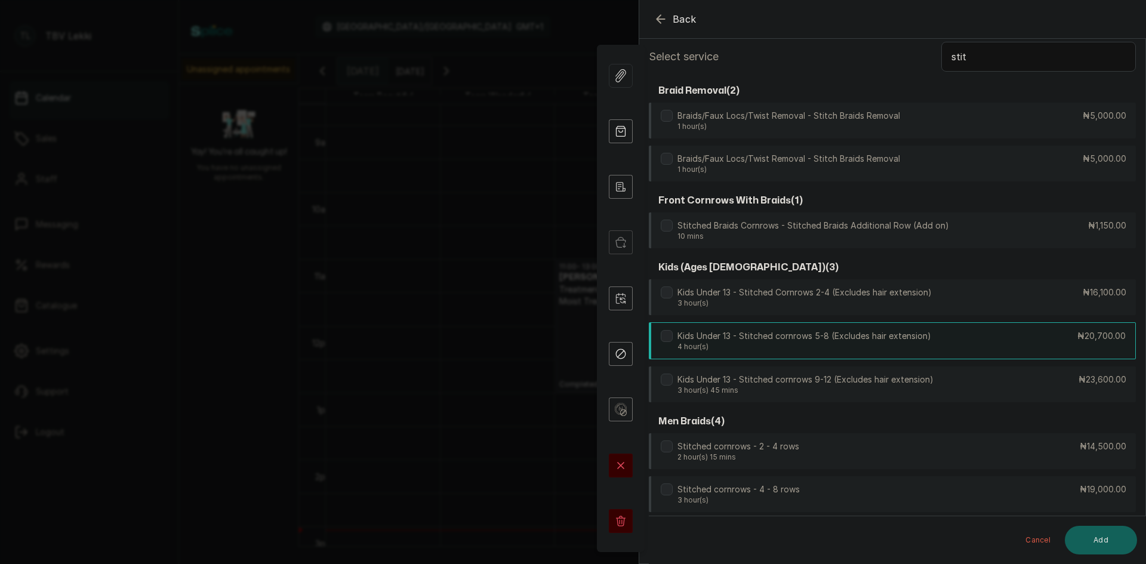
scroll to position [119, 0]
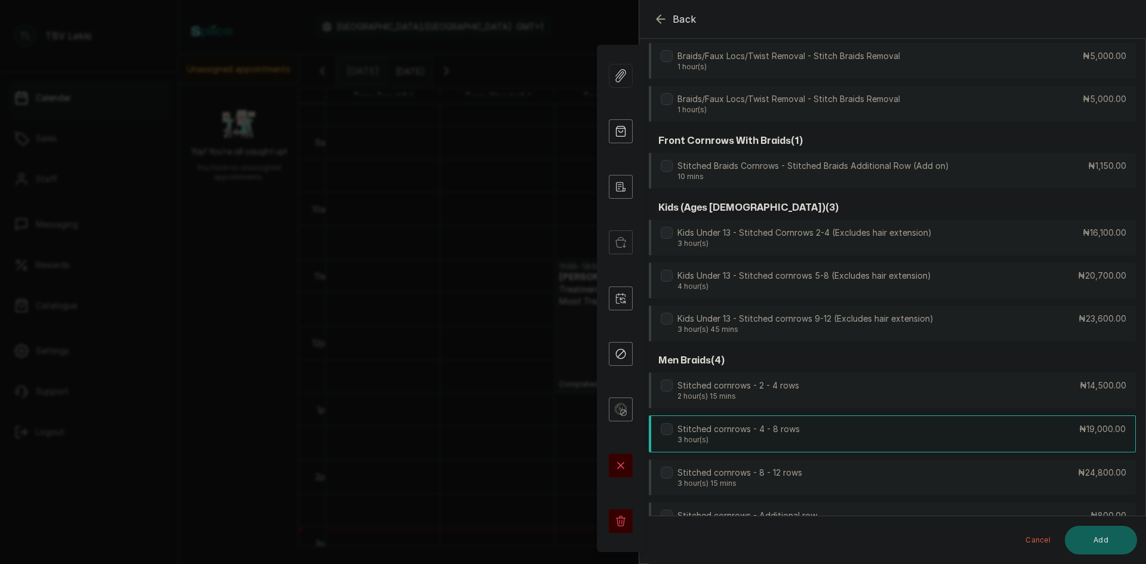
type input "stit"
click at [865, 434] on div "Stitched cornrows - 4 - 8 rows 3 hour(s) ₦19,000.00" at bounding box center [892, 433] width 487 height 37
click at [1086, 535] on button "Add" at bounding box center [1100, 540] width 72 height 29
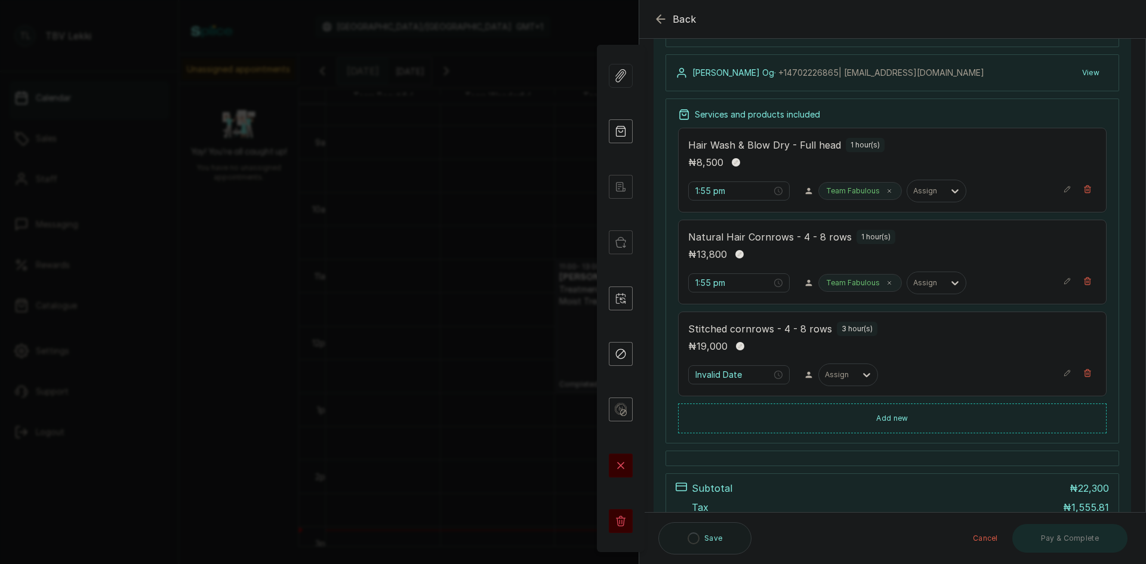
type input "2:55 pm"
click at [1083, 283] on button "Show no-show/cancelled" at bounding box center [1087, 281] width 18 height 18
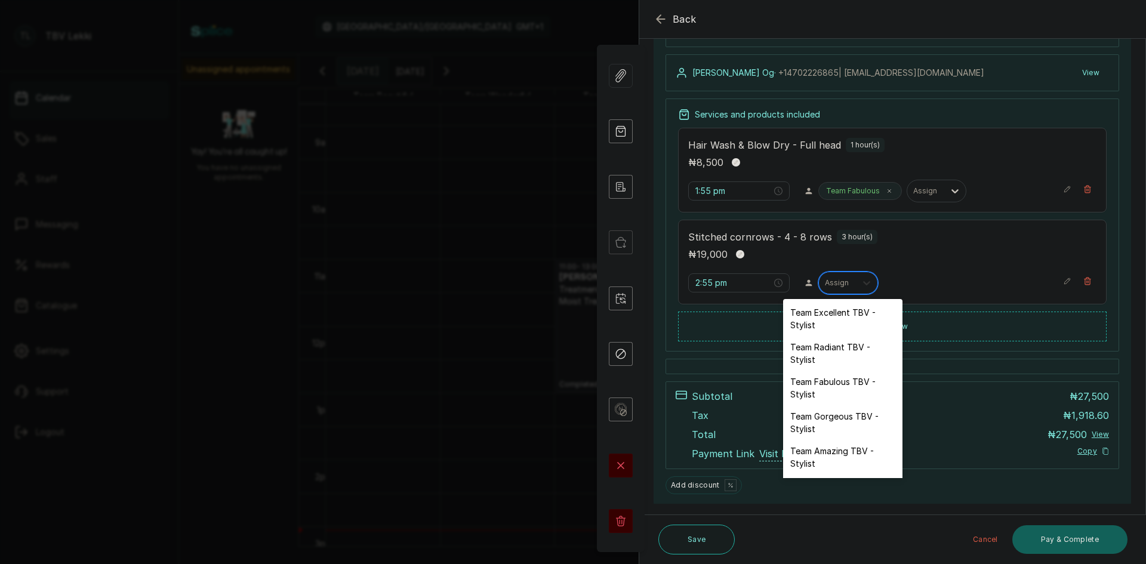
click at [860, 288] on icon at bounding box center [866, 283] width 12 height 12
click at [846, 344] on div "Team Radiant TBV - Stylist" at bounding box center [842, 353] width 119 height 35
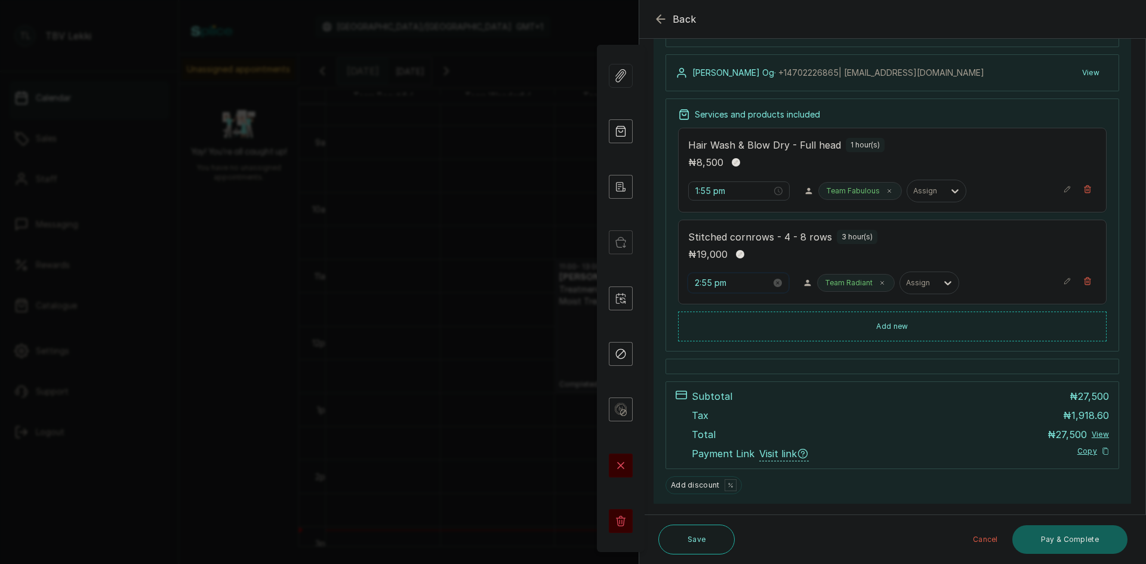
click at [698, 282] on input "2:55 pm" at bounding box center [732, 282] width 76 height 13
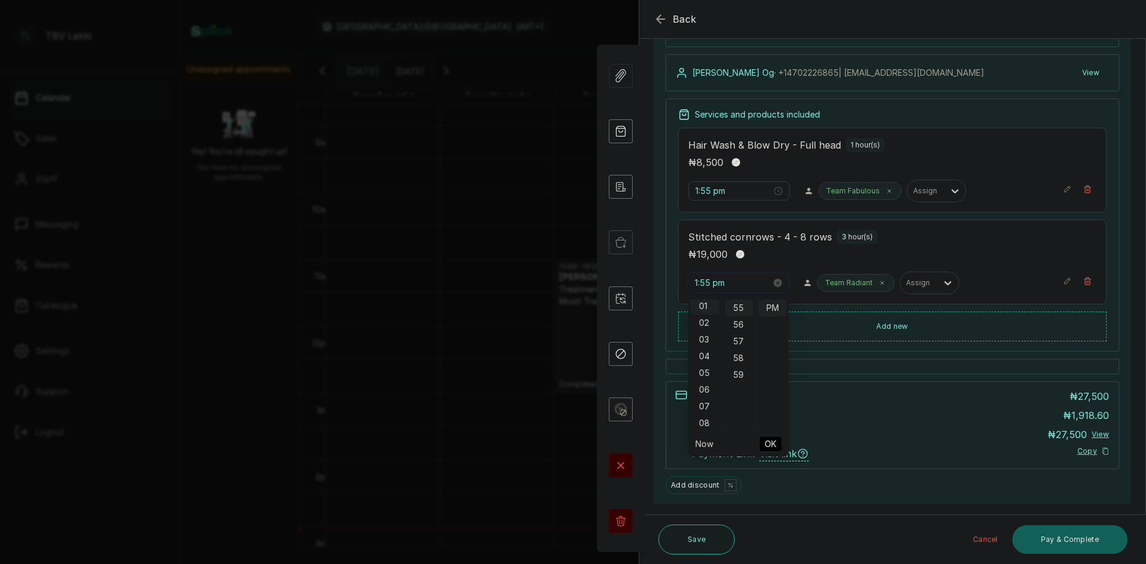
scroll to position [17, 0]
type input "1:55 pm"
click at [770, 439] on span "OK" at bounding box center [770, 444] width 12 height 23
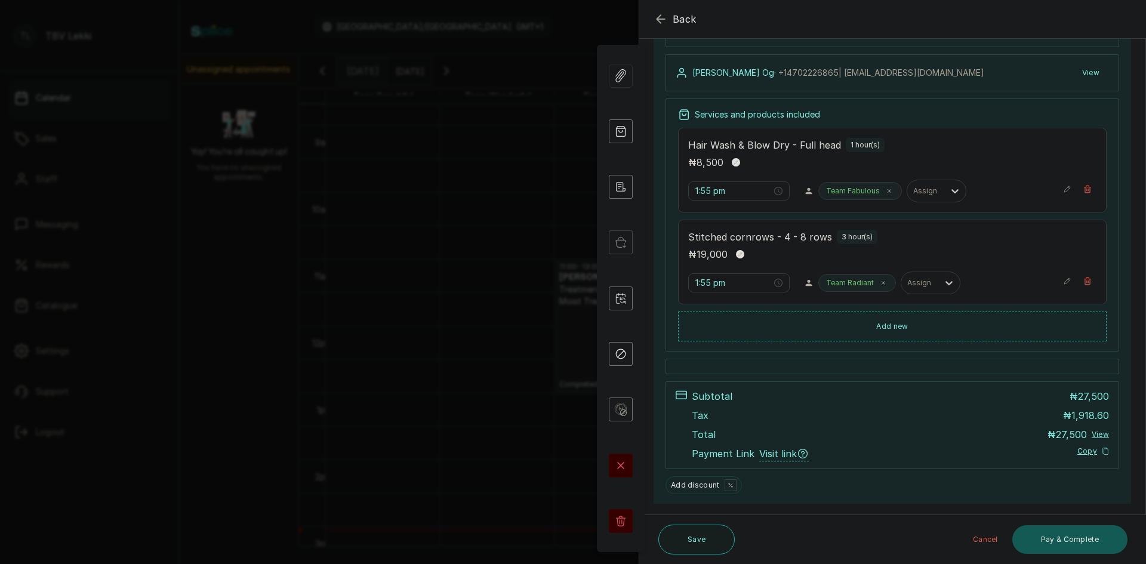
click at [1104, 548] on button "Pay & Complete" at bounding box center [1069, 539] width 115 height 29
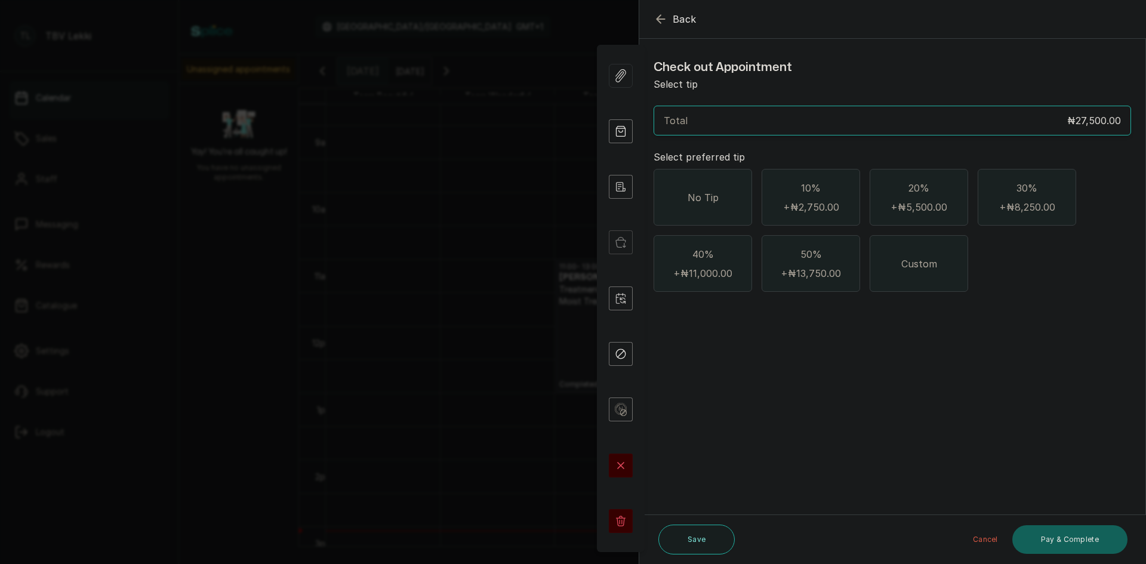
click at [661, 19] on icon "button" at bounding box center [660, 19] width 8 height 8
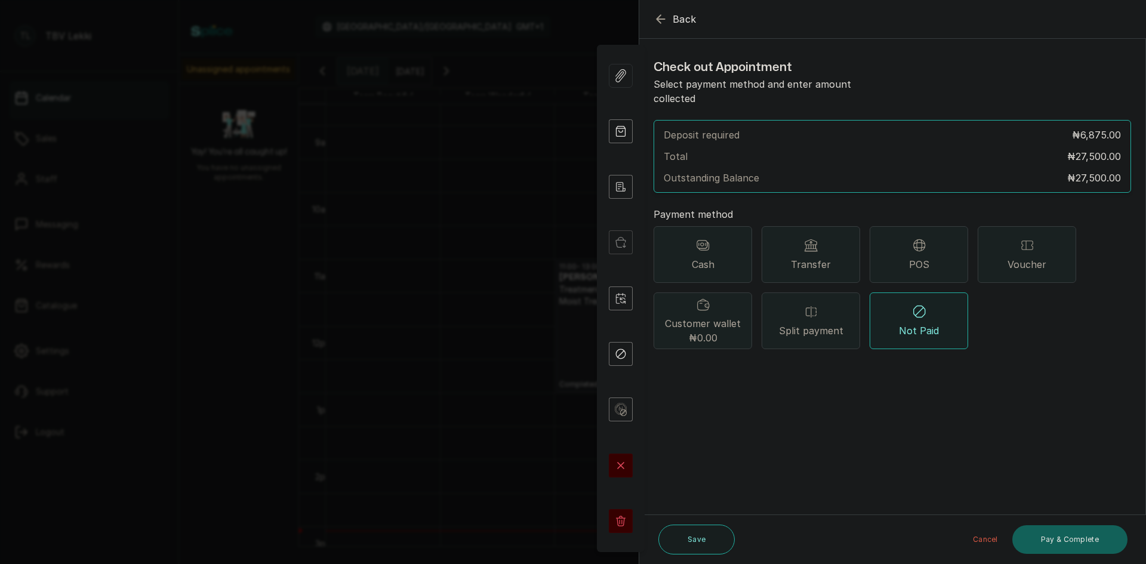
click at [661, 19] on icon "button" at bounding box center [660, 19] width 8 height 8
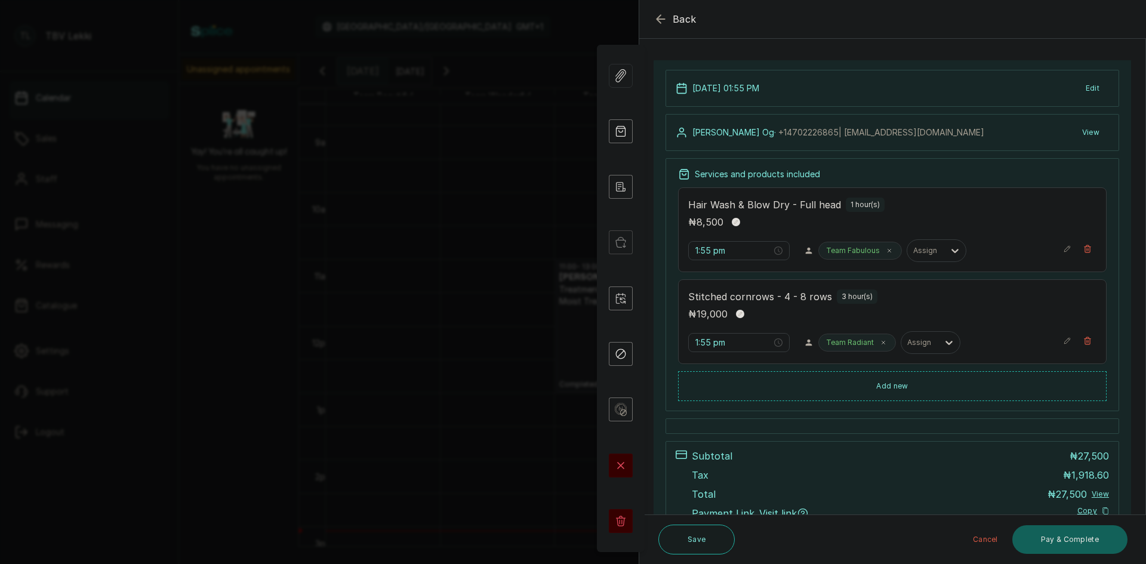
scroll to position [119, 0]
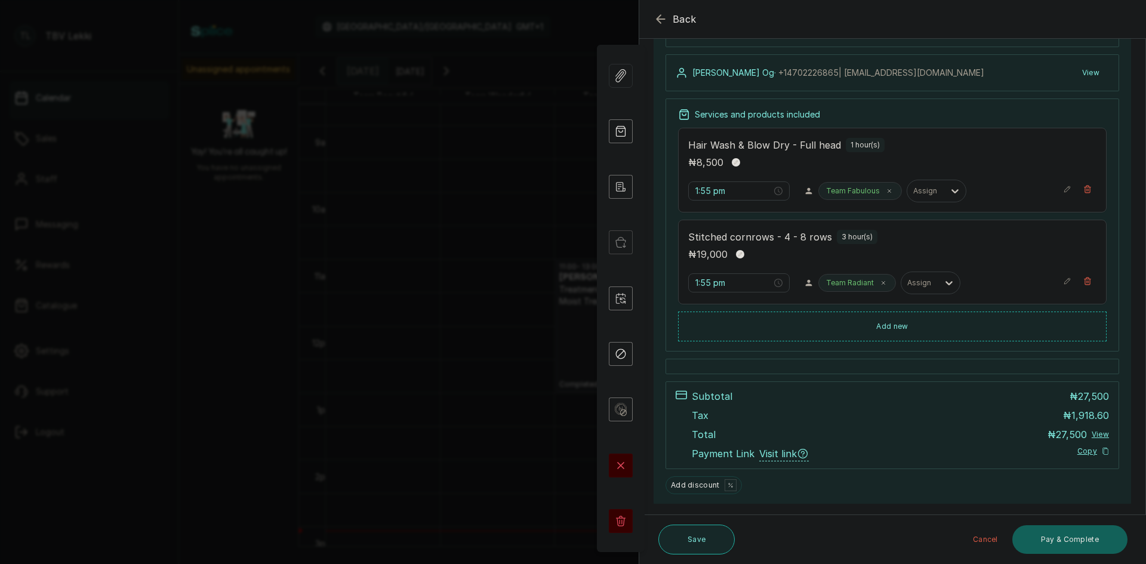
click at [695, 538] on button "Save" at bounding box center [696, 539] width 76 height 30
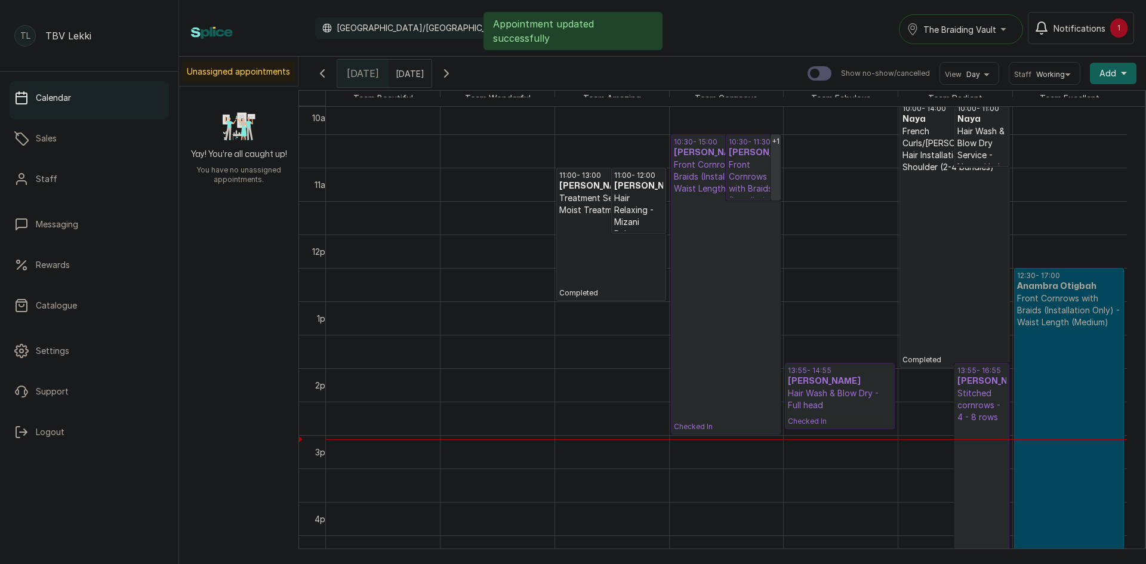
scroll to position [759, 0]
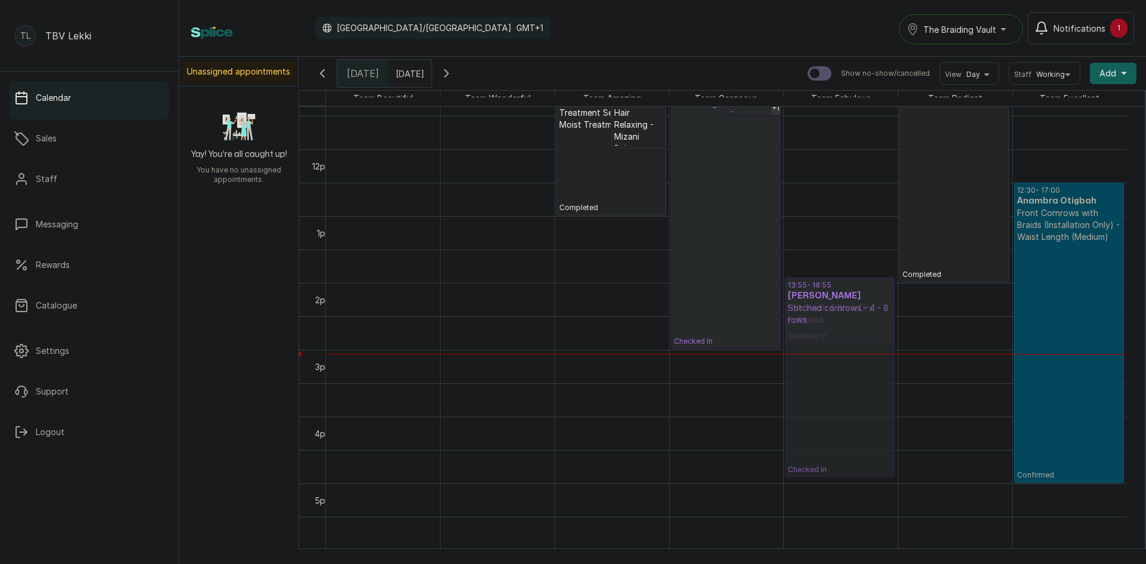
drag, startPoint x: 965, startPoint y: 339, endPoint x: 863, endPoint y: 326, distance: 102.9
click at [863, 326] on tr "11:00 - 13:00 Sheun Mallami Mallami Treatment Services - Pro Moist Treatment (m…" at bounding box center [726, 149] width 801 height 1604
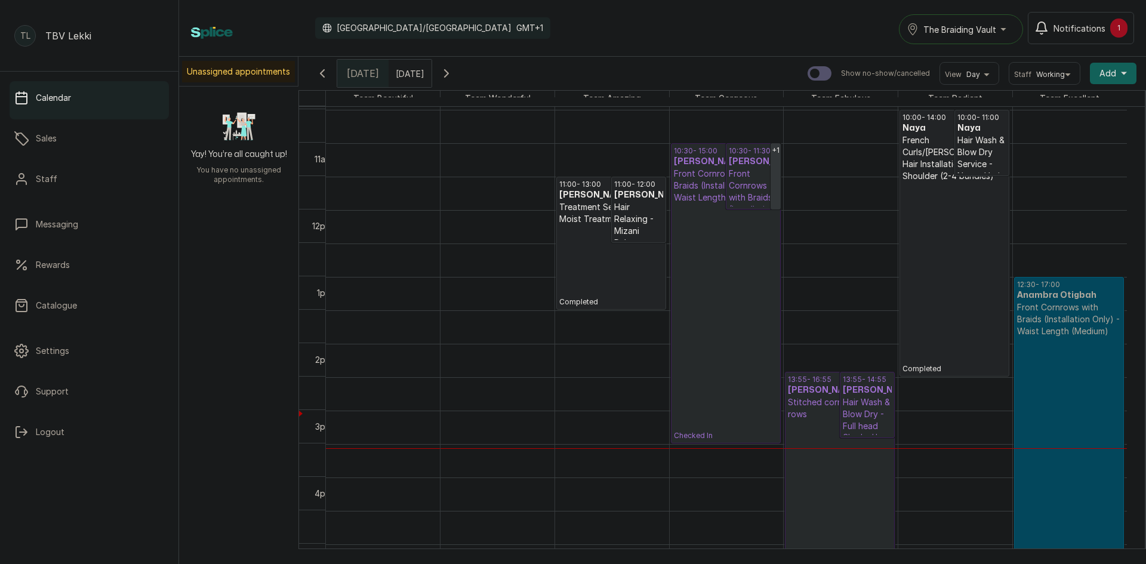
scroll to position [640, 0]
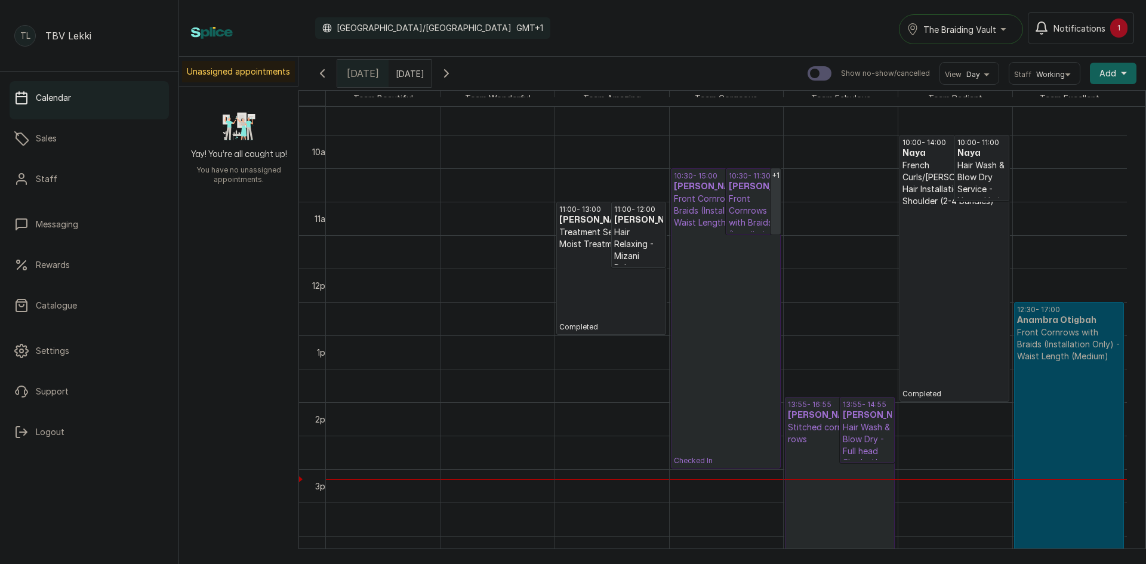
click at [27, 45] on div "TL" at bounding box center [24, 35] width 21 height 21
click at [28, 36] on p "TL" at bounding box center [25, 36] width 10 height 12
click at [77, 35] on p "TBV Lekki" at bounding box center [68, 36] width 46 height 14
click at [354, 21] on div "Africa/Lagos GMT+1" at bounding box center [432, 27] width 235 height 21
click at [516, 28] on p "GMT+1" at bounding box center [529, 28] width 27 height 12
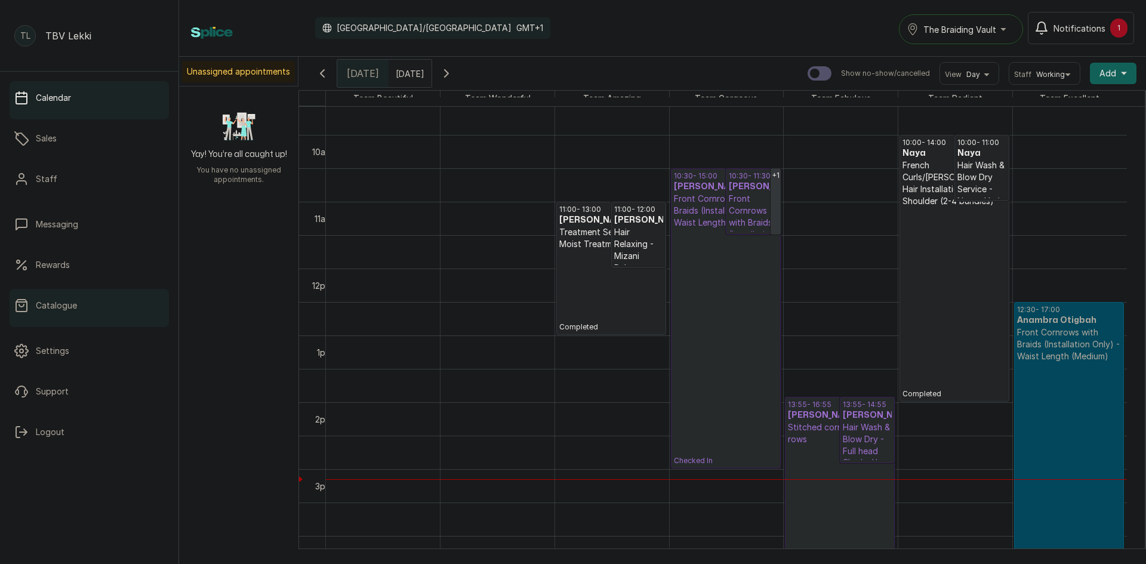
click at [56, 307] on p "Catalogue" at bounding box center [56, 306] width 41 height 12
